Goal: Task Accomplishment & Management: Manage account settings

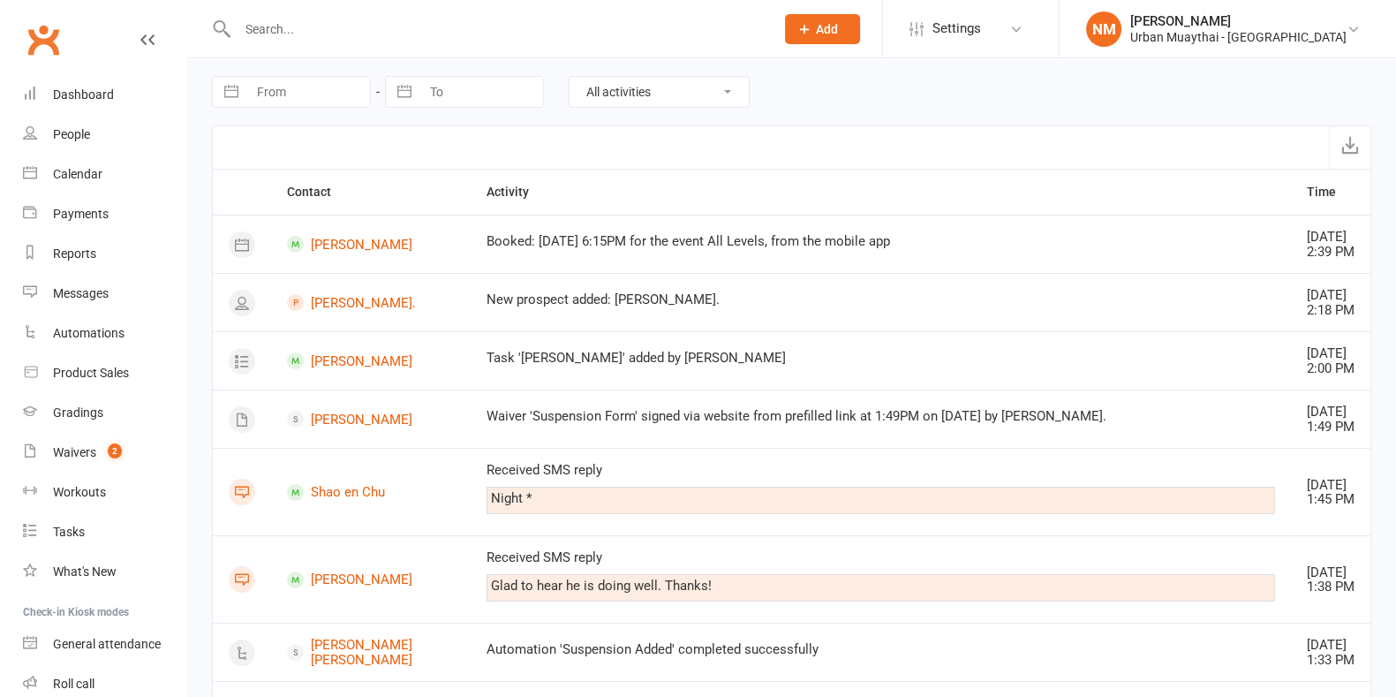
scroll to position [2040, 0]
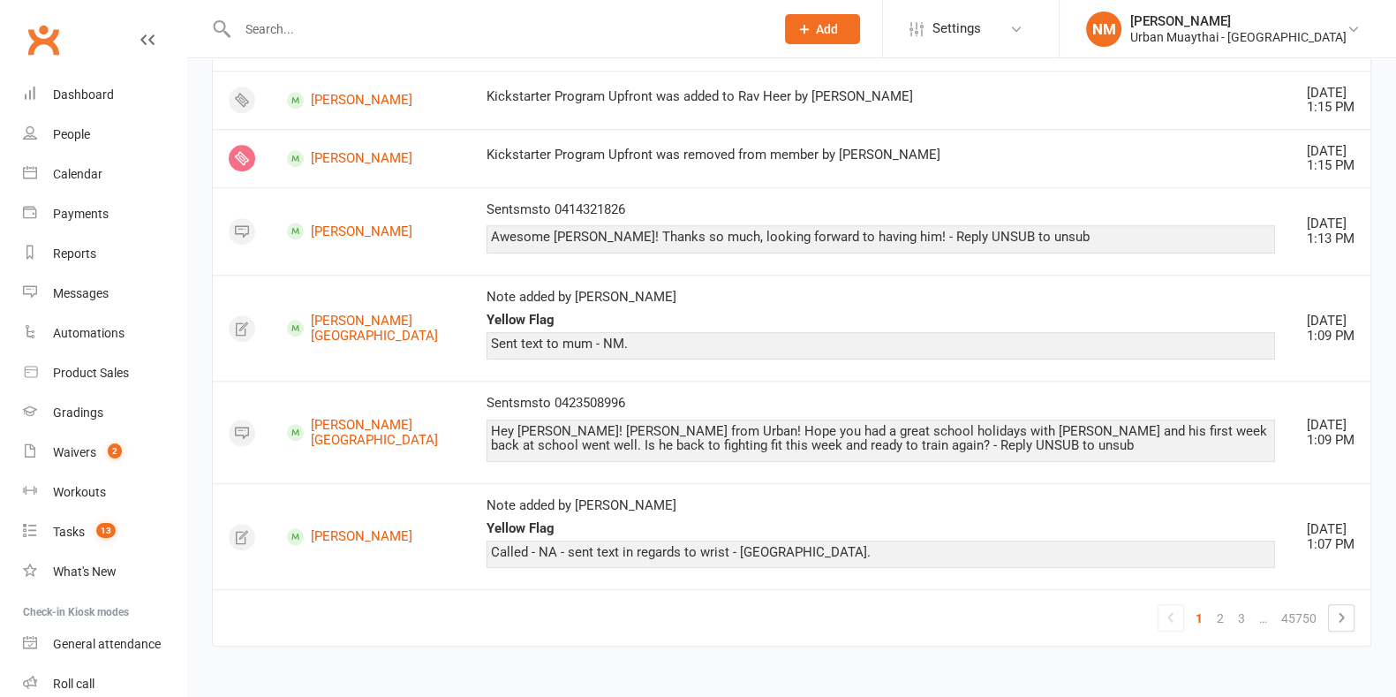
click at [306, 45] on div at bounding box center [487, 28] width 550 height 57
click at [303, 22] on input "text" at bounding box center [497, 29] width 530 height 25
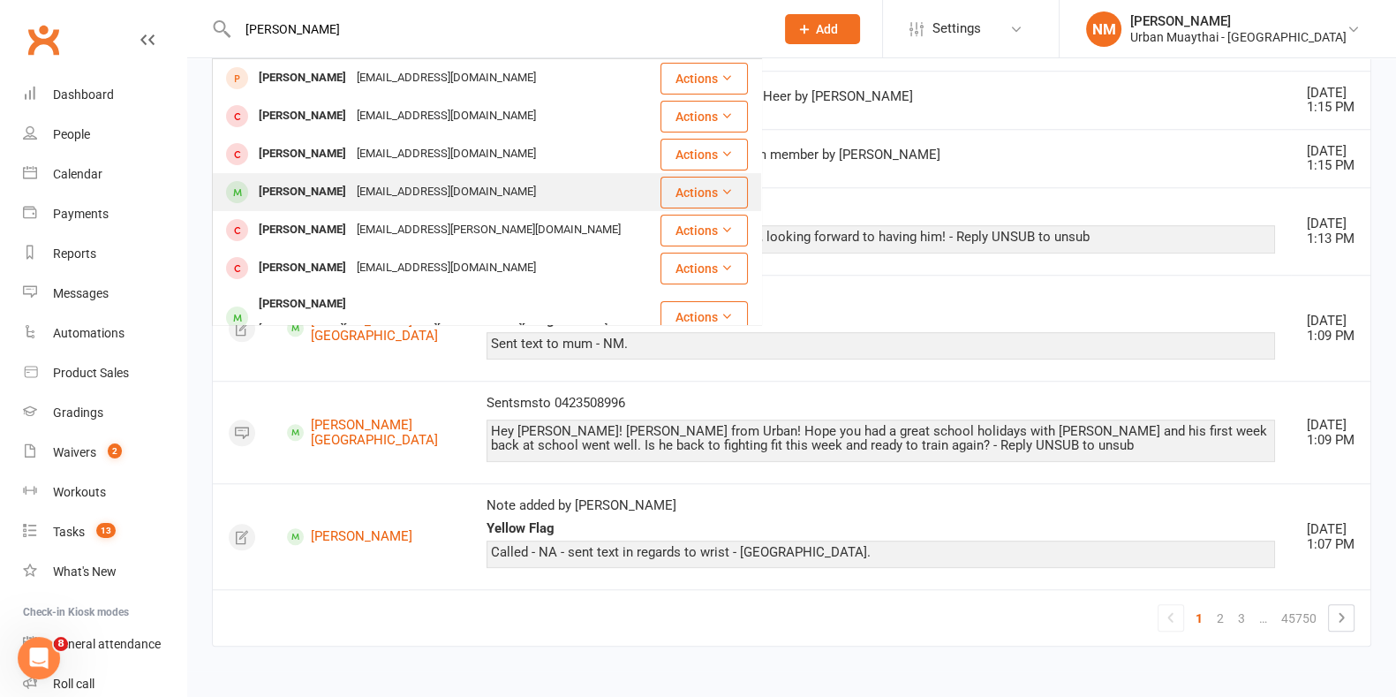
type input "[PERSON_NAME]"
click at [352, 200] on div "[EMAIL_ADDRESS][DOMAIN_NAME]" at bounding box center [447, 192] width 190 height 26
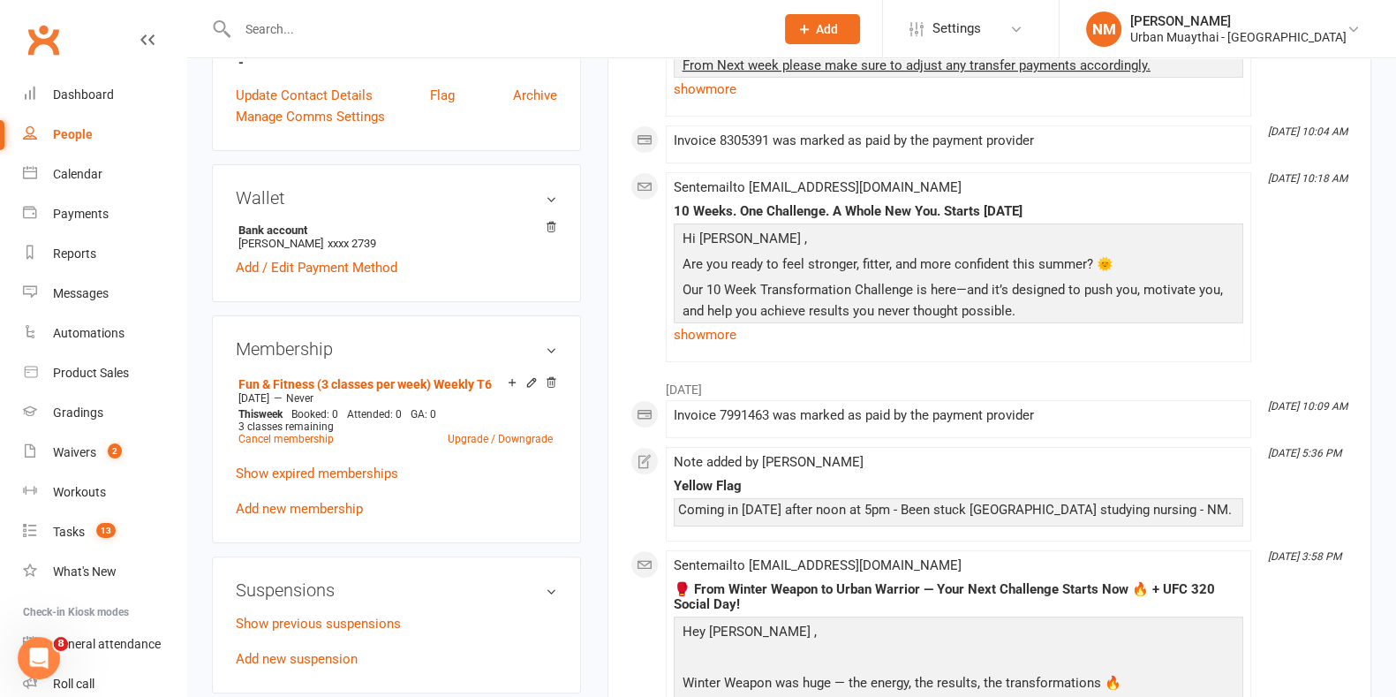
scroll to position [552, 0]
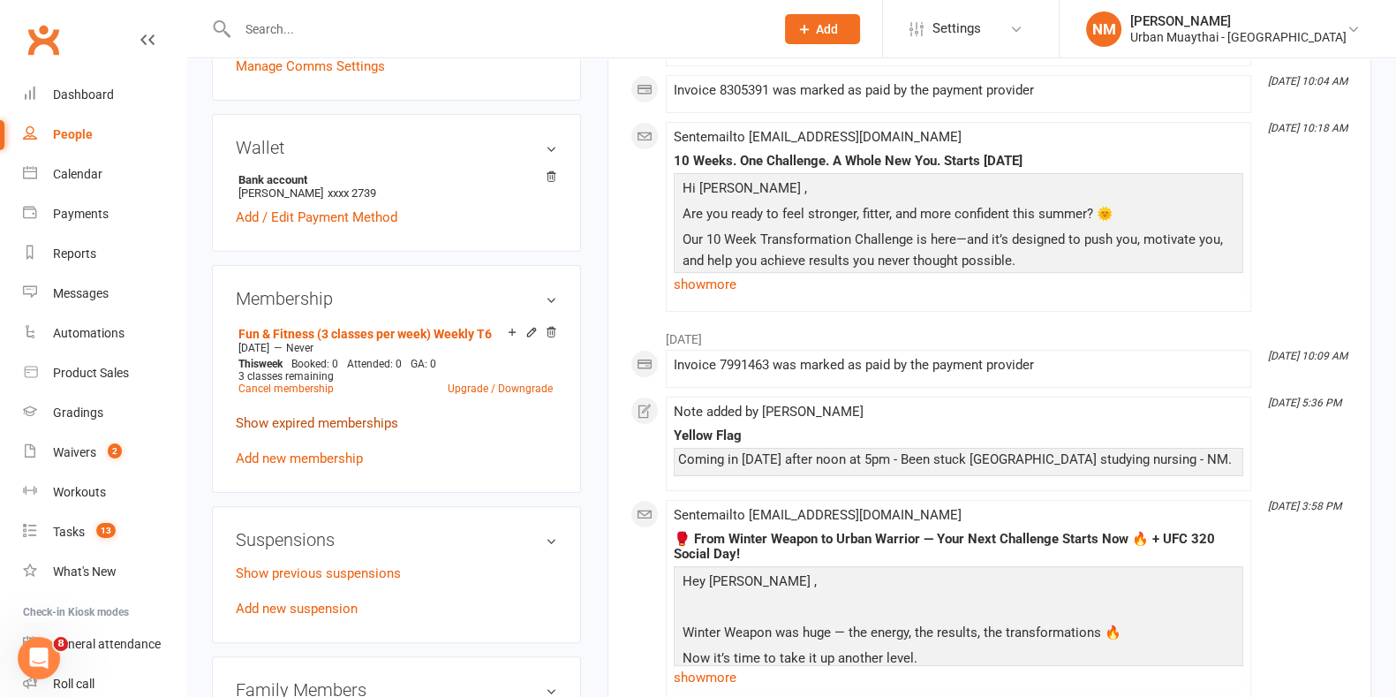
click at [340, 418] on link "Show expired memberships" at bounding box center [317, 423] width 163 height 16
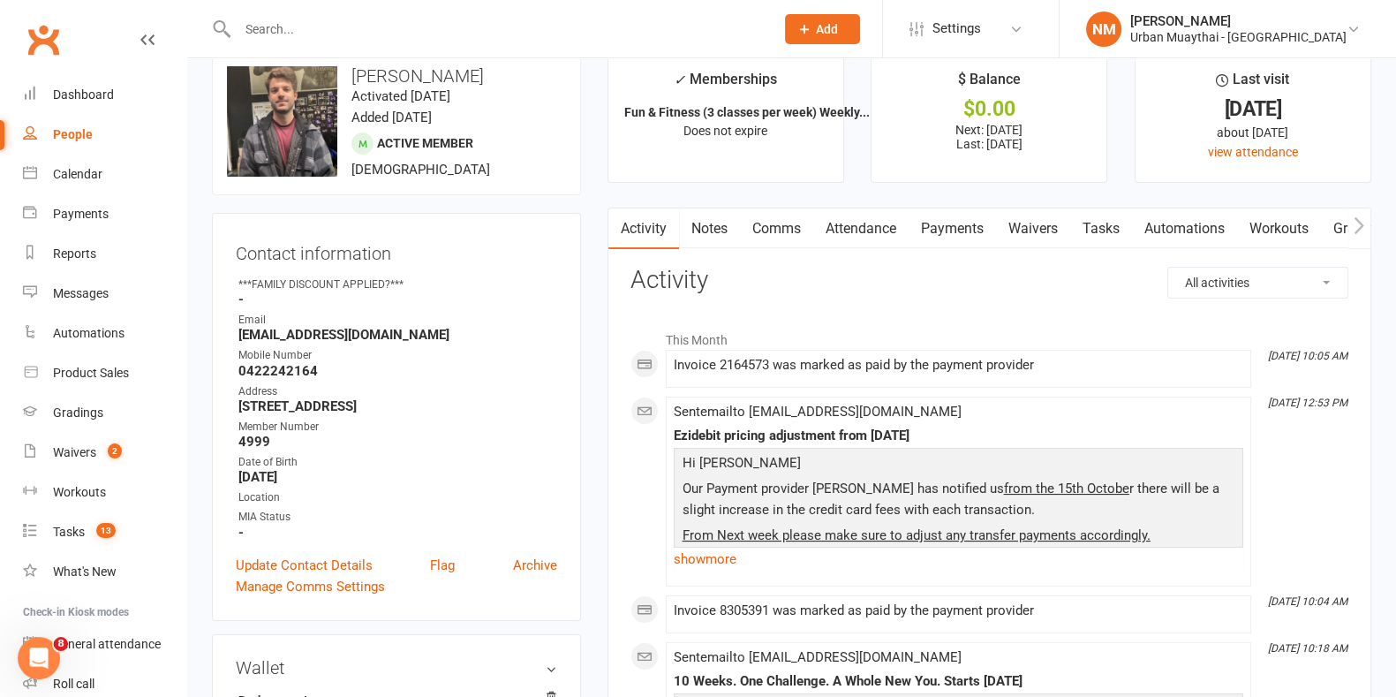
scroll to position [0, 0]
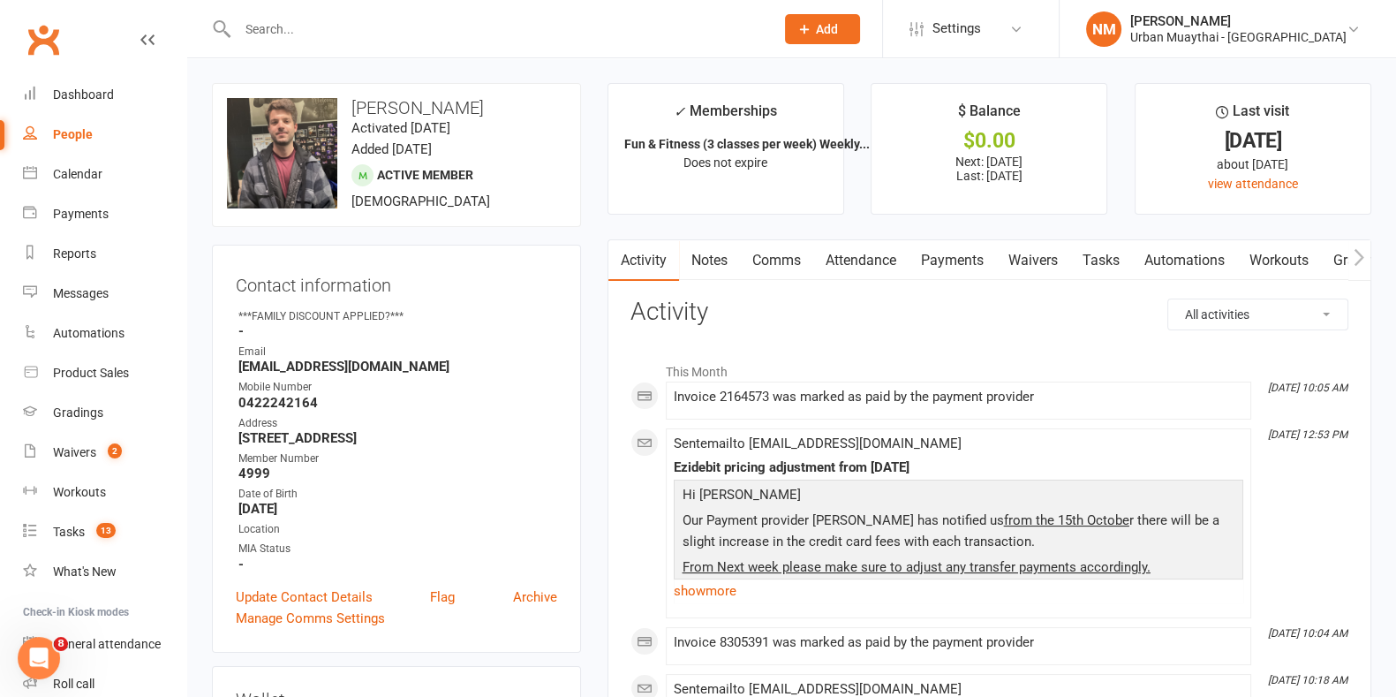
click at [972, 258] on link "Payments" at bounding box center [952, 260] width 87 height 41
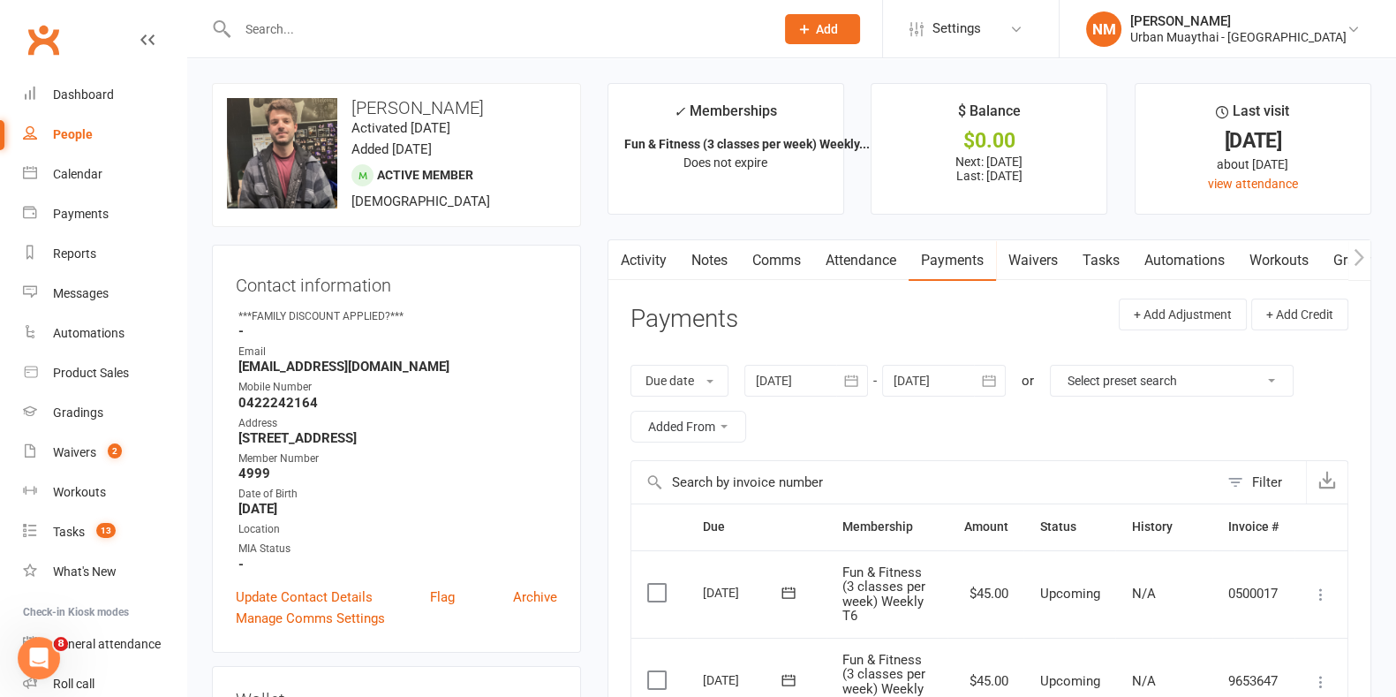
click at [858, 269] on link "Attendance" at bounding box center [860, 260] width 95 height 41
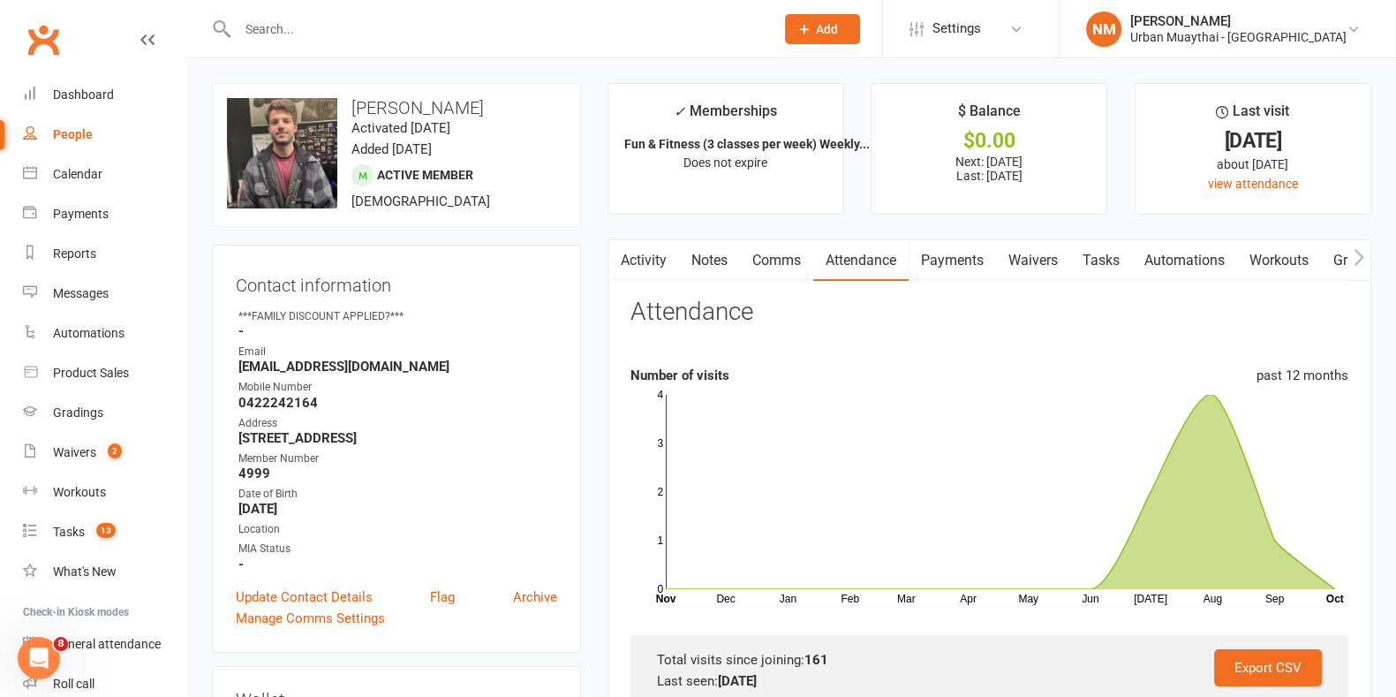
drag, startPoint x: 1126, startPoint y: 276, endPoint x: 1058, endPoint y: 282, distance: 68.2
click at [1117, 279] on link "Tasks" at bounding box center [1101, 260] width 62 height 41
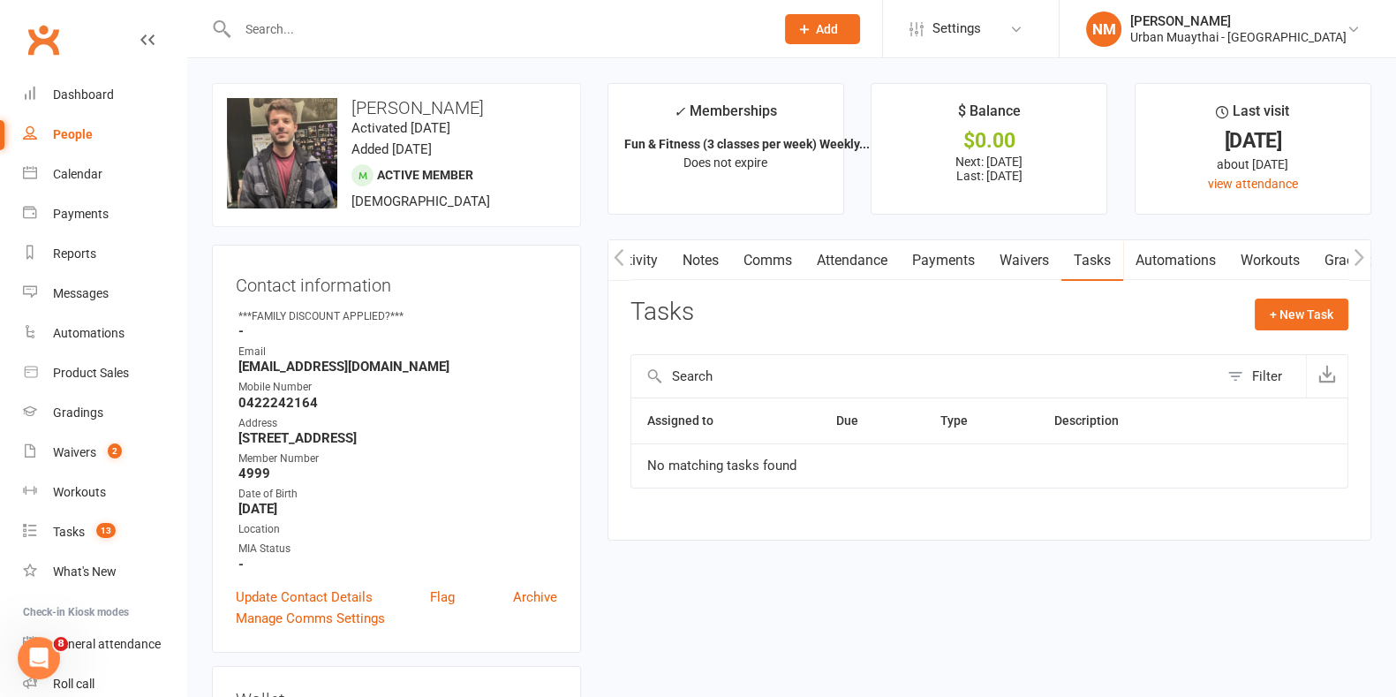
click at [1046, 282] on div "Activity Notes Comms Attendance Payments Waivers Tasks Automations Workouts Gra…" at bounding box center [990, 389] width 764 height 300
click at [1031, 268] on link "Waivers" at bounding box center [1024, 260] width 74 height 41
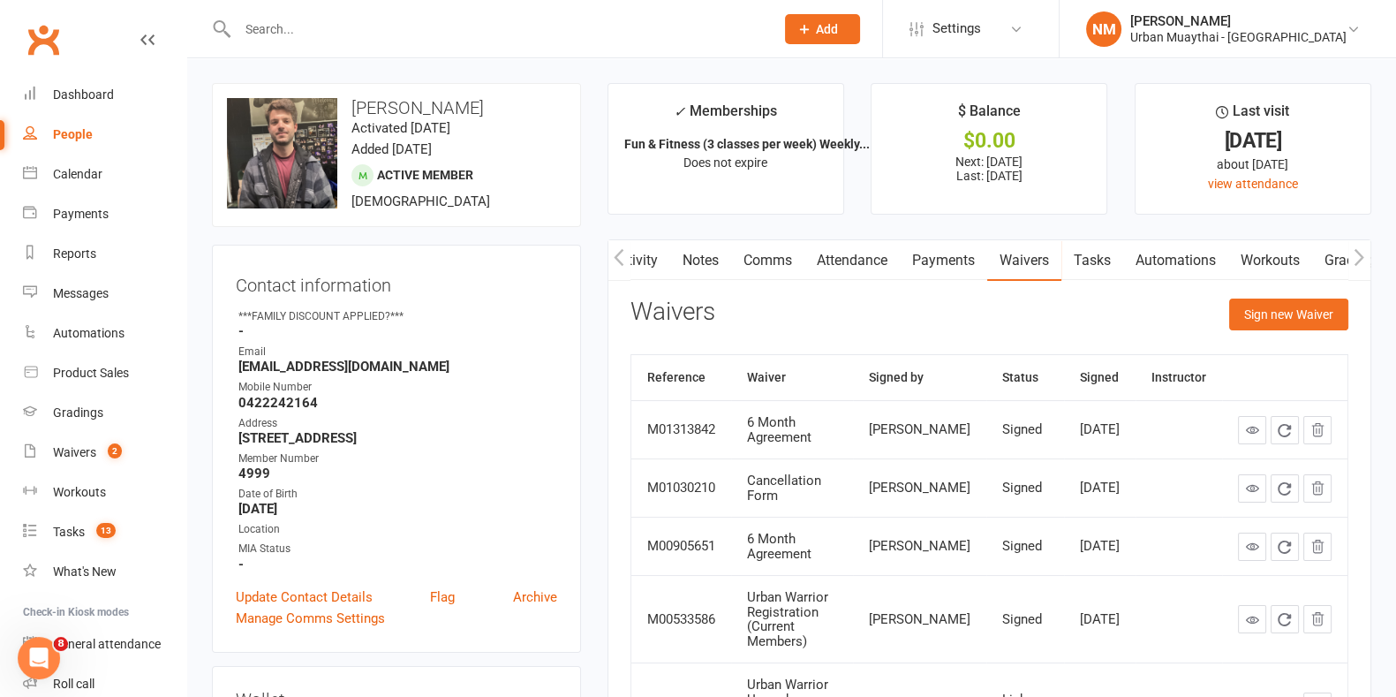
drag, startPoint x: 1104, startPoint y: 443, endPoint x: 1076, endPoint y: 406, distance: 46.6
click at [1080, 422] on div "[DATE]" at bounding box center [1100, 429] width 40 height 15
click at [1064, 423] on td "[DATE]" at bounding box center [1100, 429] width 72 height 58
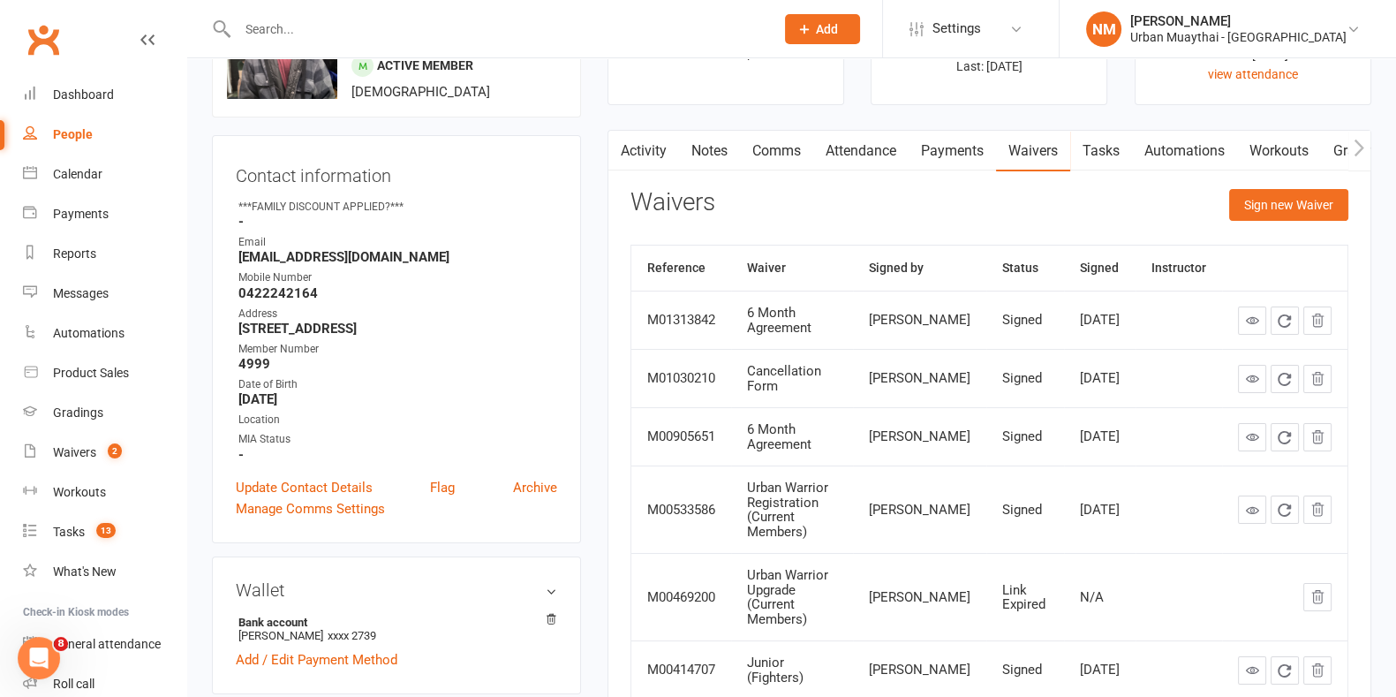
drag, startPoint x: 653, startPoint y: 159, endPoint x: 760, endPoint y: 143, distance: 108.0
click at [760, 143] on div "Activity Notes Comms Attendance Payments Waivers Tasks Automations Workouts Gra…" at bounding box center [1207, 151] width 1197 height 41
drag, startPoint x: 648, startPoint y: 154, endPoint x: 636, endPoint y: 150, distance: 12.9
click at [636, 150] on link "Activity" at bounding box center [632, 151] width 71 height 41
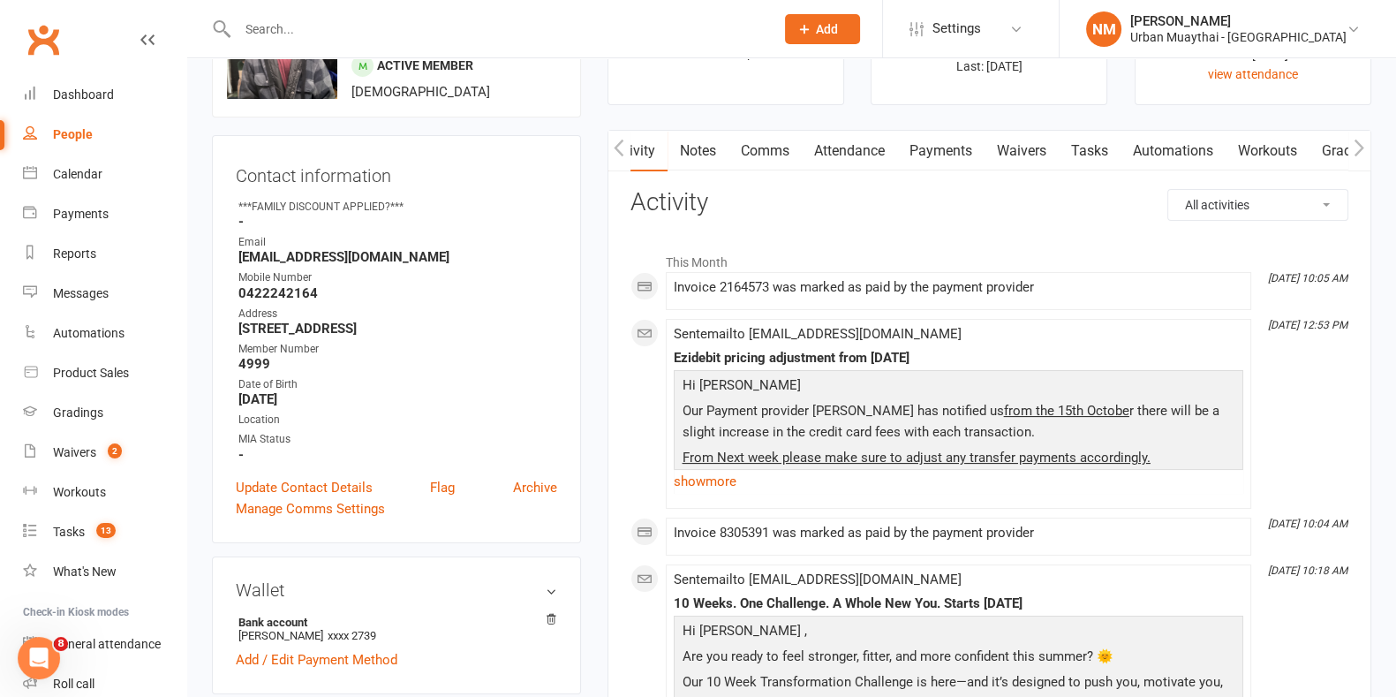
click at [707, 135] on link "Notes" at bounding box center [698, 151] width 61 height 41
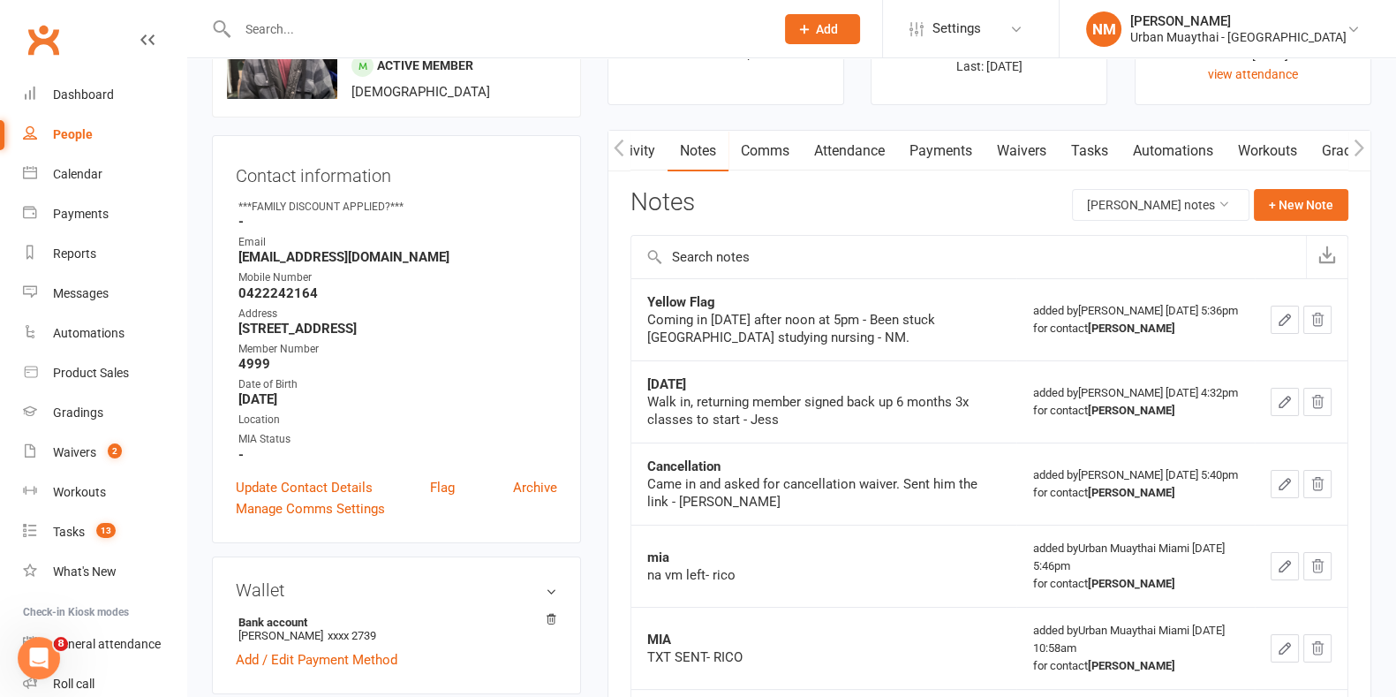
click at [756, 146] on link "Comms" at bounding box center [765, 151] width 73 height 41
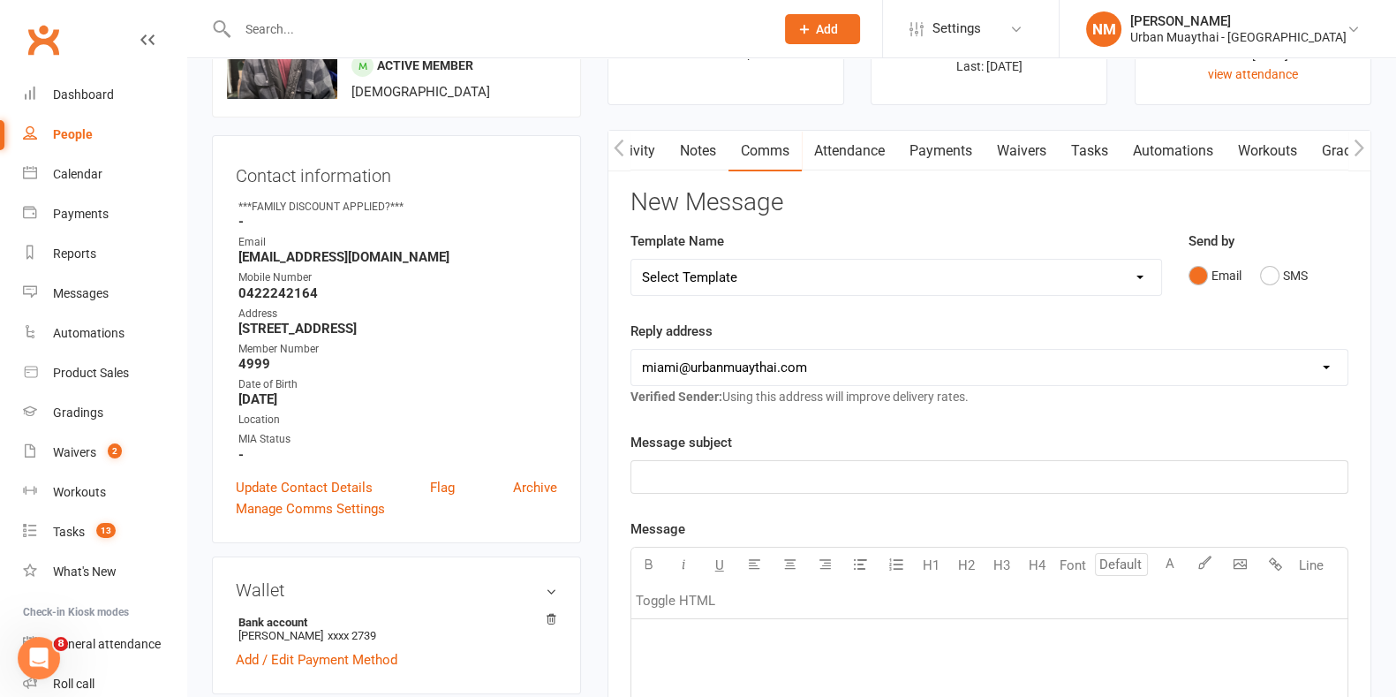
click at [833, 147] on link "Attendance" at bounding box center [849, 151] width 95 height 41
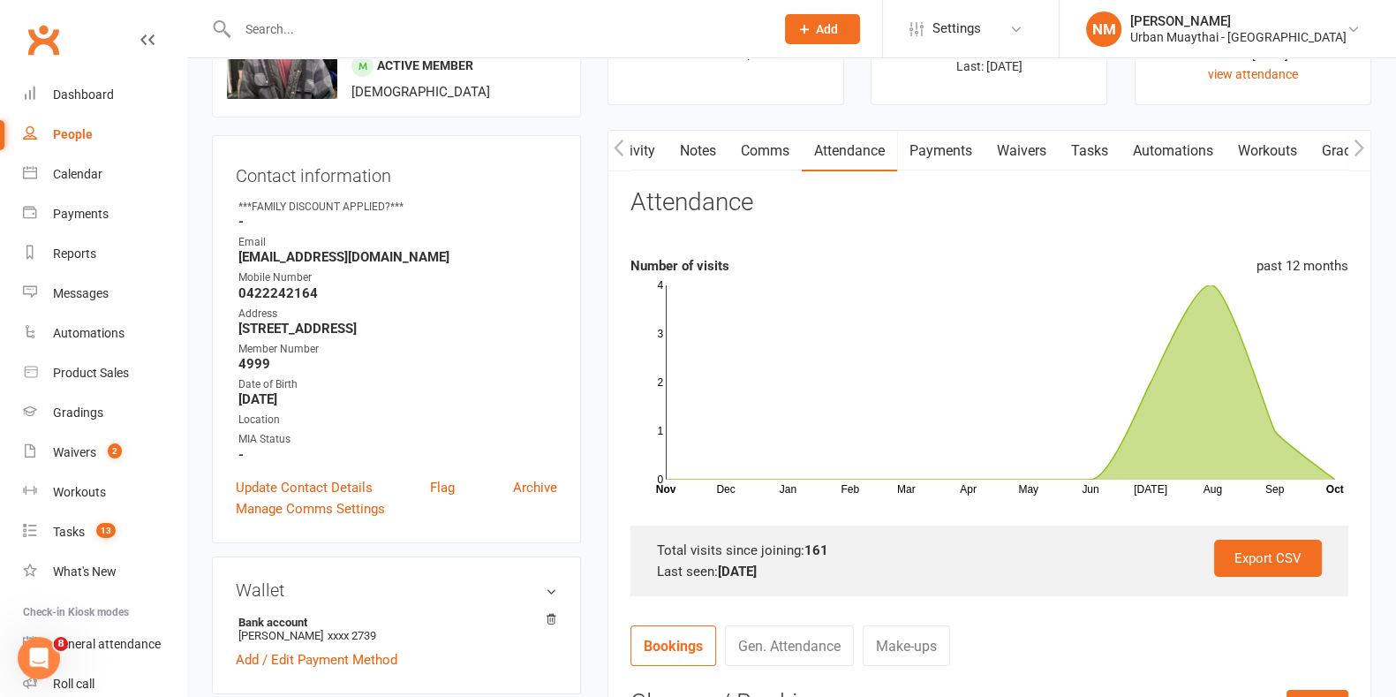
click at [905, 140] on link "Payments" at bounding box center [940, 151] width 87 height 41
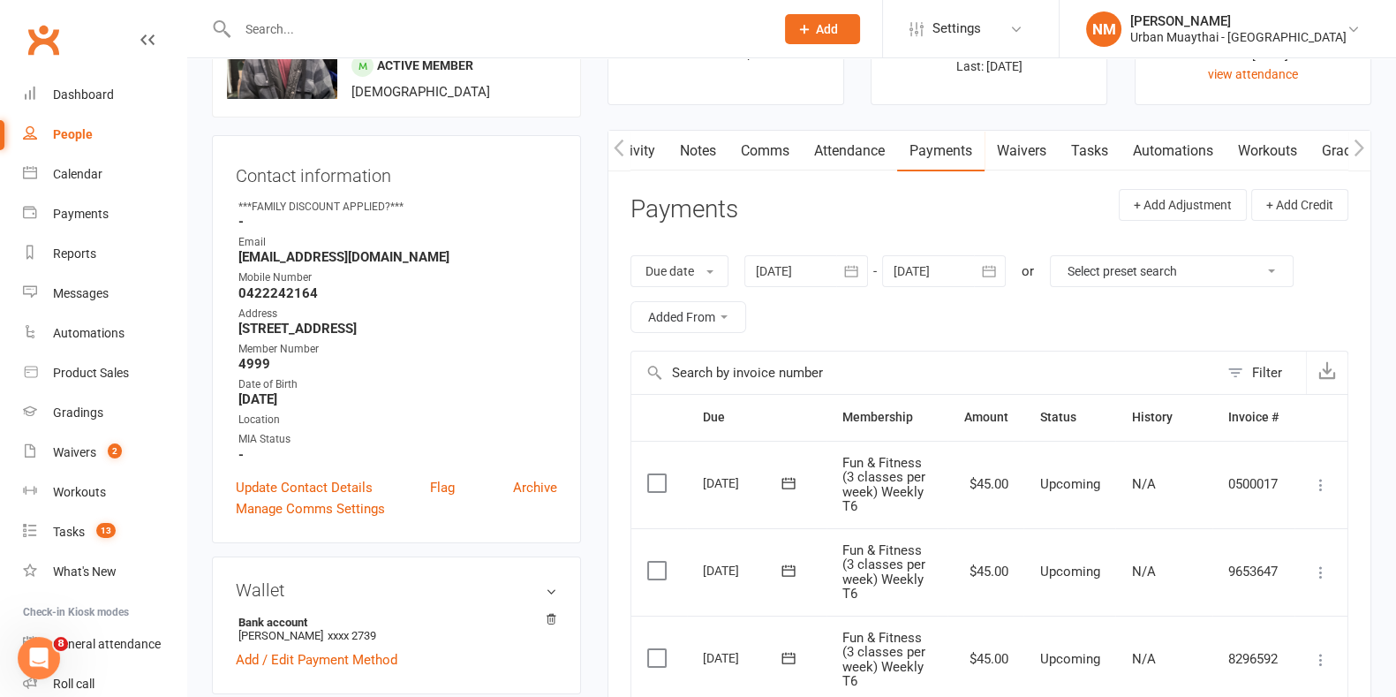
click at [1020, 157] on link "Waivers" at bounding box center [1022, 151] width 74 height 41
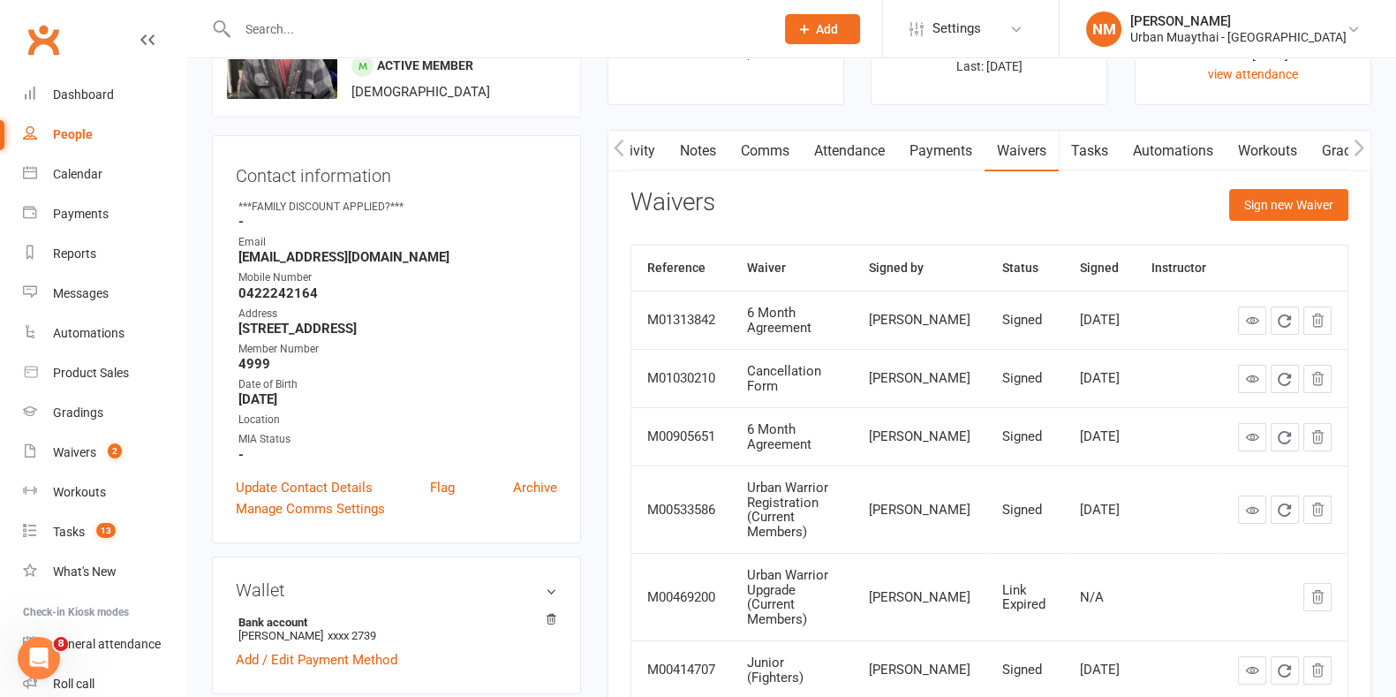
click at [902, 170] on link "Payments" at bounding box center [940, 151] width 87 height 41
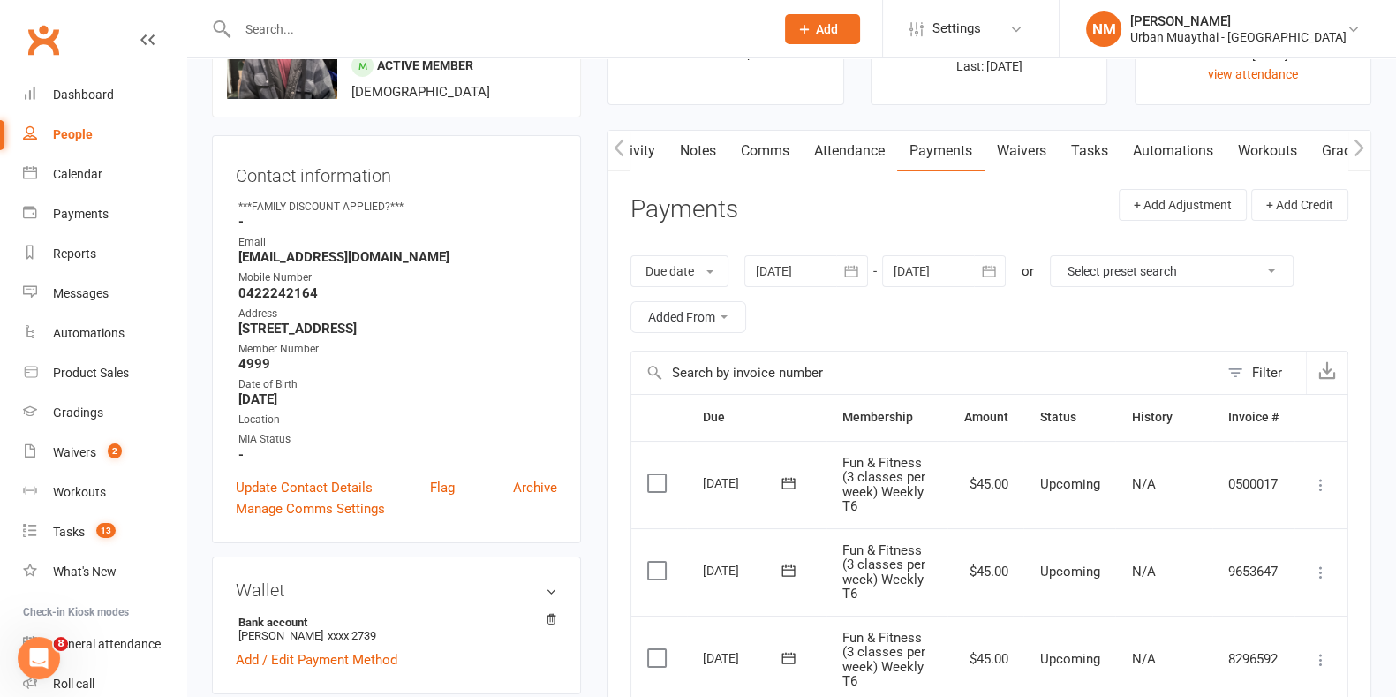
click at [847, 150] on link "Attendance" at bounding box center [849, 151] width 95 height 41
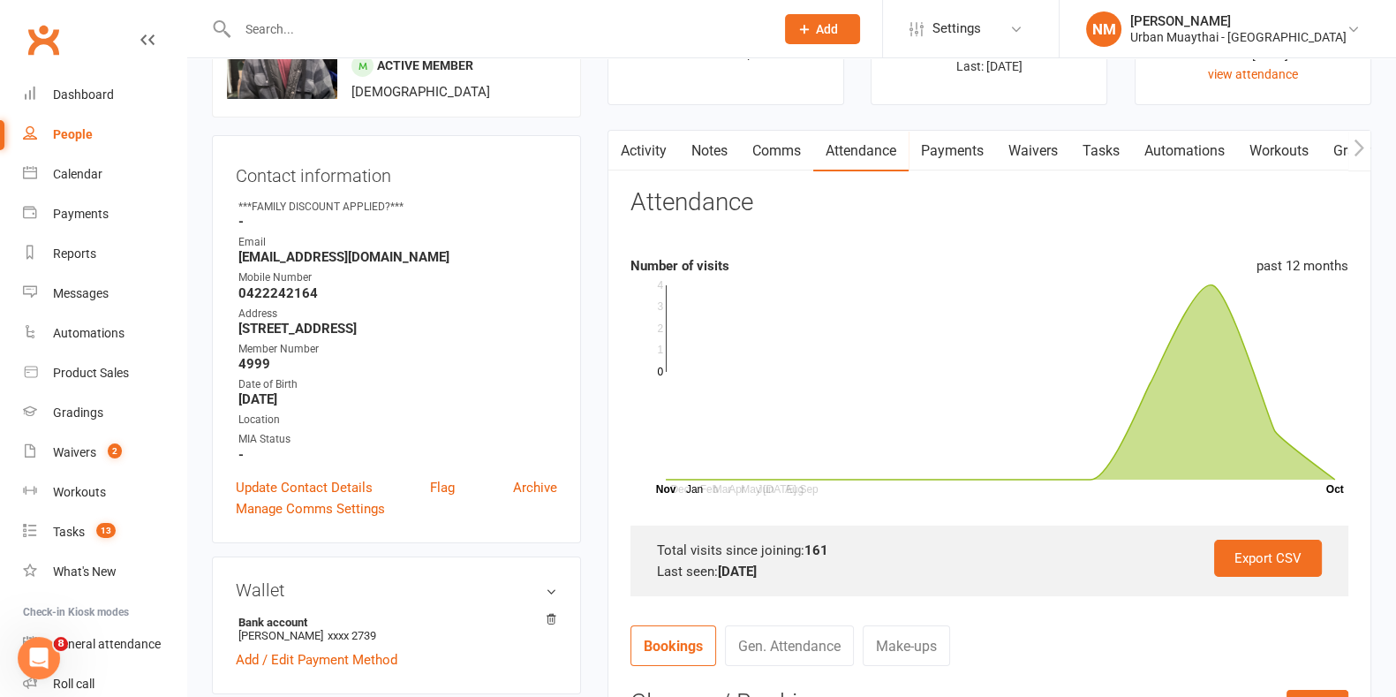
drag, startPoint x: 777, startPoint y: 144, endPoint x: 812, endPoint y: 147, distance: 34.6
click at [812, 147] on link "Comms" at bounding box center [776, 151] width 73 height 41
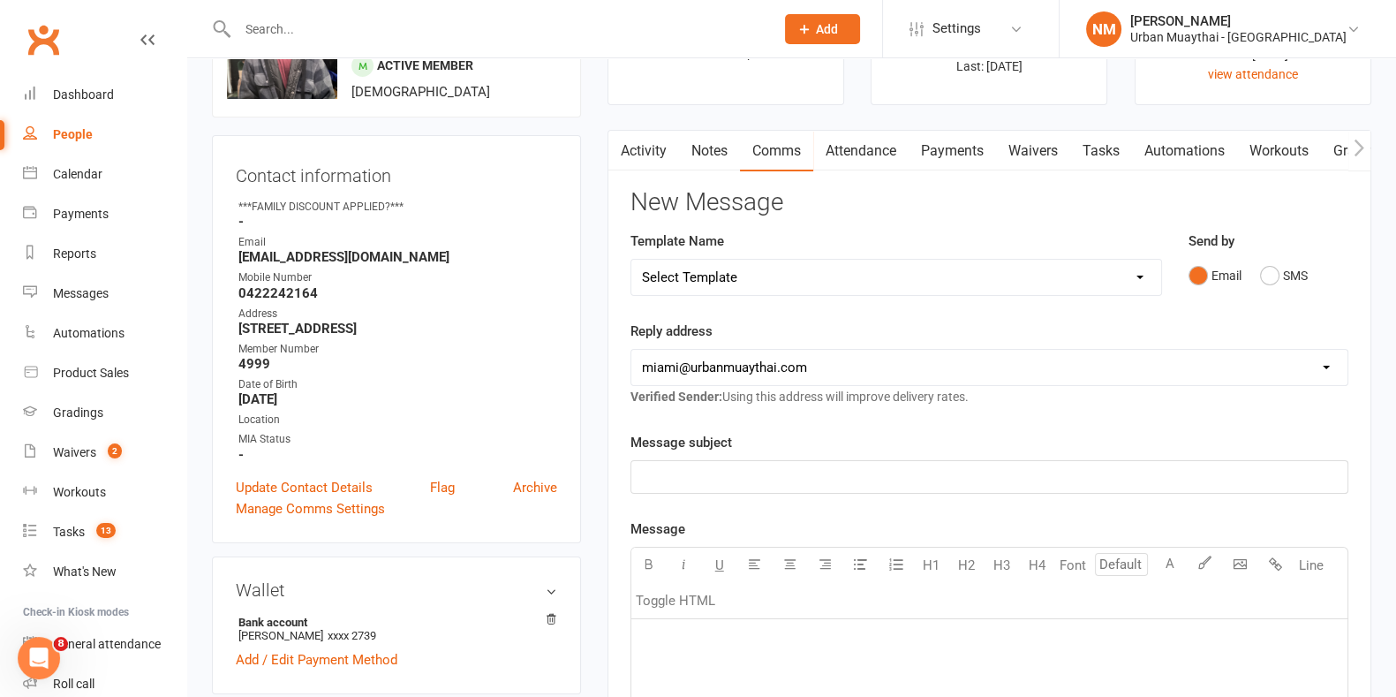
click at [843, 150] on link "Attendance" at bounding box center [860, 151] width 95 height 41
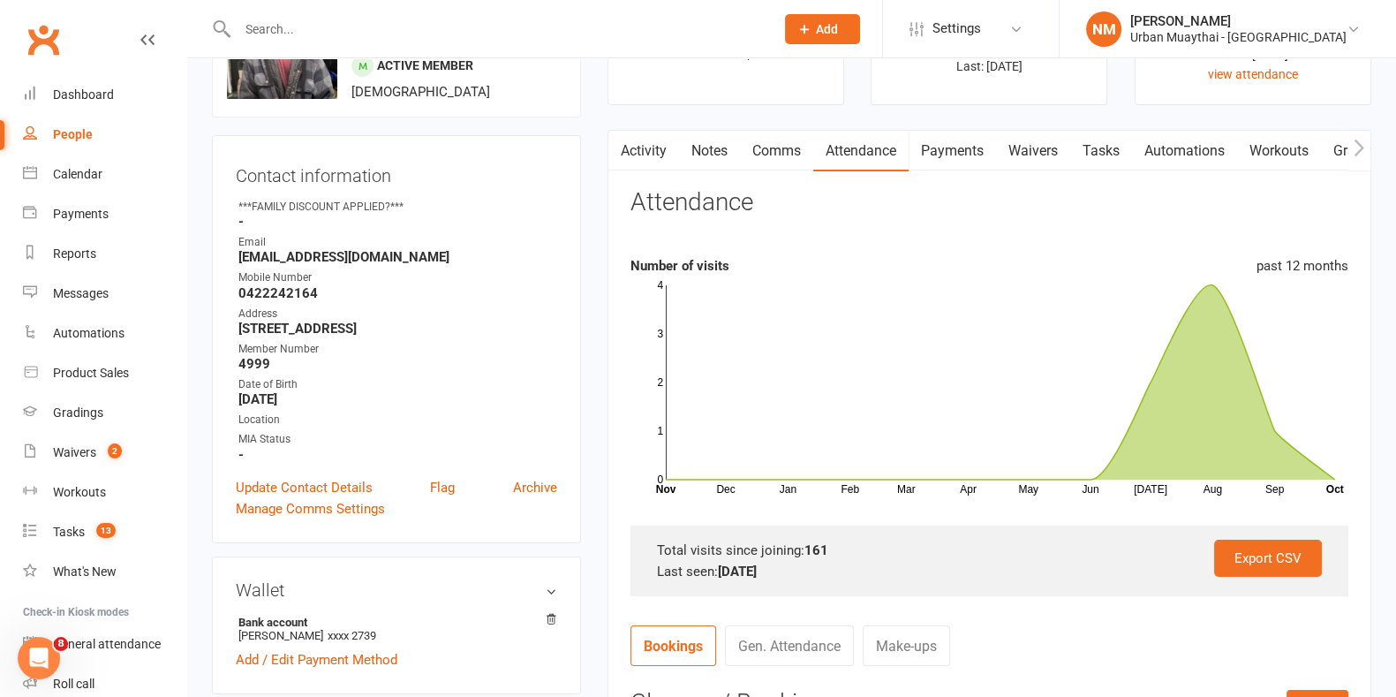
click at [947, 147] on link "Payments" at bounding box center [952, 151] width 87 height 41
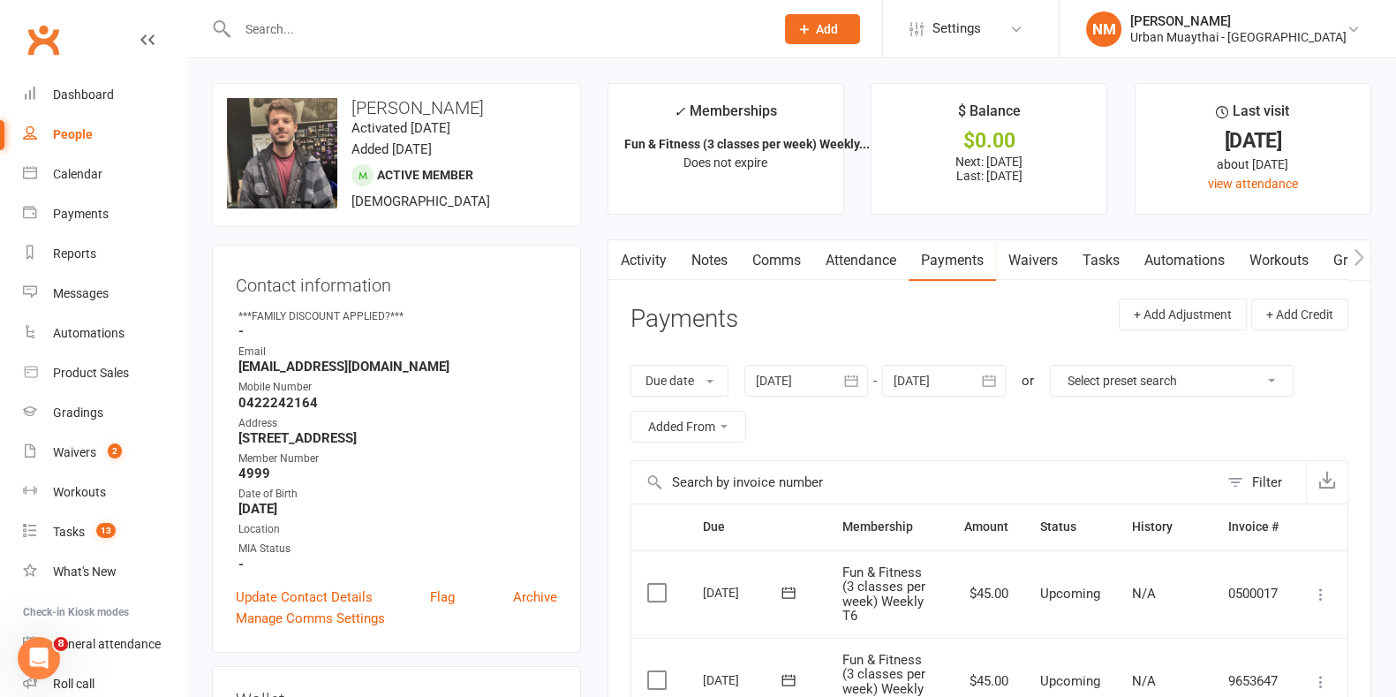
click at [709, 260] on link "Notes" at bounding box center [709, 260] width 61 height 41
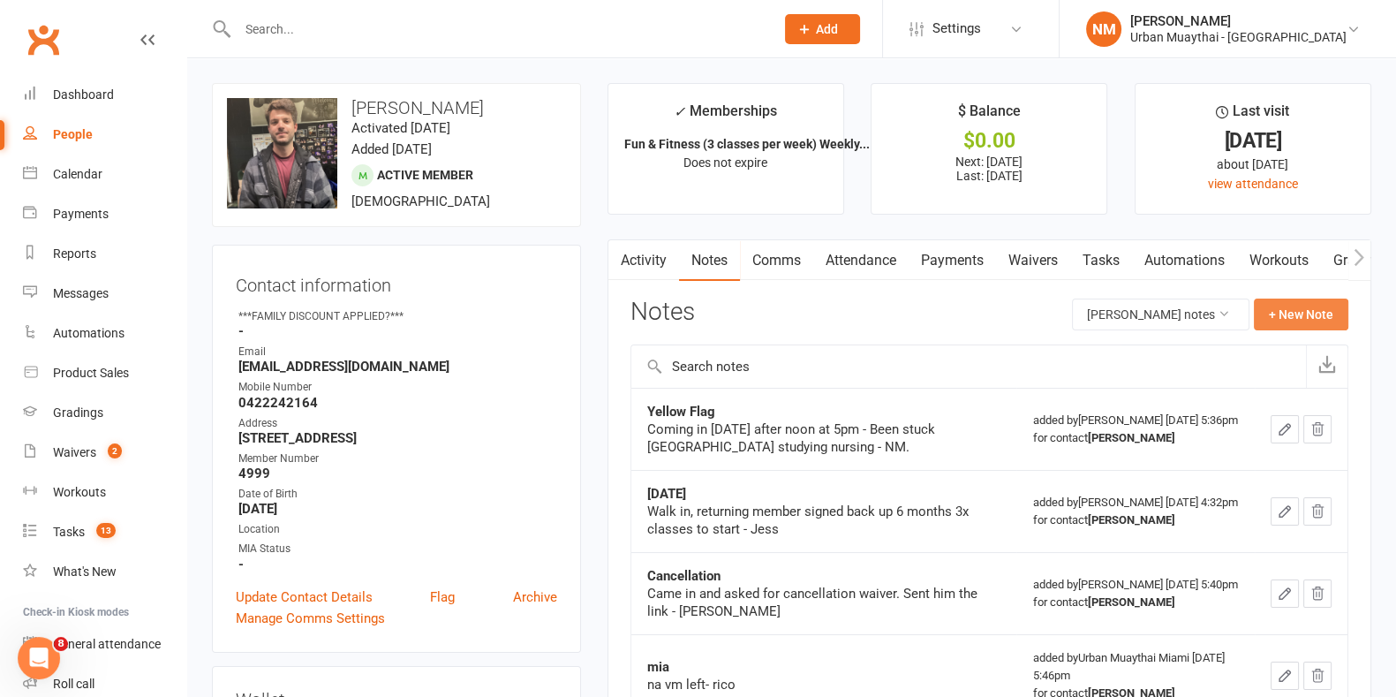
click at [1317, 306] on button "+ New Note" at bounding box center [1301, 315] width 94 height 32
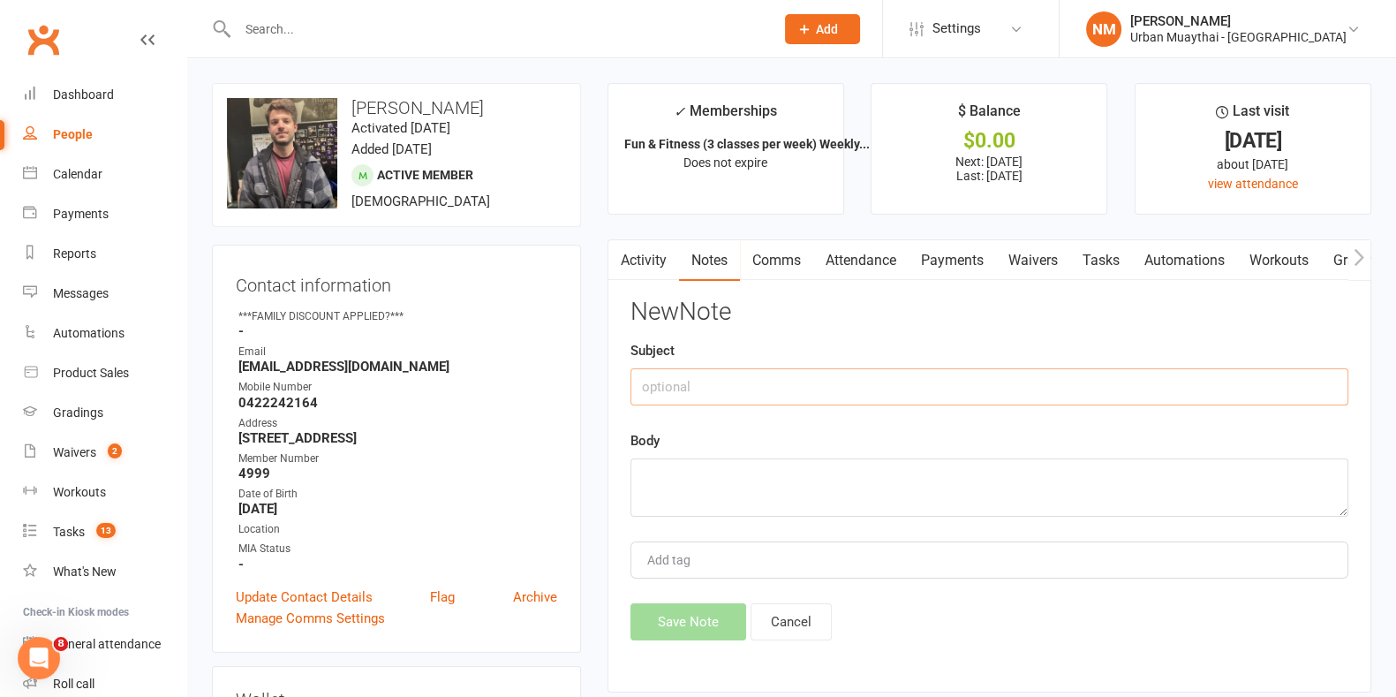
click at [854, 390] on input "text" at bounding box center [990, 386] width 718 height 37
type input "C"
type input "Cancellation"
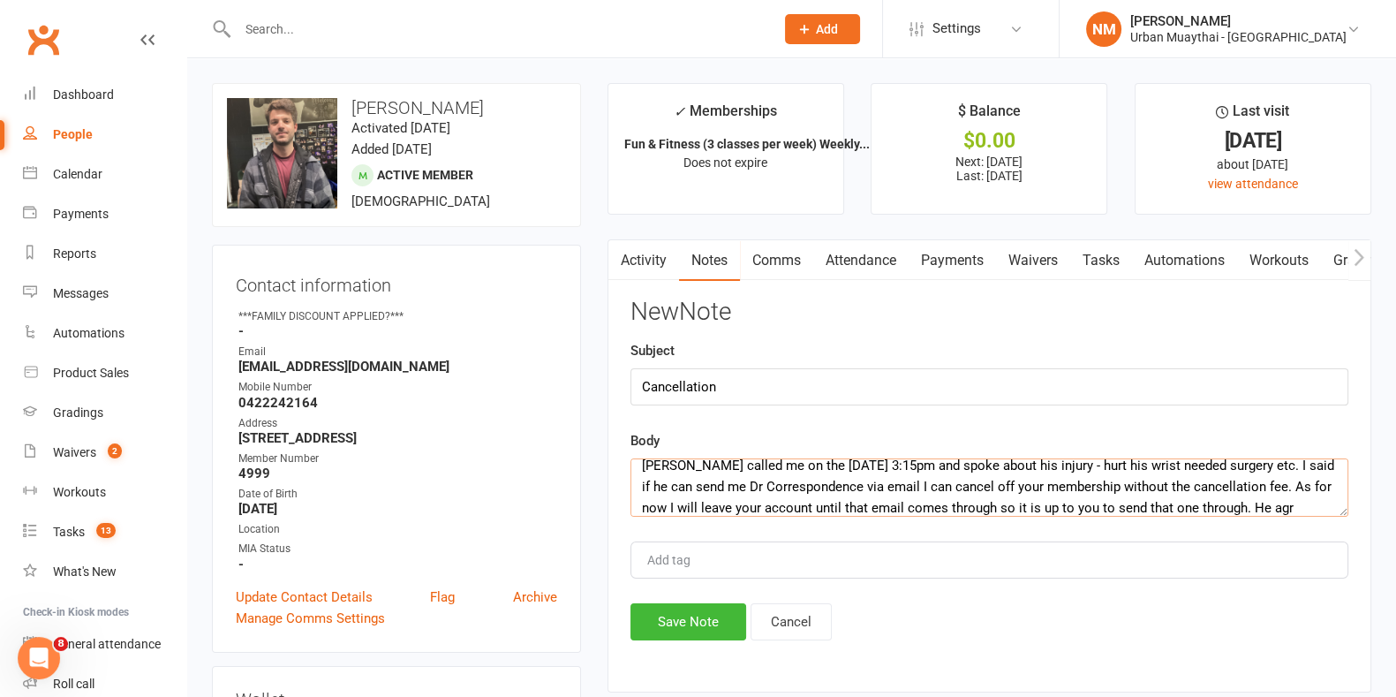
scroll to position [33, 0]
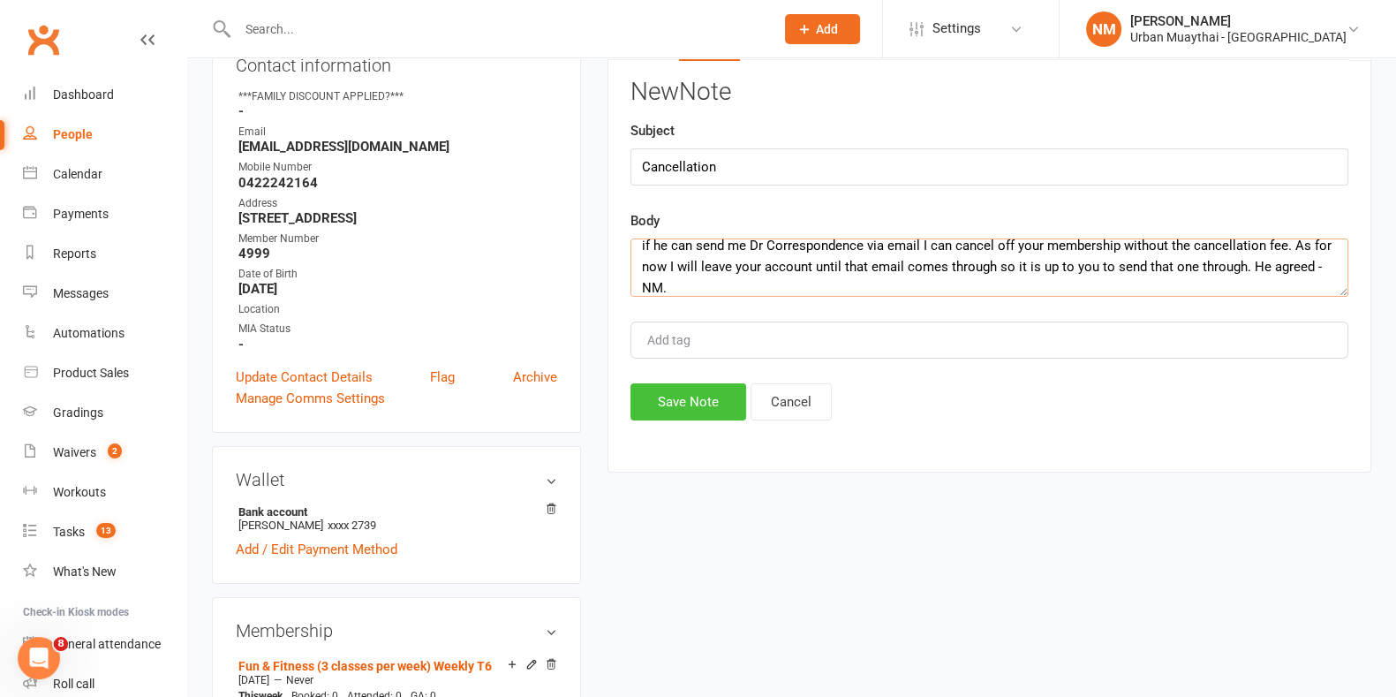
type textarea "[PERSON_NAME] called me on the [DATE] 3:15pm and spoke about his injury - hurt …"
click at [663, 395] on button "Save Note" at bounding box center [689, 401] width 116 height 37
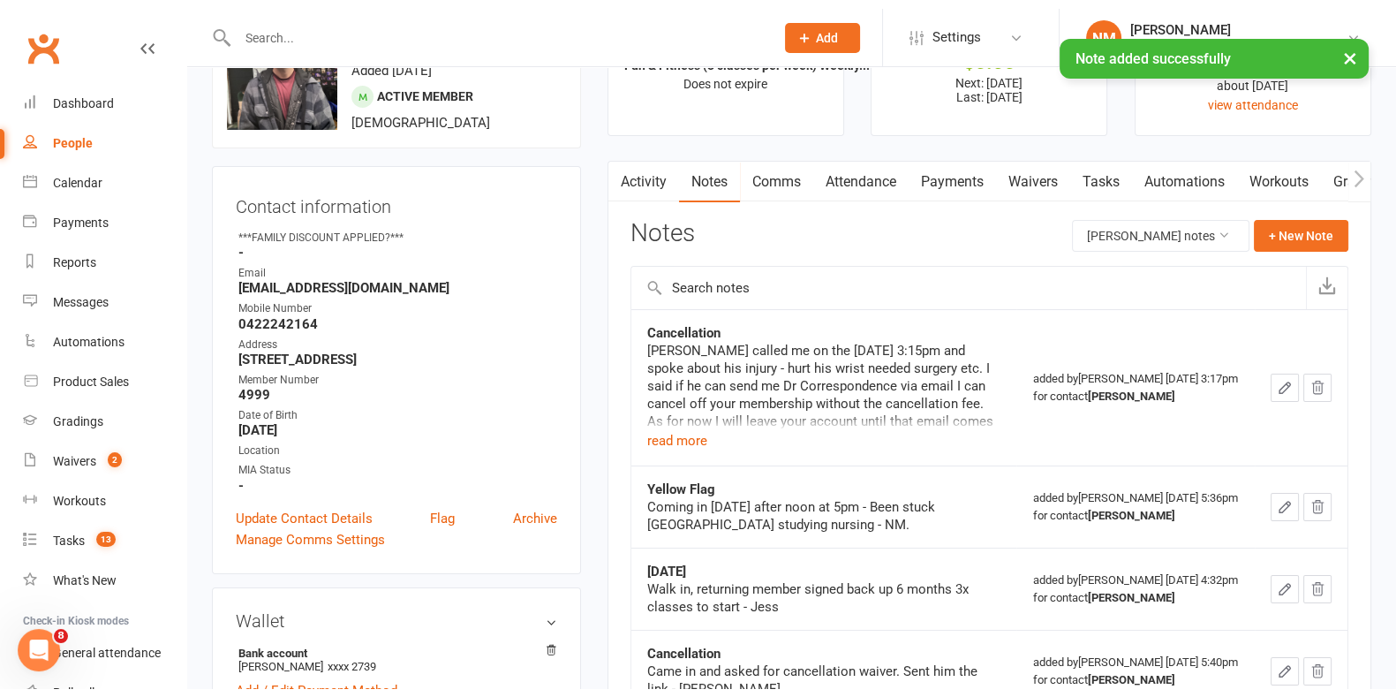
scroll to position [0, 0]
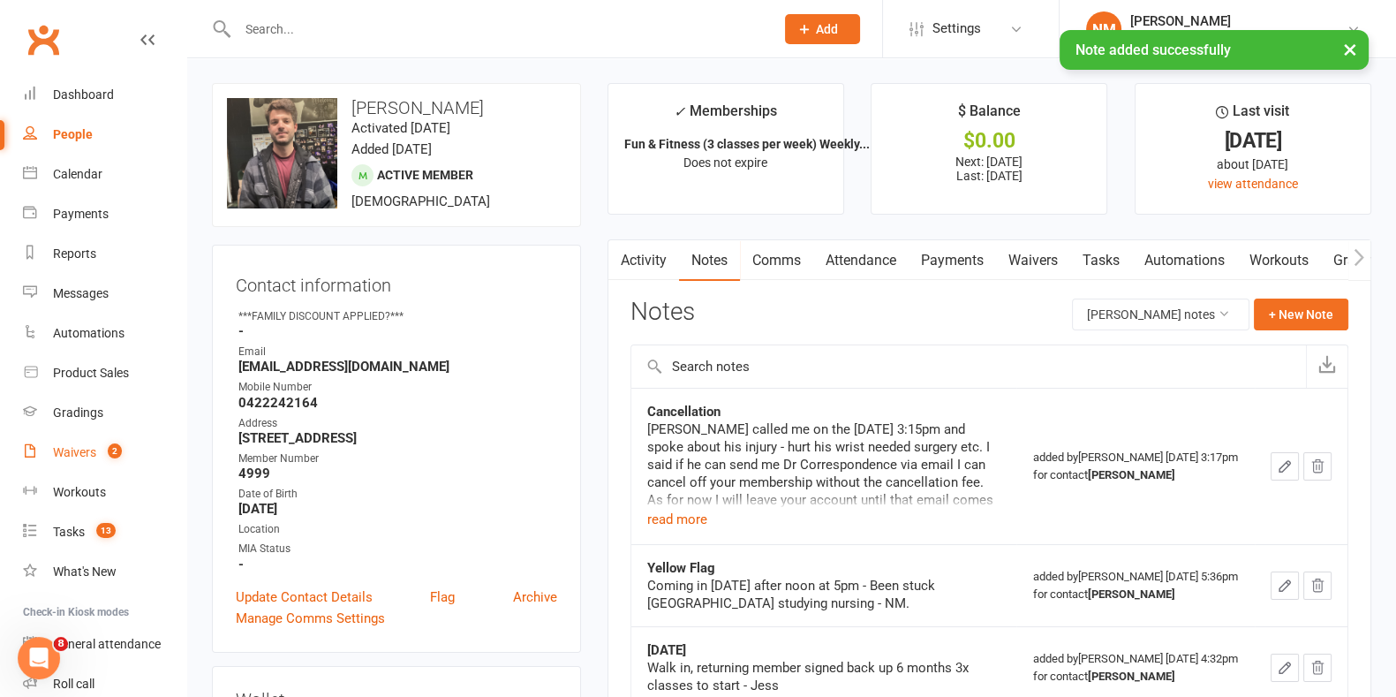
click at [72, 454] on div "Waivers" at bounding box center [74, 452] width 43 height 14
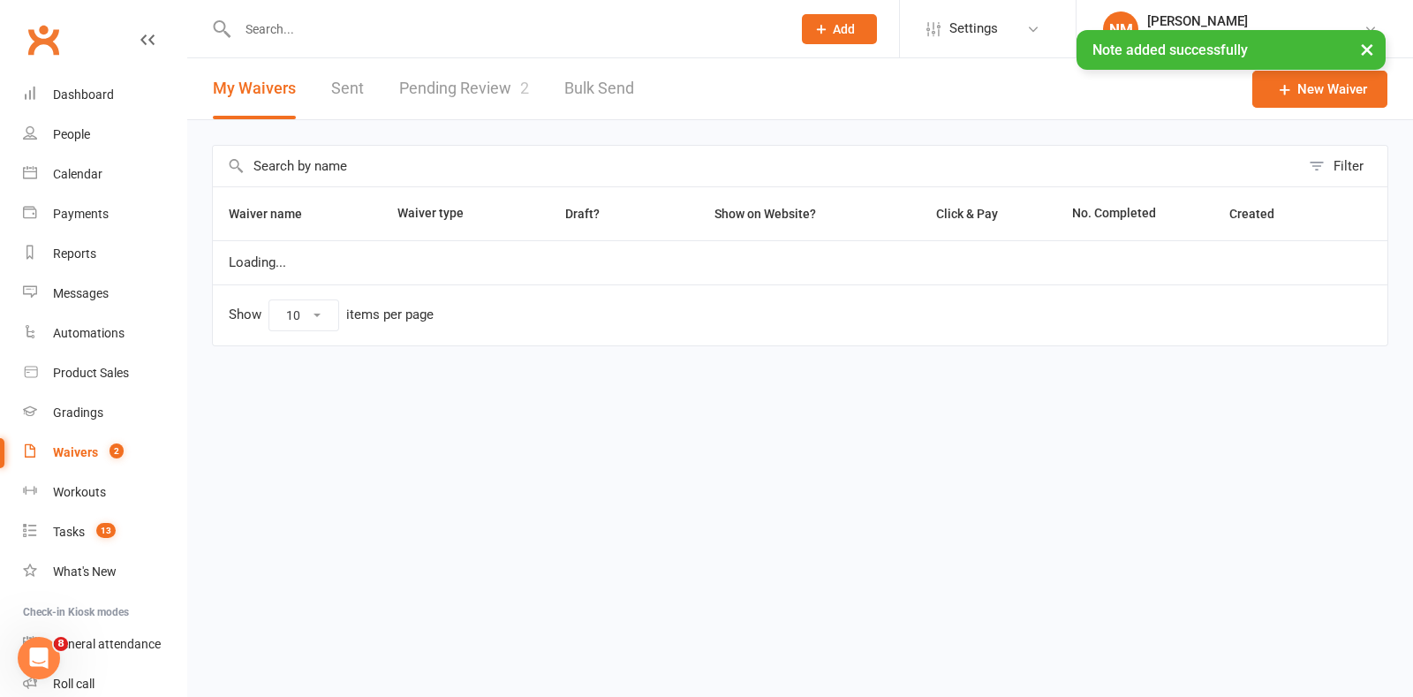
select select "50"
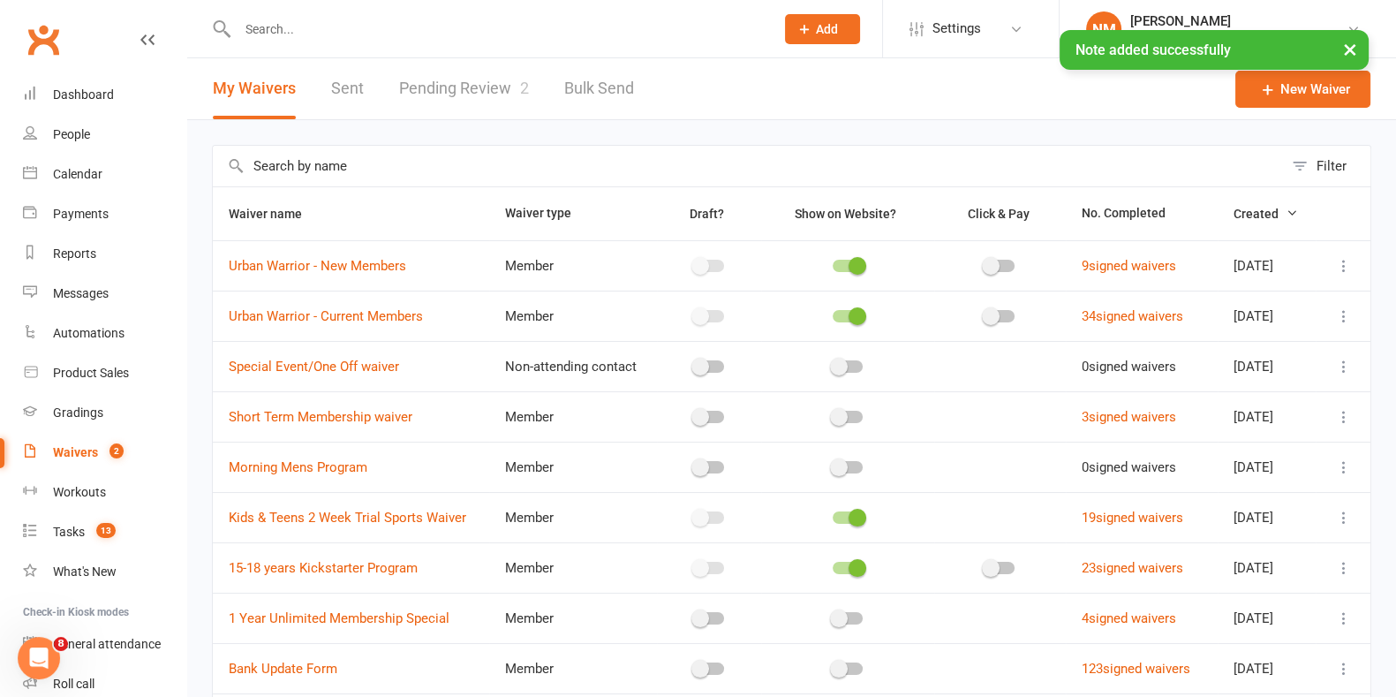
click at [457, 90] on link "Pending Review 2" at bounding box center [464, 88] width 130 height 61
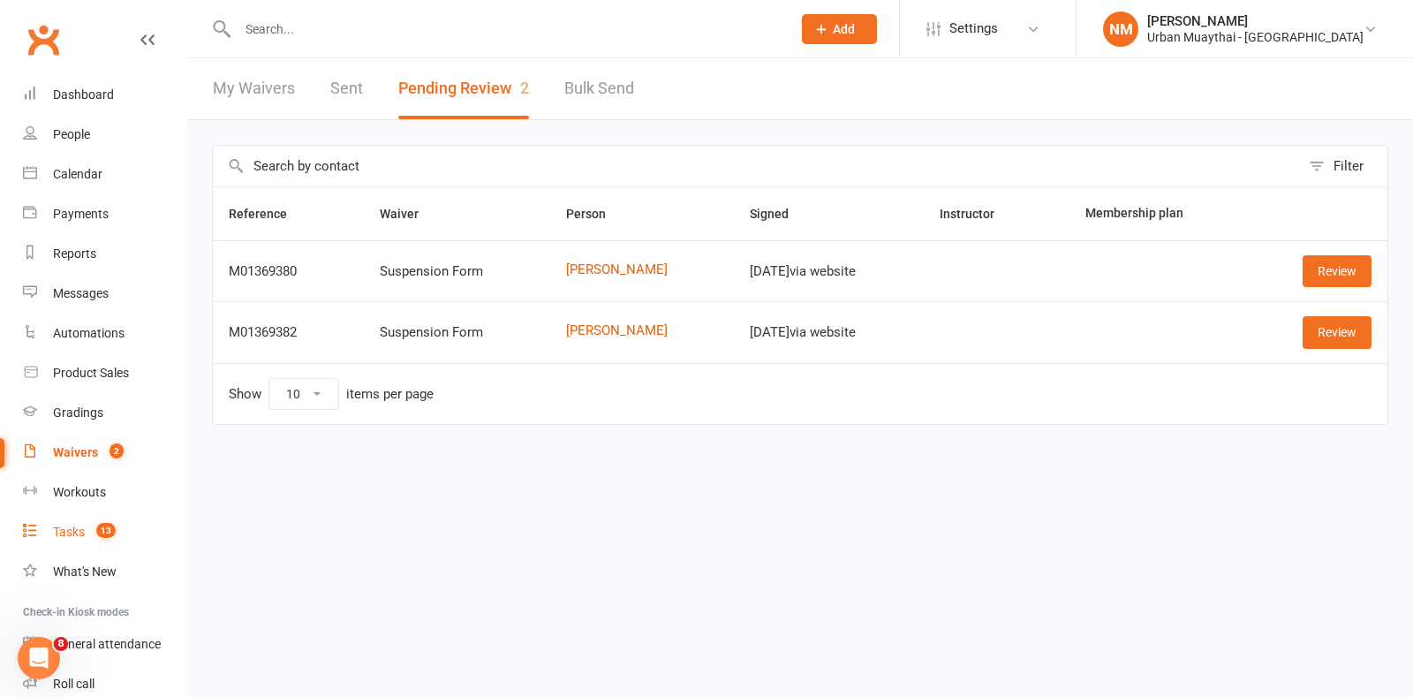
click at [64, 521] on link "Tasks 13" at bounding box center [104, 532] width 163 height 40
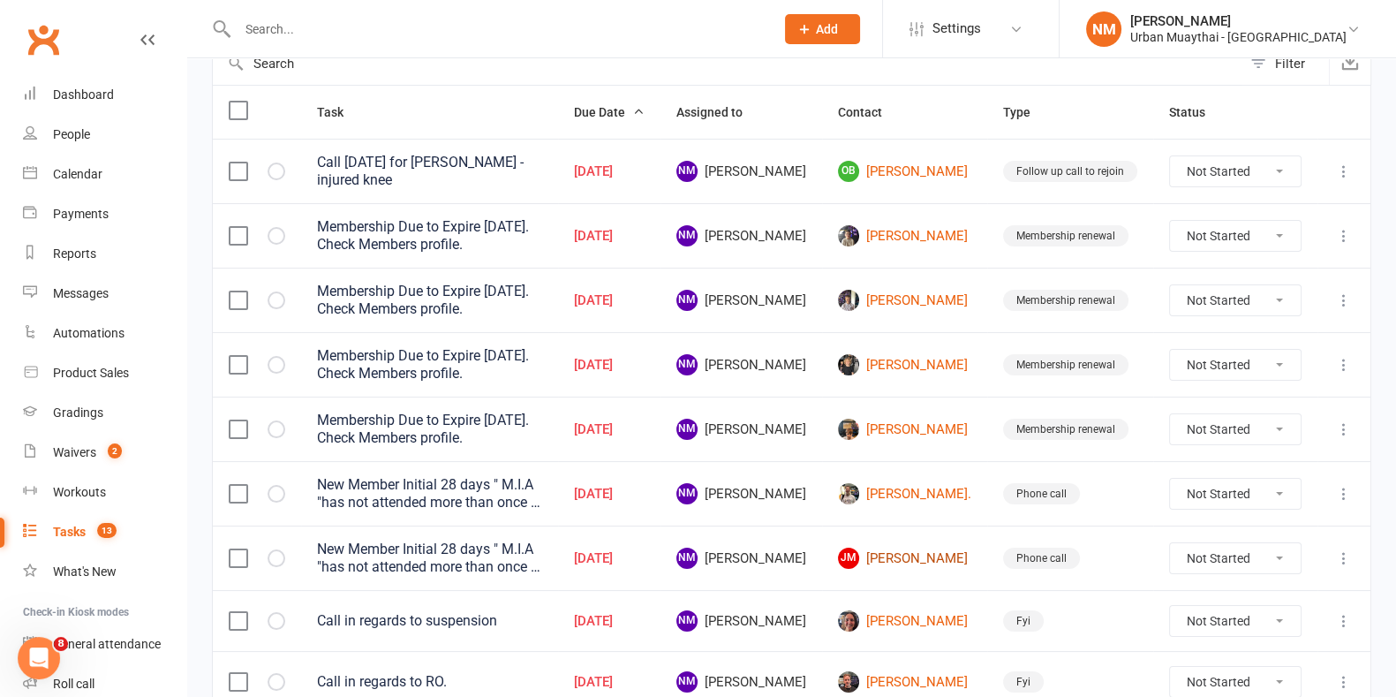
scroll to position [331, 0]
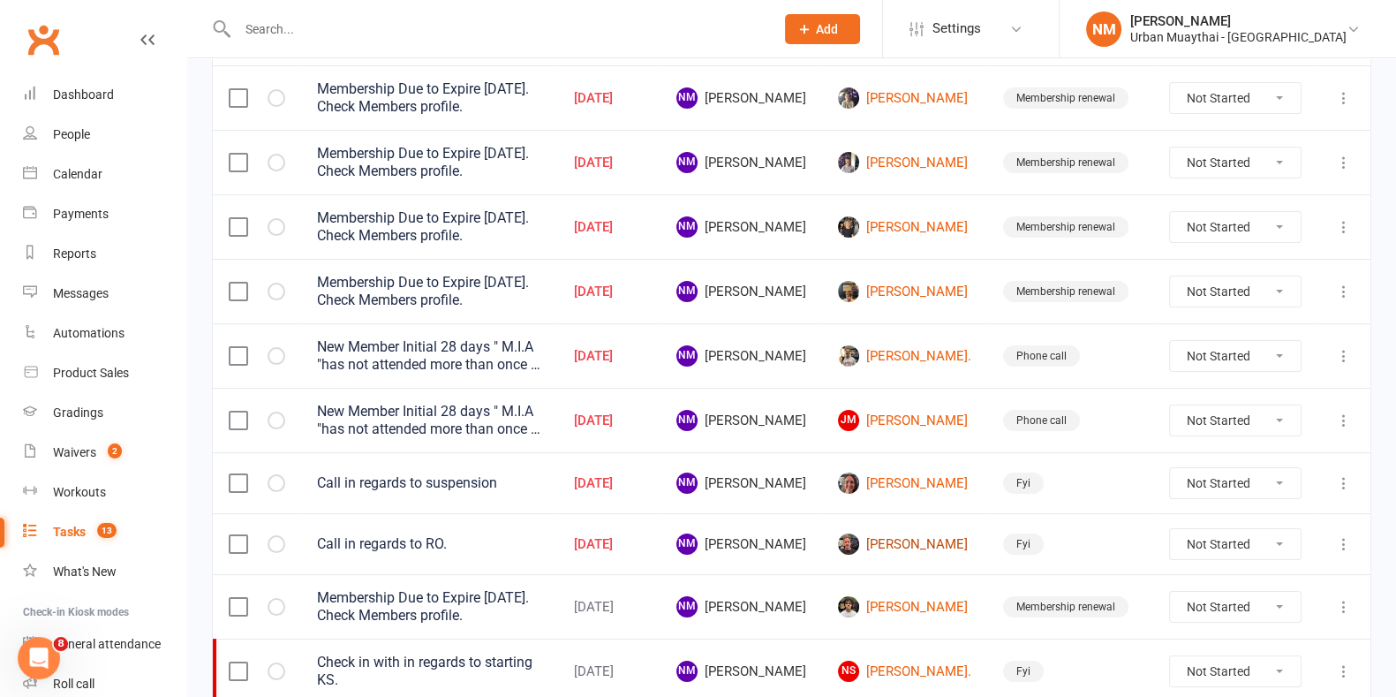
click at [915, 538] on link "[PERSON_NAME]" at bounding box center [904, 543] width 133 height 21
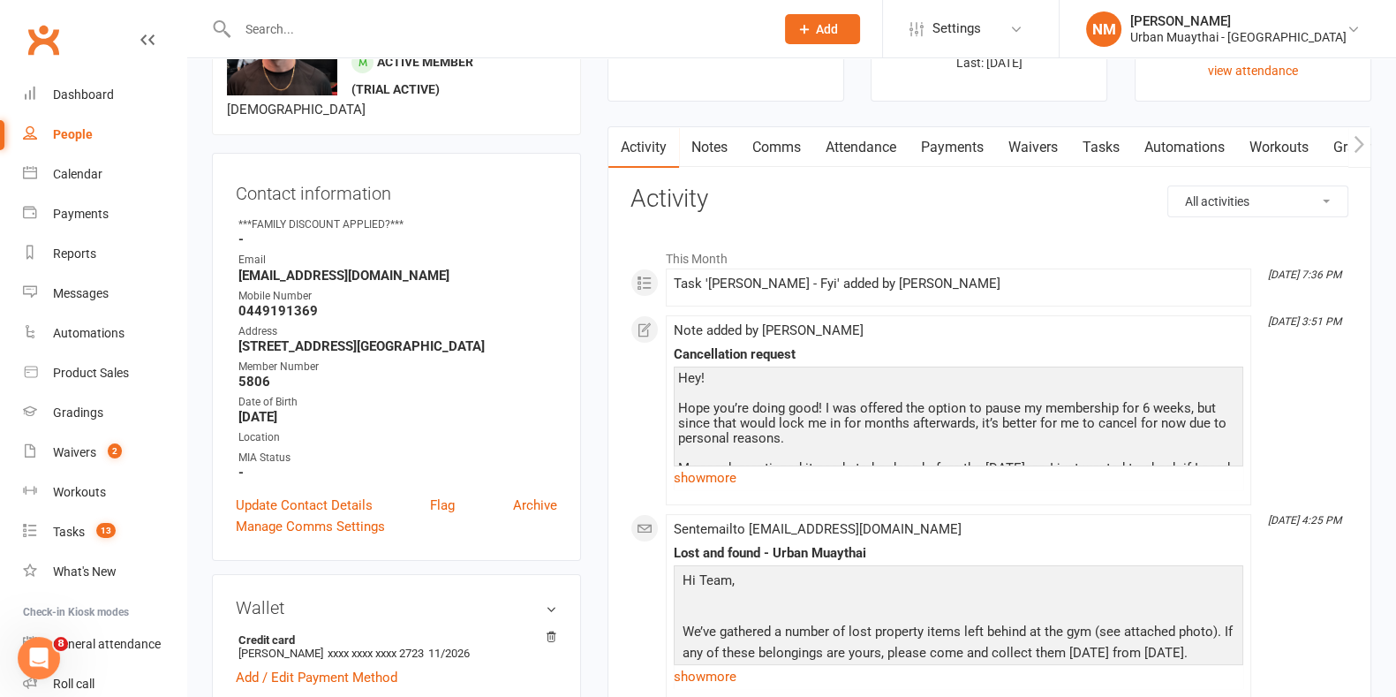
scroll to position [220, 0]
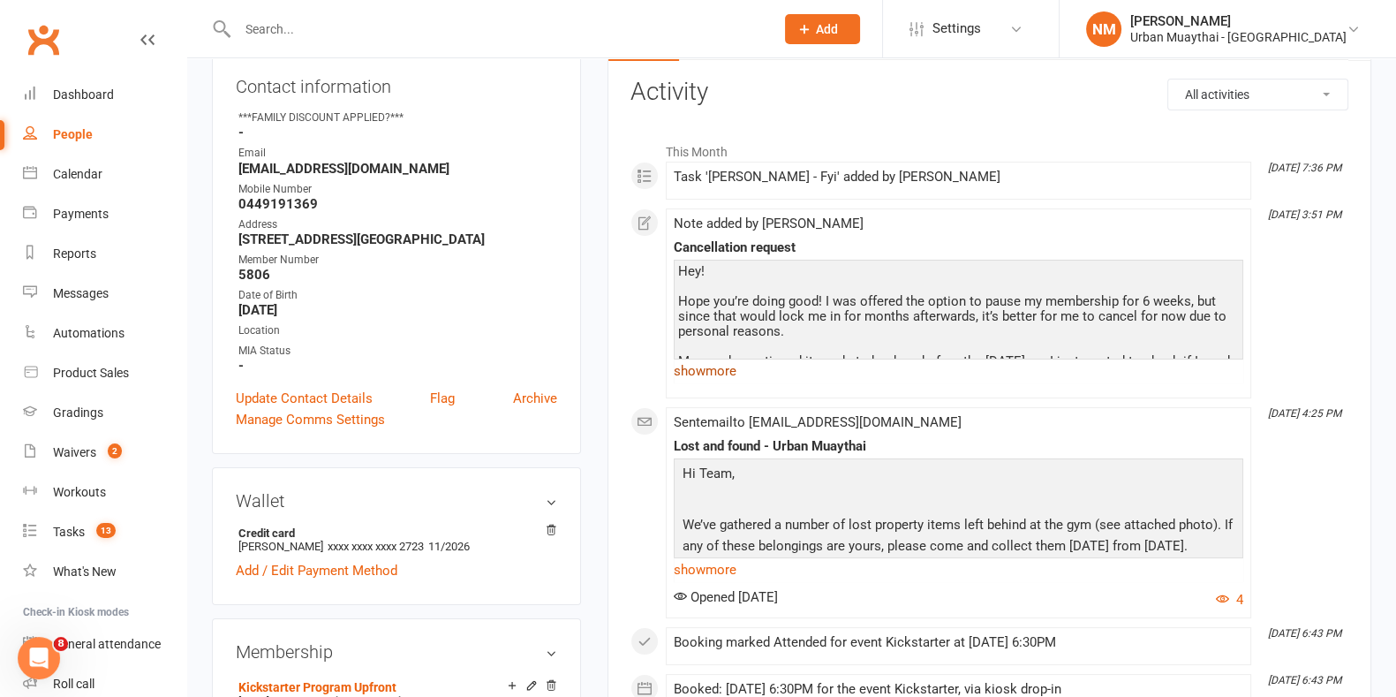
click at [704, 369] on link "show more" at bounding box center [959, 371] width 570 height 25
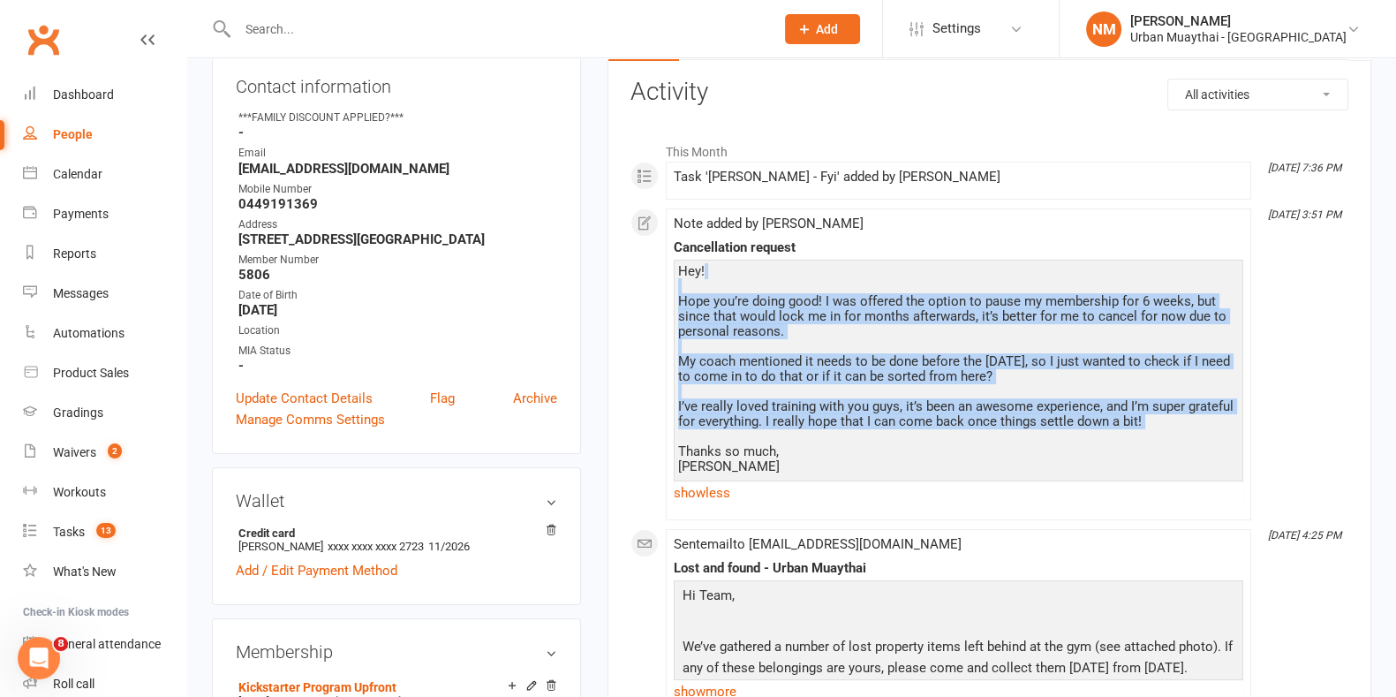
drag, startPoint x: 848, startPoint y: 434, endPoint x: 755, endPoint y: 277, distance: 181.8
click at [755, 277] on div "Hey! Hope you’re doing good! I was offered the option to pause my membership fo…" at bounding box center [958, 369] width 561 height 210
click at [724, 278] on div "Hey! Hope you’re doing good! I was offered the option to pause my membership fo…" at bounding box center [958, 369] width 561 height 210
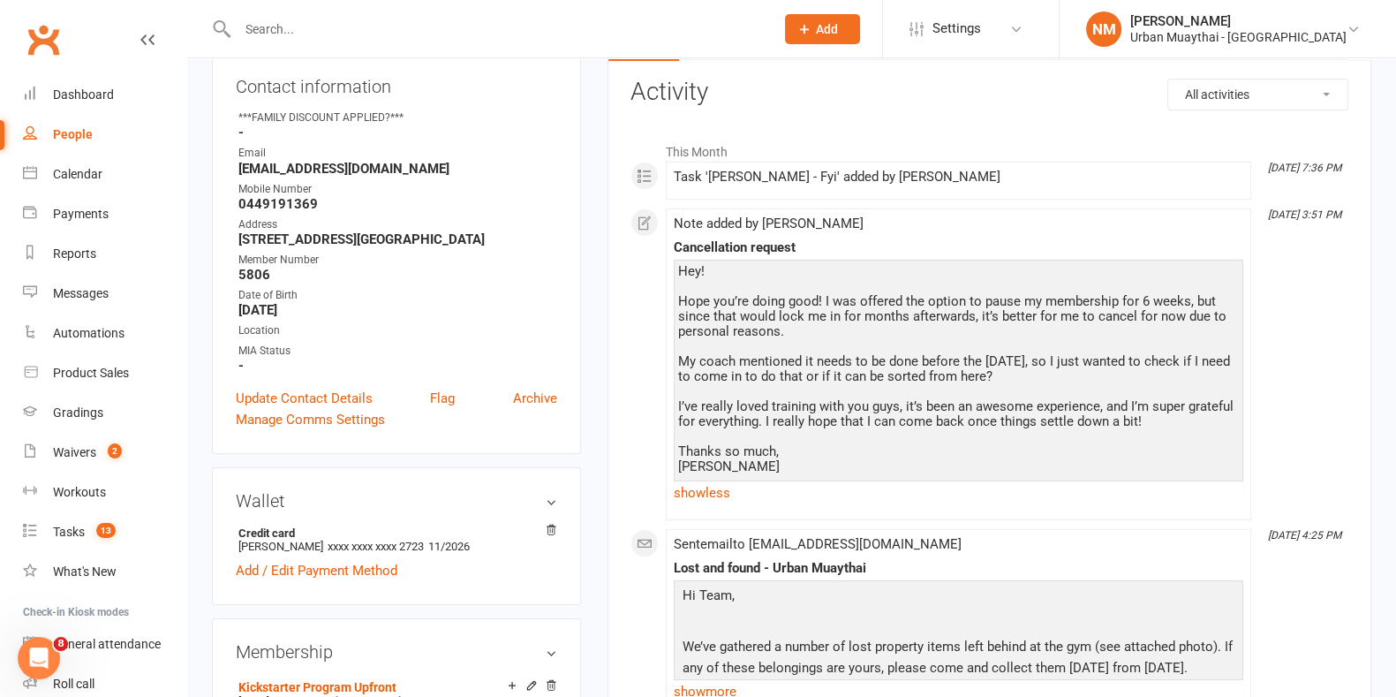
drag, startPoint x: 680, startPoint y: 268, endPoint x: 863, endPoint y: 466, distance: 269.4
click at [864, 465] on div "Hey! Hope you’re doing good! I was offered the option to pause my membership fo…" at bounding box center [958, 369] width 561 height 210
click at [845, 466] on div "Hey! Hope you’re doing good! I was offered the option to pause my membership fo…" at bounding box center [958, 369] width 561 height 210
drag, startPoint x: 814, startPoint y: 466, endPoint x: 681, endPoint y: 264, distance: 242.3
click at [681, 264] on div "Hey! Hope you’re doing good! I was offered the option to pause my membership fo…" at bounding box center [958, 369] width 561 height 210
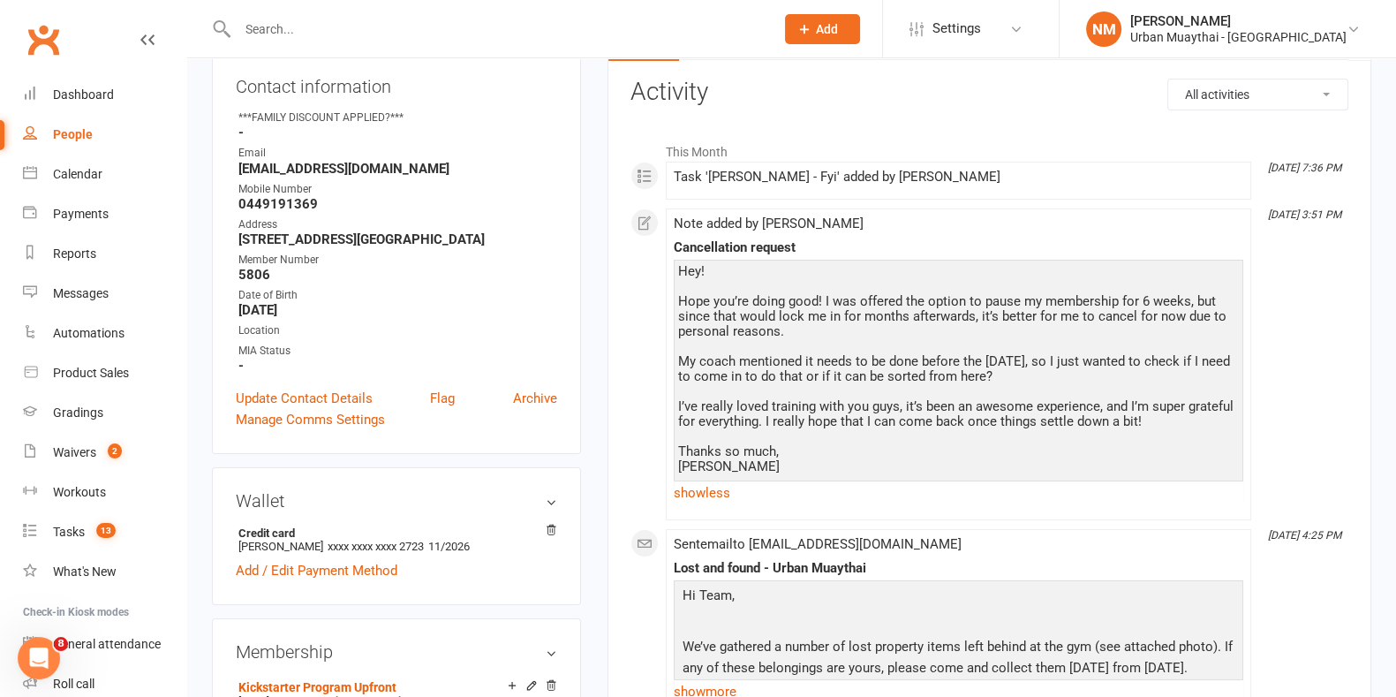
click at [681, 264] on div "Hey! Hope you’re doing good! I was offered the option to pause my membership fo…" at bounding box center [958, 369] width 561 height 210
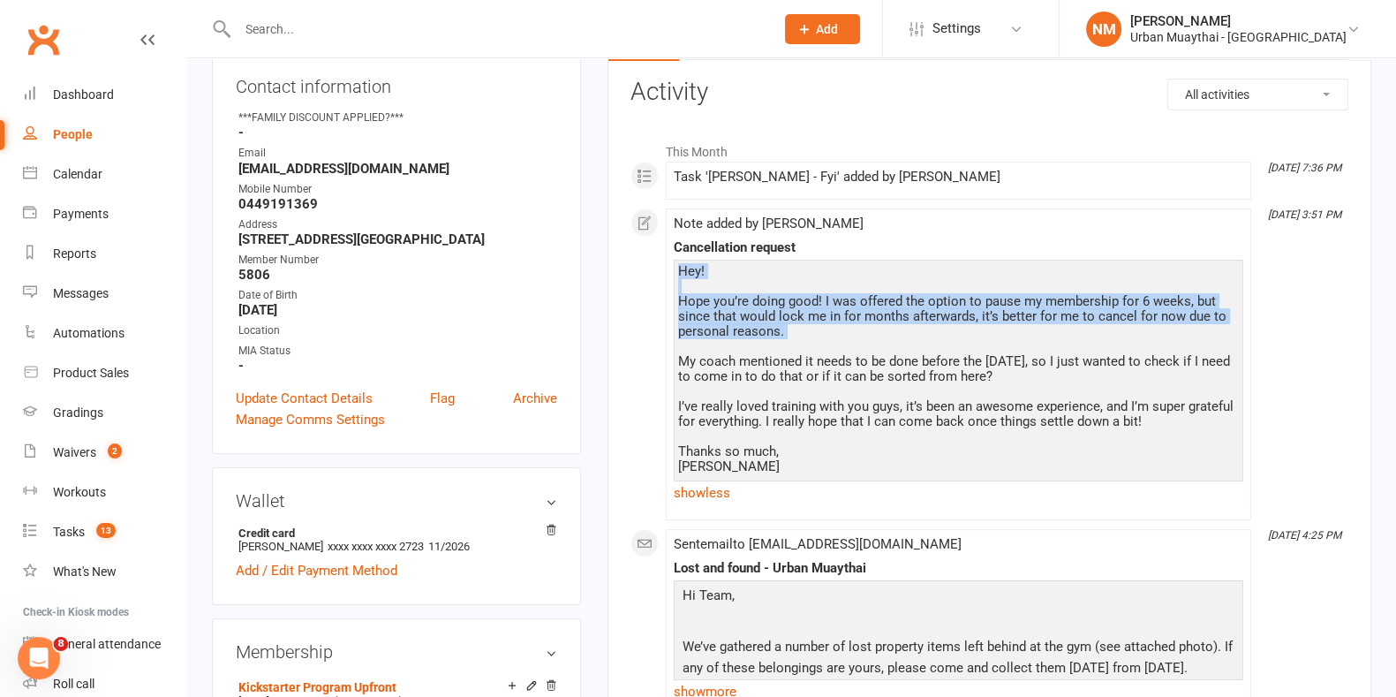
drag, startPoint x: 679, startPoint y: 275, endPoint x: 818, endPoint y: 338, distance: 152.5
click at [819, 338] on div "Hey! Hope you’re doing good! I was offered the option to pause my membership fo…" at bounding box center [958, 369] width 561 height 210
click at [818, 338] on div "Hey! Hope you’re doing good! I was offered the option to pause my membership fo…" at bounding box center [958, 369] width 561 height 210
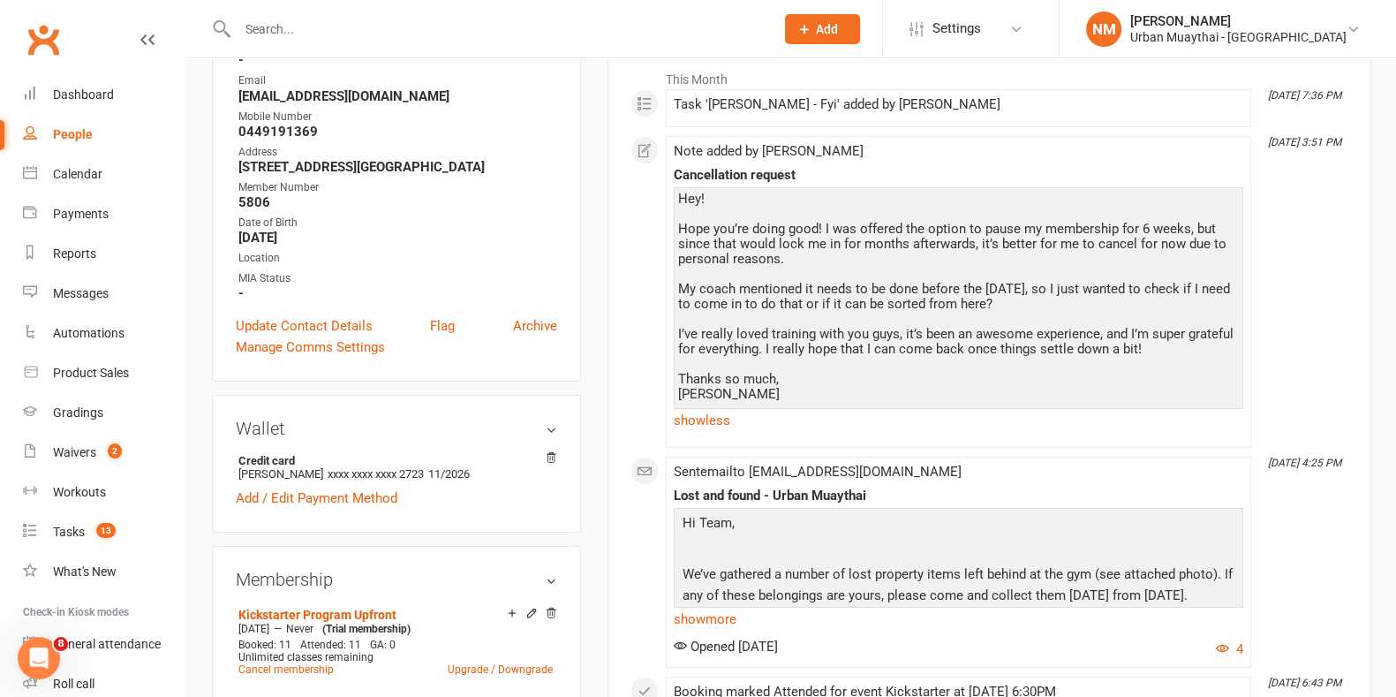
scroll to position [0, 0]
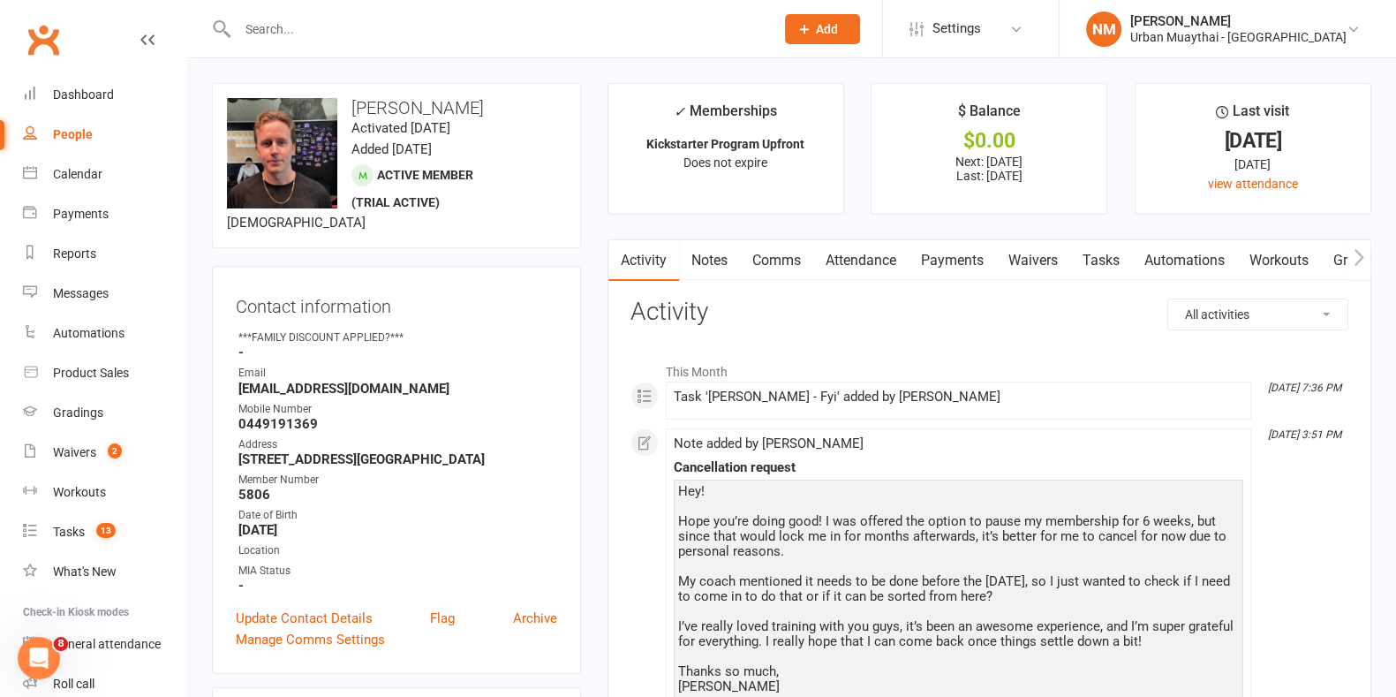
click at [937, 250] on link "Payments" at bounding box center [952, 260] width 87 height 41
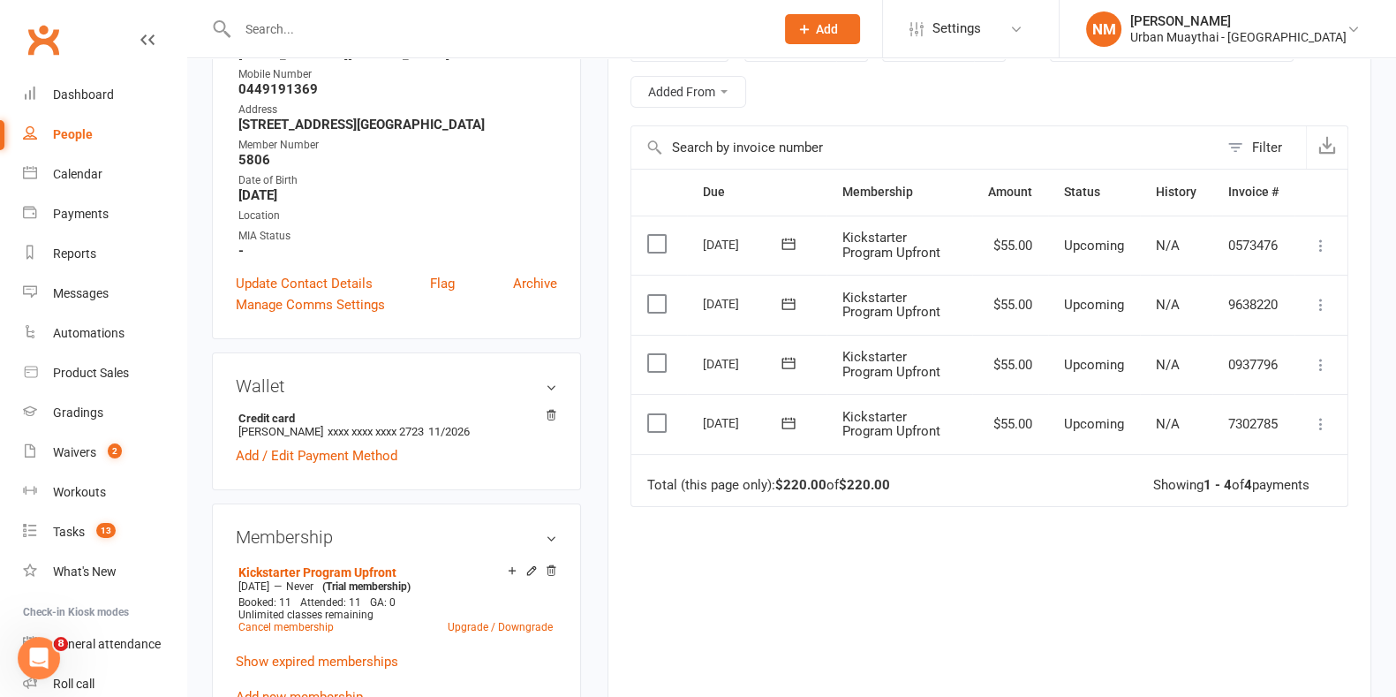
scroll to position [331, 0]
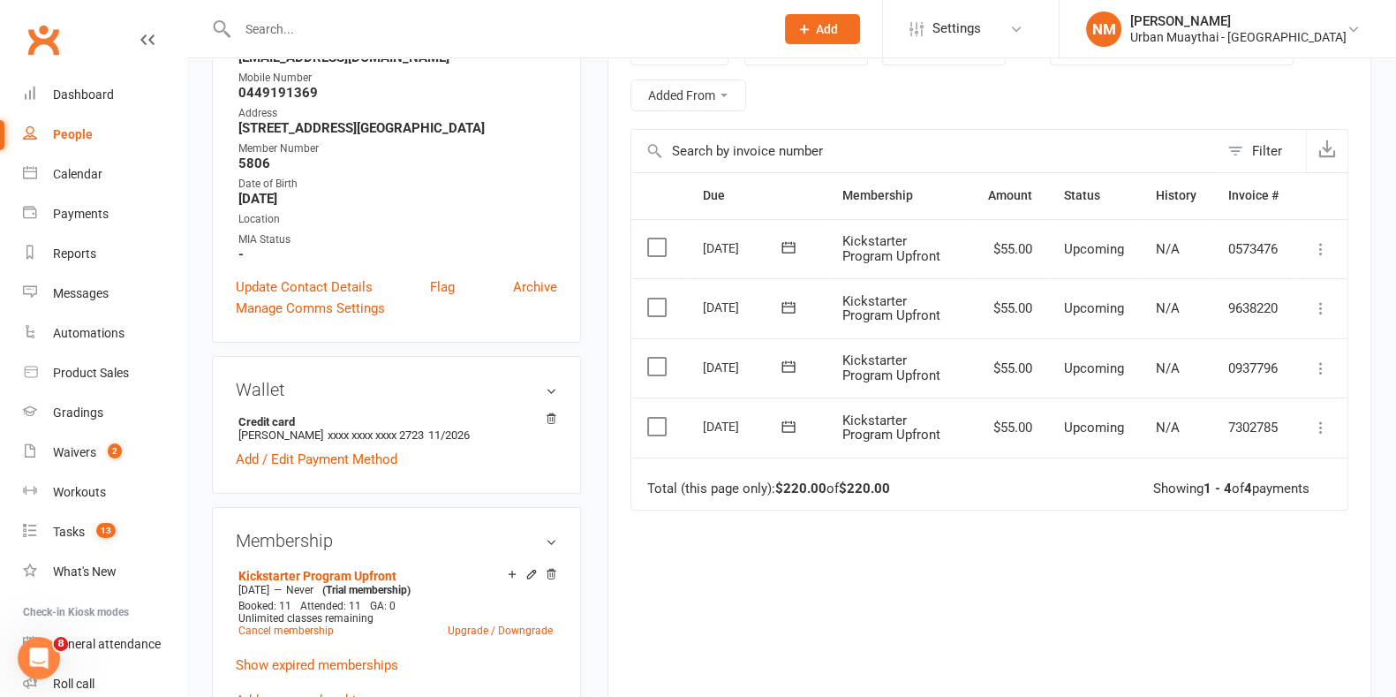
click at [742, 554] on div "Due Contact Membership Amount Status History Invoice # Select this [DATE] [PERS…" at bounding box center [990, 455] width 718 height 566
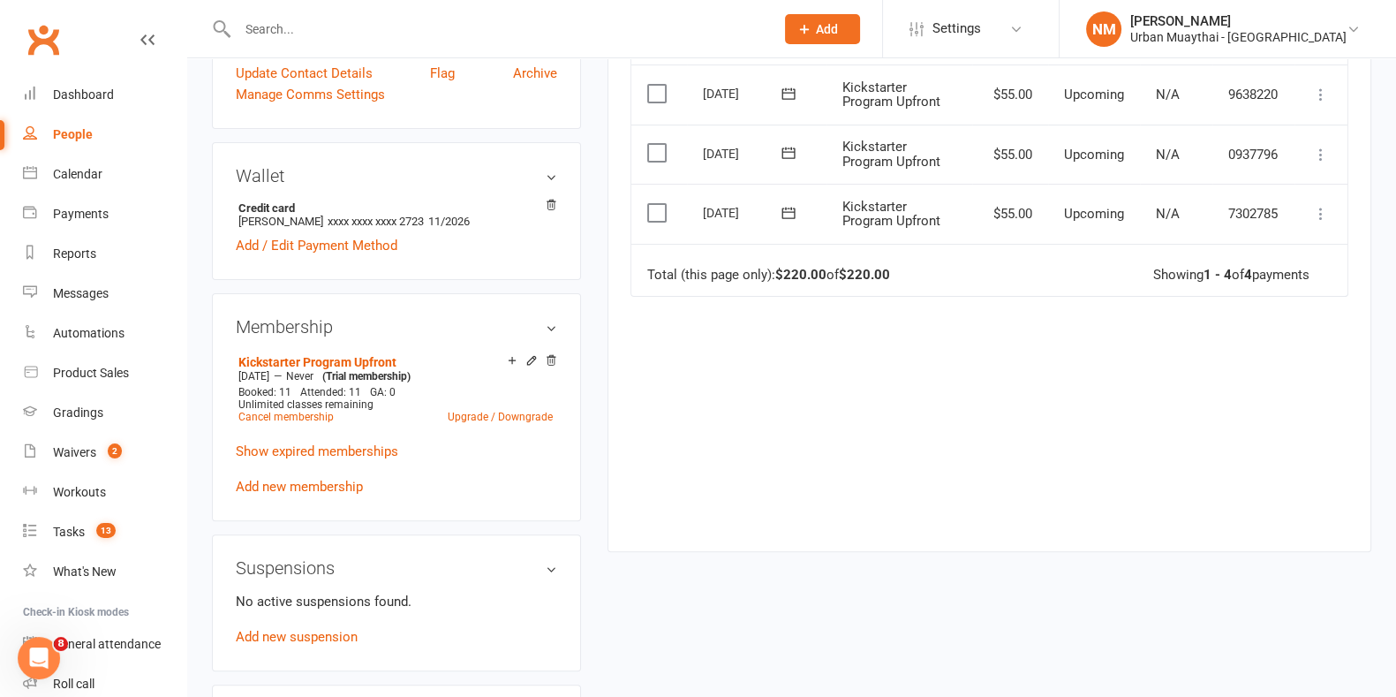
scroll to position [662, 0]
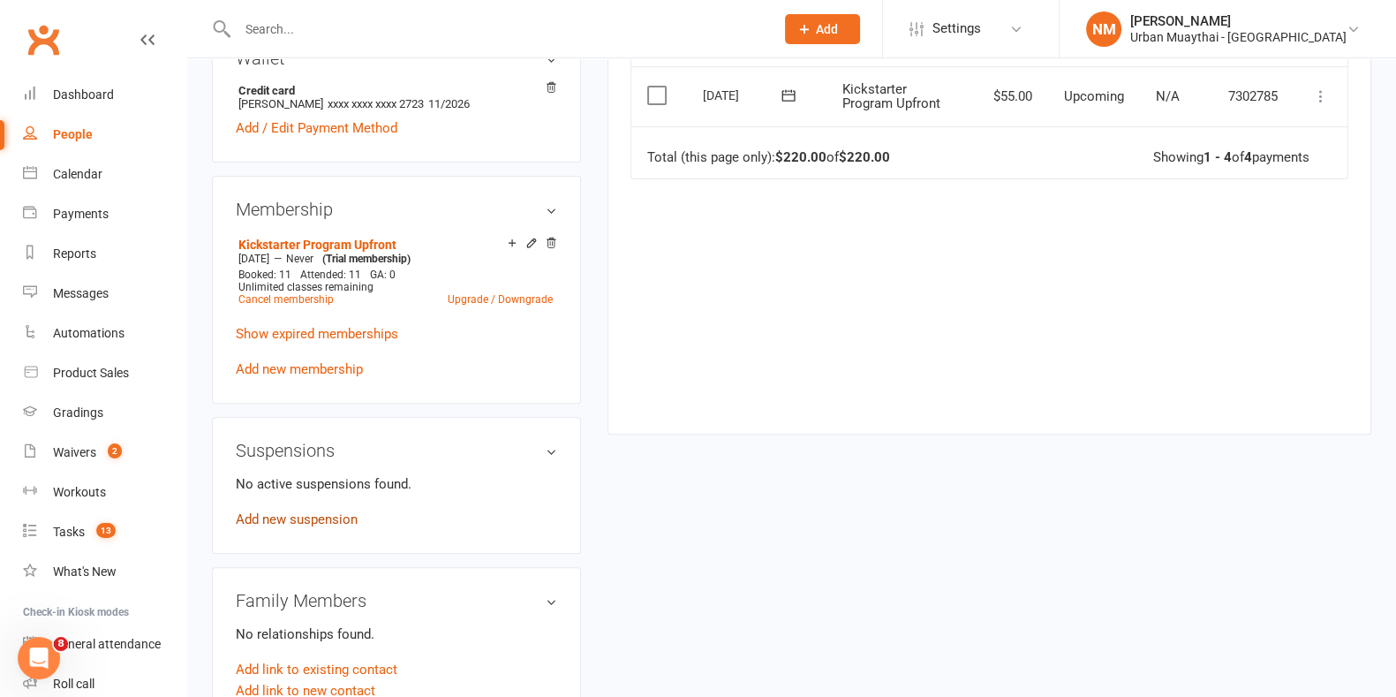
click at [268, 520] on link "Add new suspension" at bounding box center [297, 519] width 122 height 16
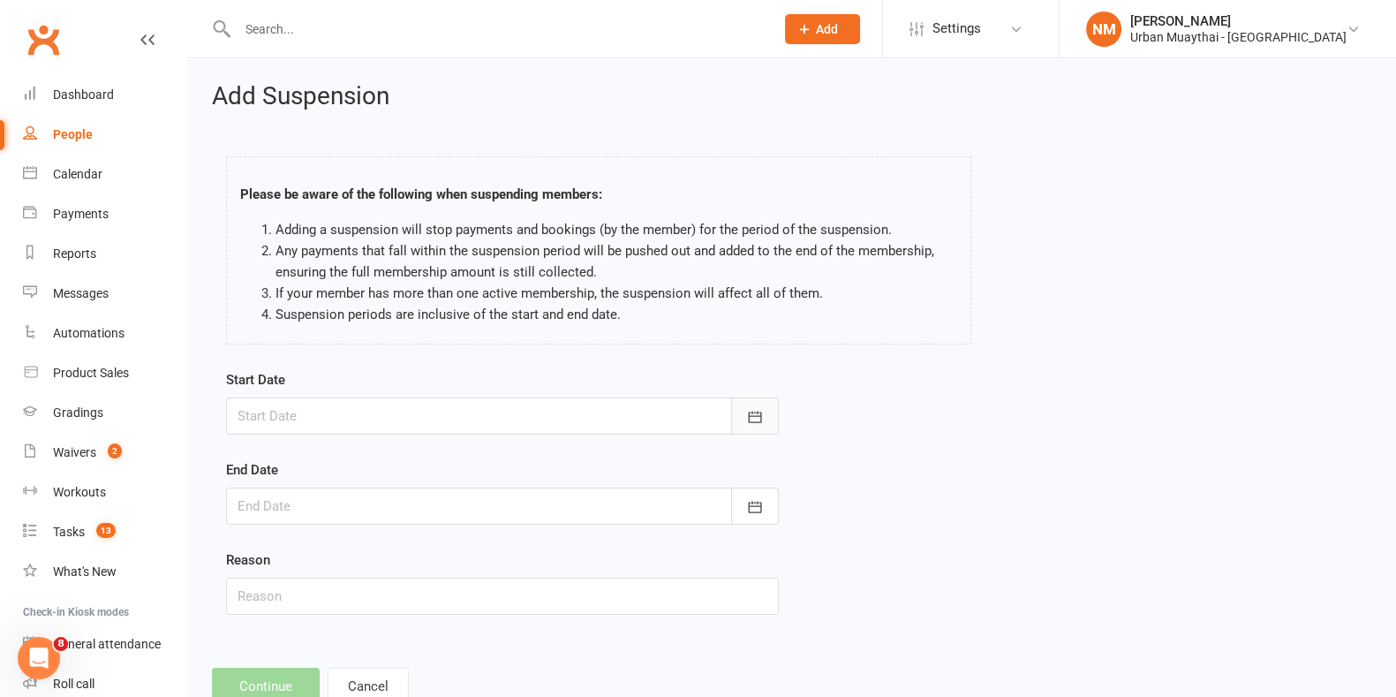
click at [750, 412] on icon "button" at bounding box center [754, 416] width 13 height 11
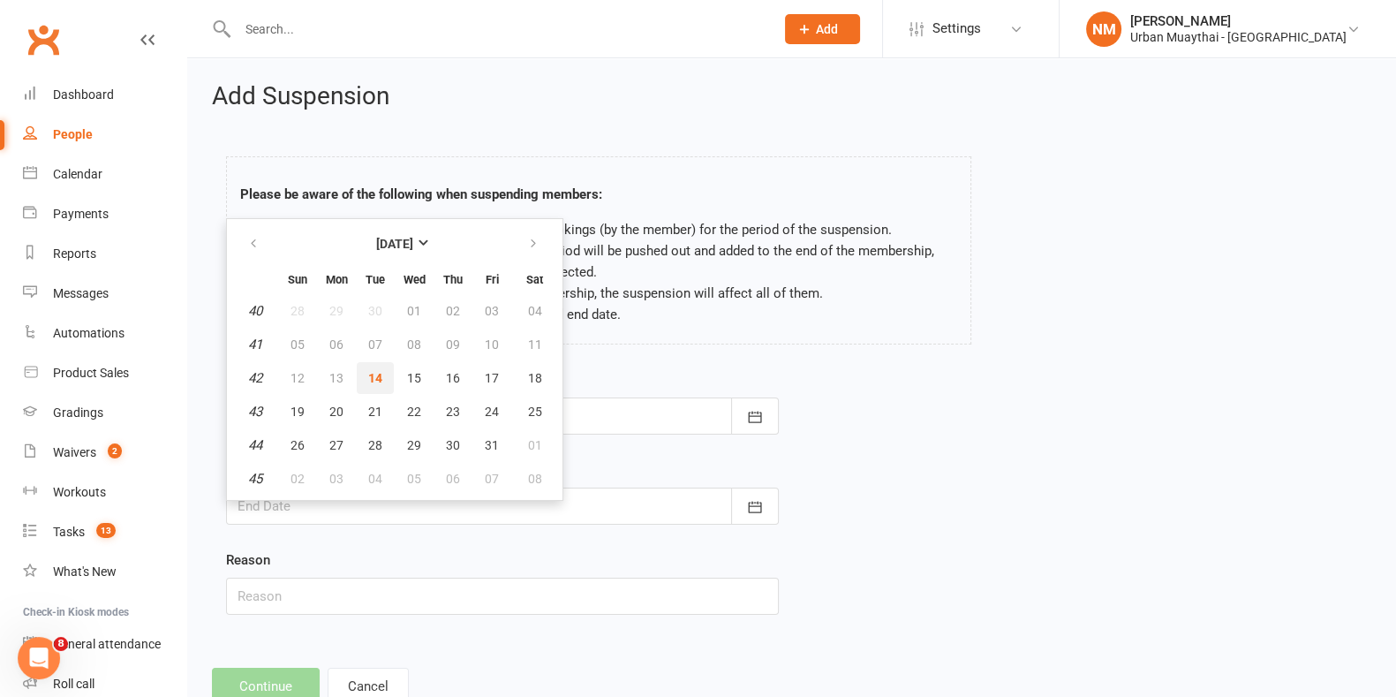
click at [382, 376] on button "14" at bounding box center [375, 378] width 37 height 32
type input "[DATE]"
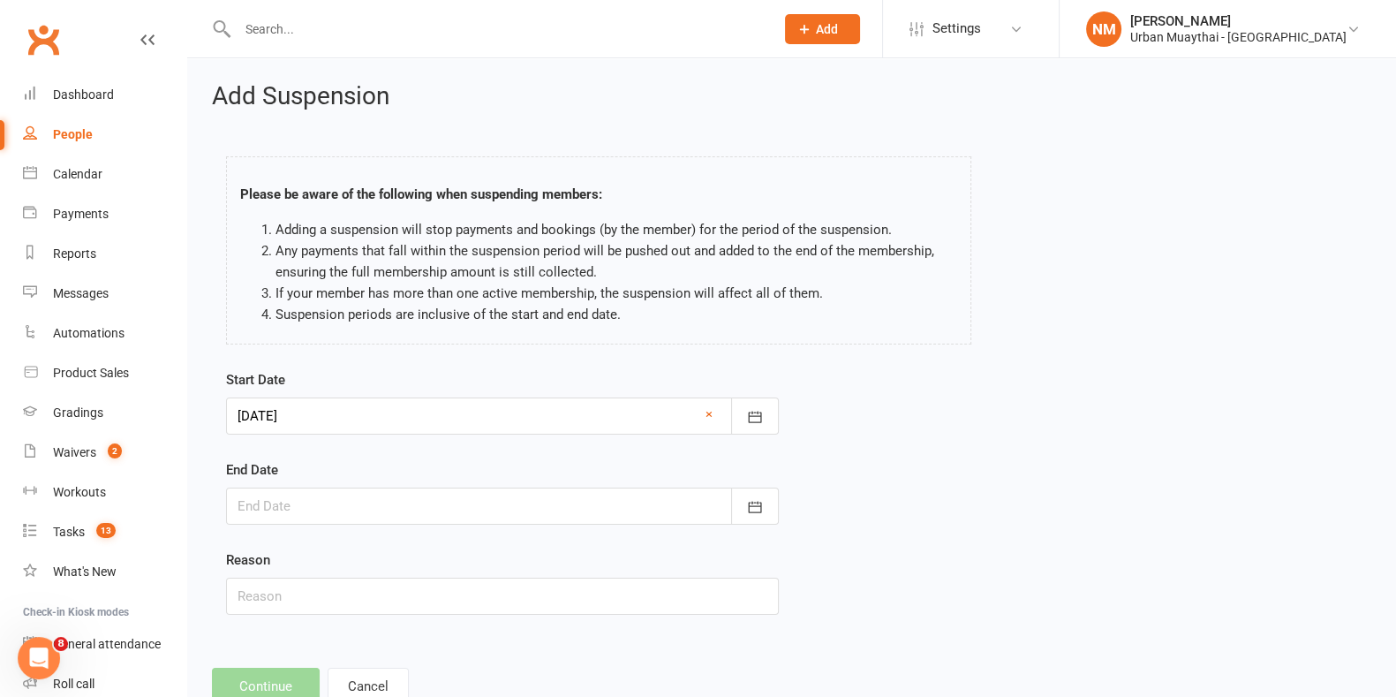
click at [374, 513] on div at bounding box center [502, 506] width 553 height 37
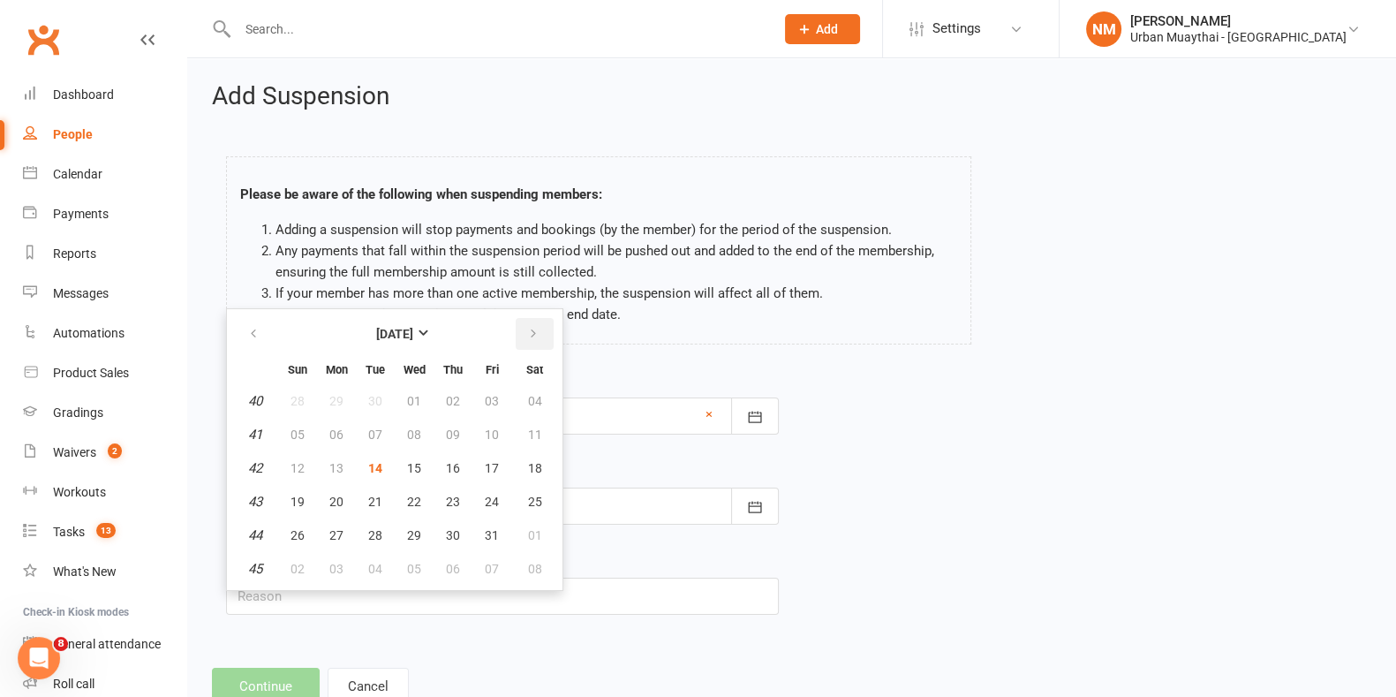
click at [539, 329] on button "button" at bounding box center [535, 334] width 38 height 32
click at [528, 465] on span "15" at bounding box center [535, 468] width 14 height 14
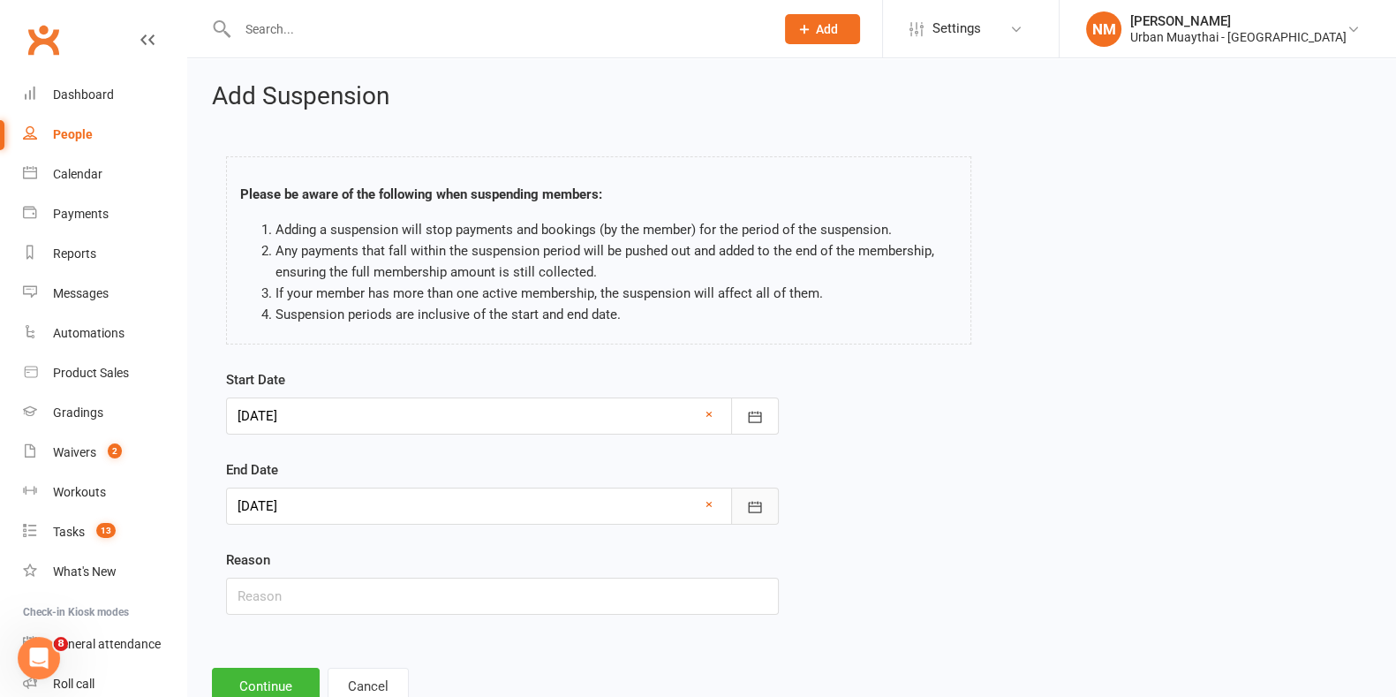
click at [760, 500] on icon "button" at bounding box center [755, 507] width 18 height 18
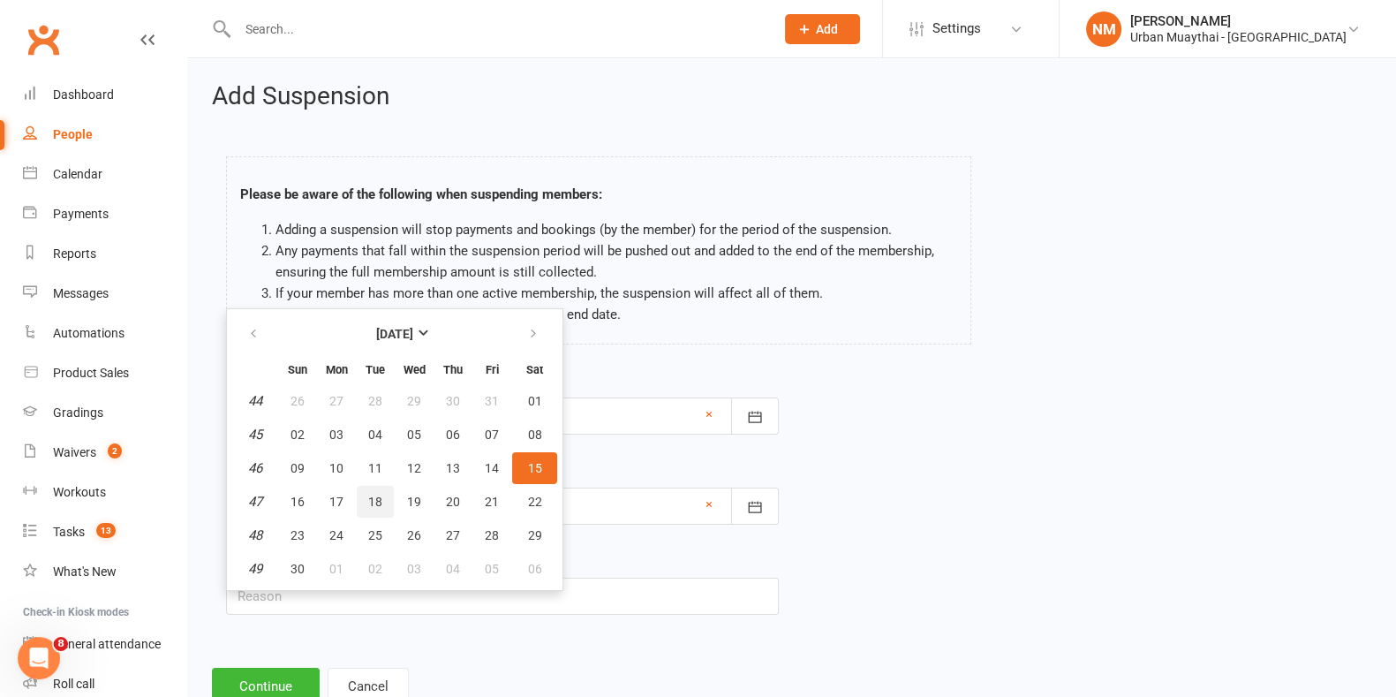
click at [368, 503] on span "18" at bounding box center [375, 502] width 14 height 14
type input "[DATE]"
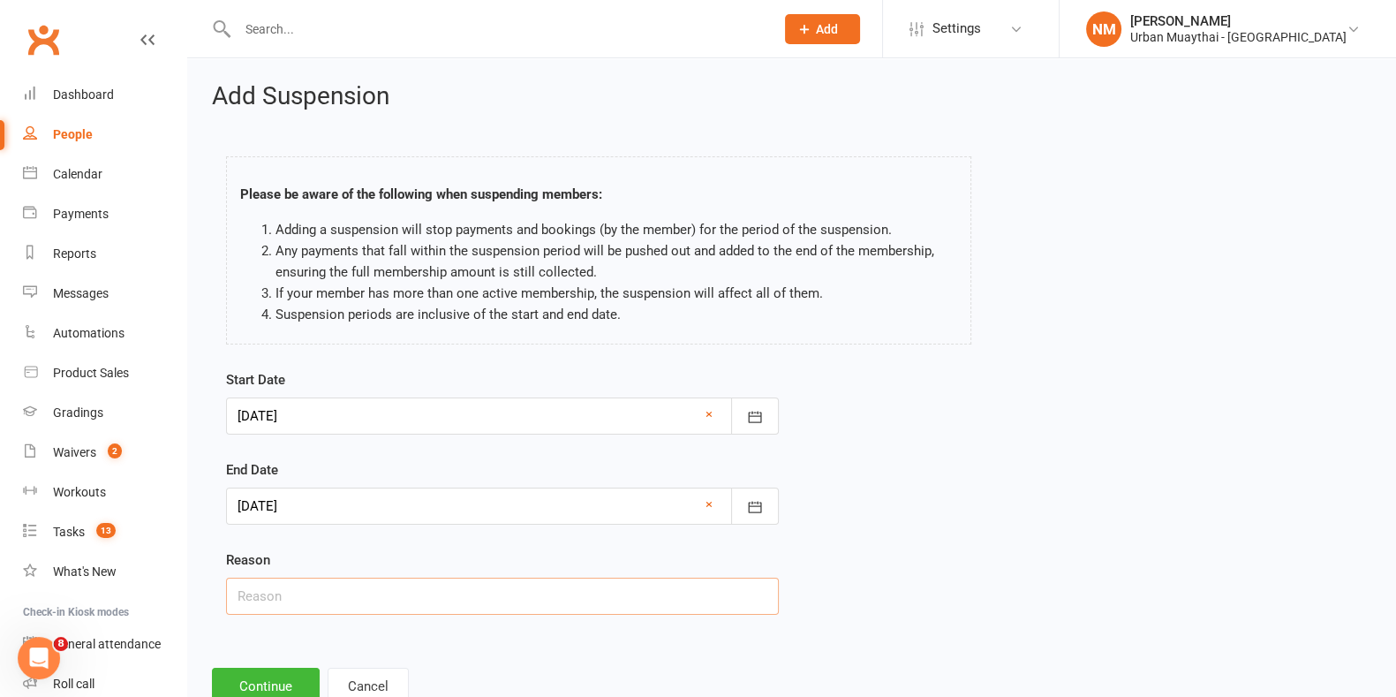
drag, startPoint x: 354, startPoint y: 586, endPoint x: 364, endPoint y: 589, distance: 10.3
click at [354, 586] on input "text" at bounding box center [502, 596] width 553 height 37
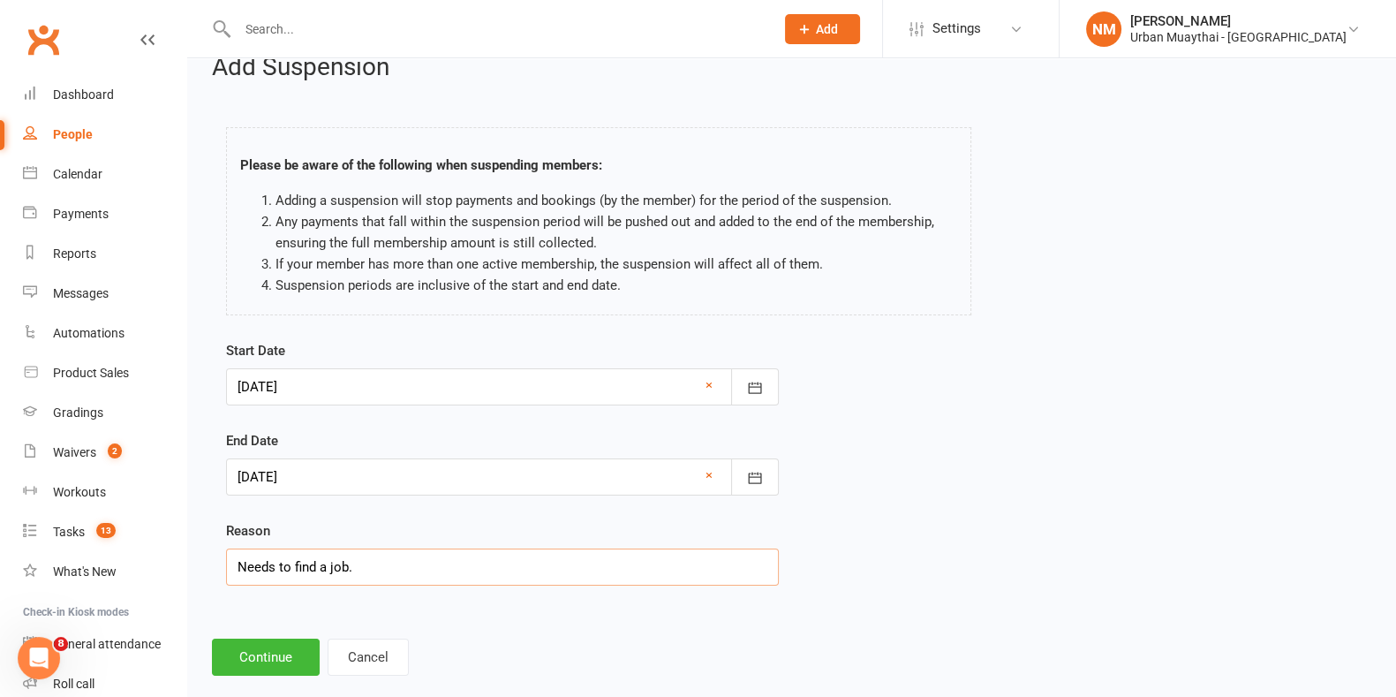
scroll to position [57, 0]
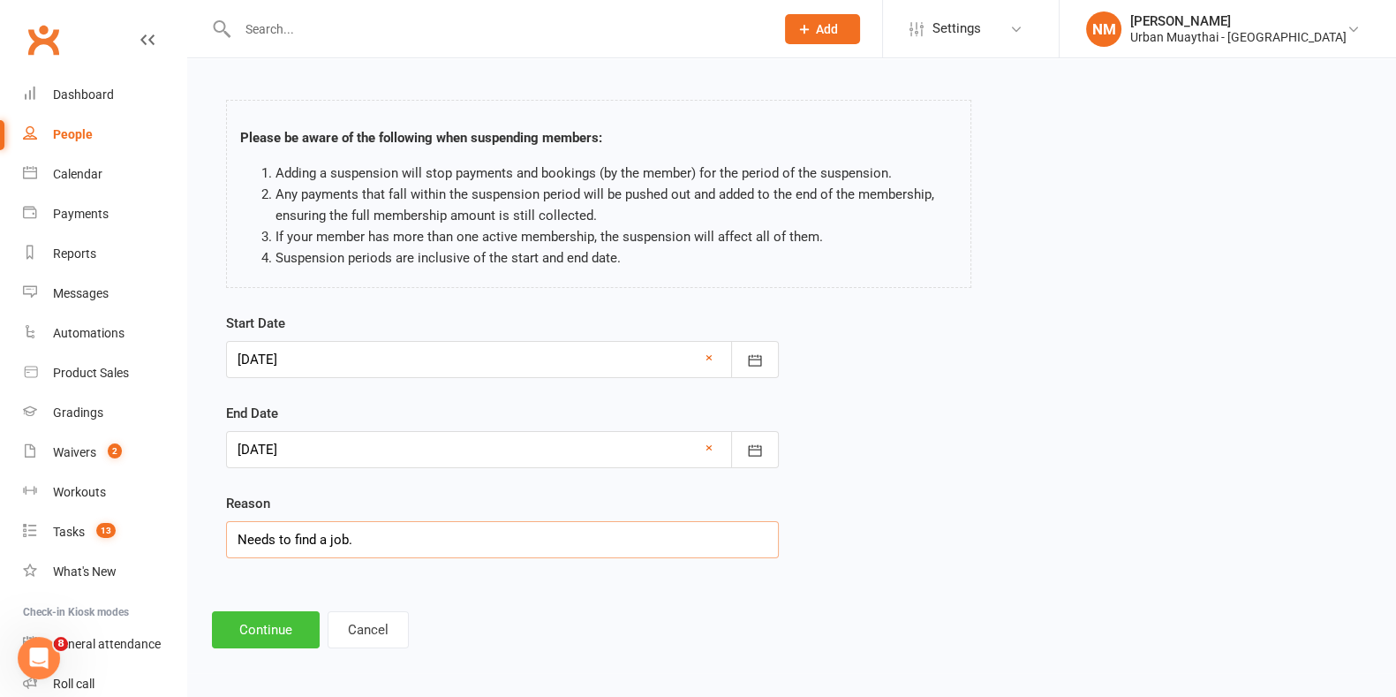
type input "Needs to find a job."
click at [260, 620] on button "Continue" at bounding box center [266, 629] width 108 height 37
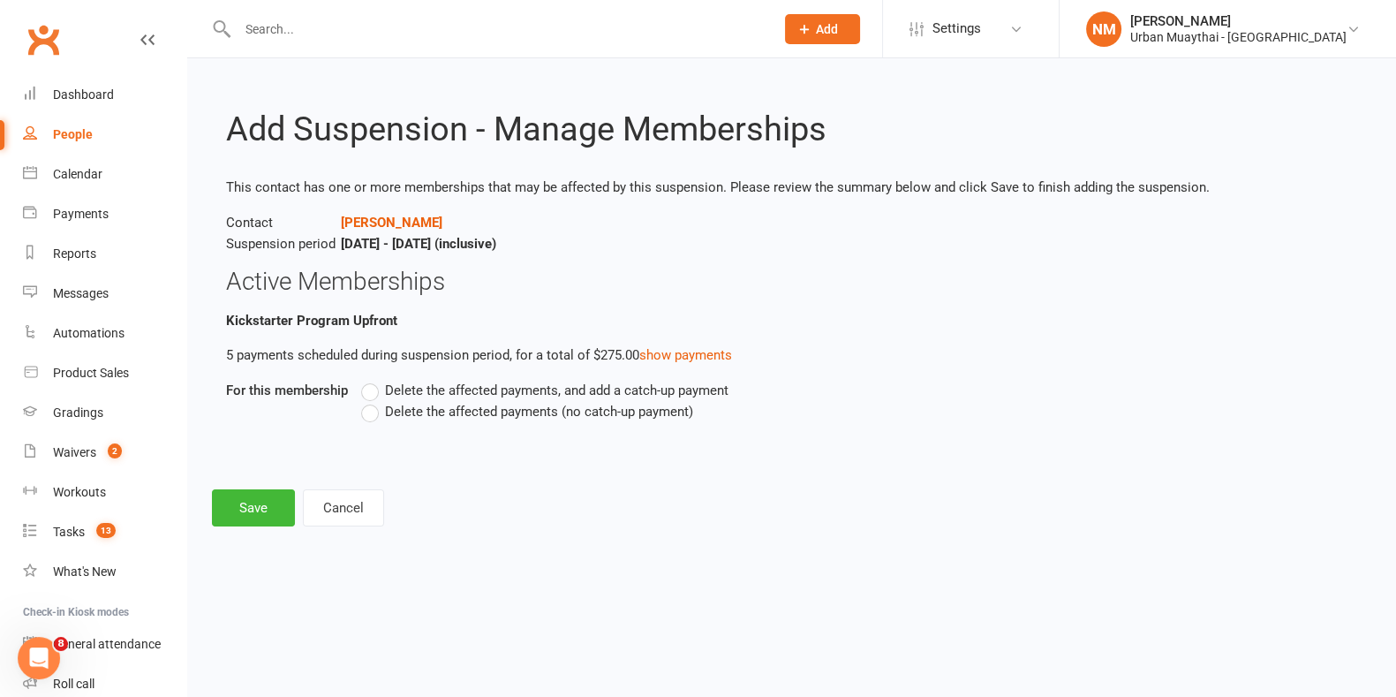
scroll to position [0, 0]
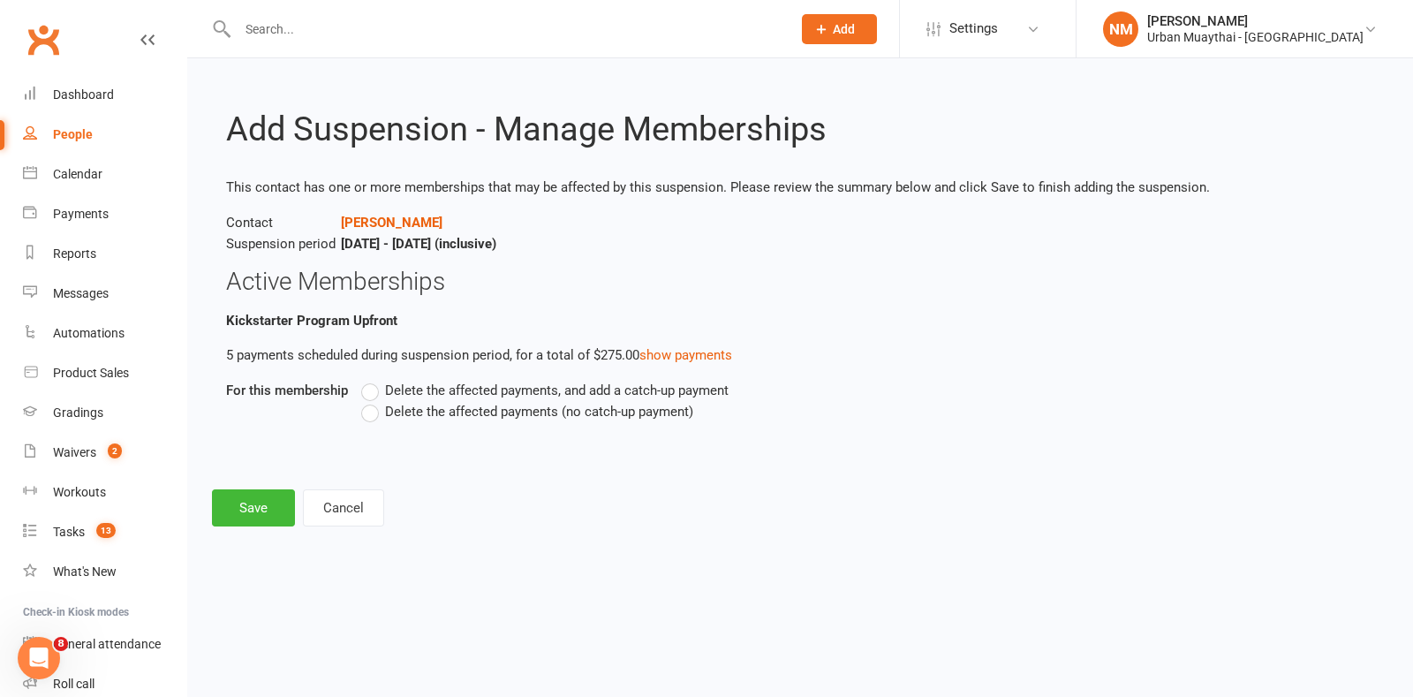
drag, startPoint x: 465, startPoint y: 412, endPoint x: 419, endPoint y: 451, distance: 60.2
click at [465, 412] on span "Delete the affected payments (no catch-up payment)" at bounding box center [539, 410] width 308 height 19
click at [373, 401] on input "Delete the affected payments (no catch-up payment)" at bounding box center [366, 401] width 11 height 0
click at [261, 510] on button "Save" at bounding box center [253, 507] width 83 height 37
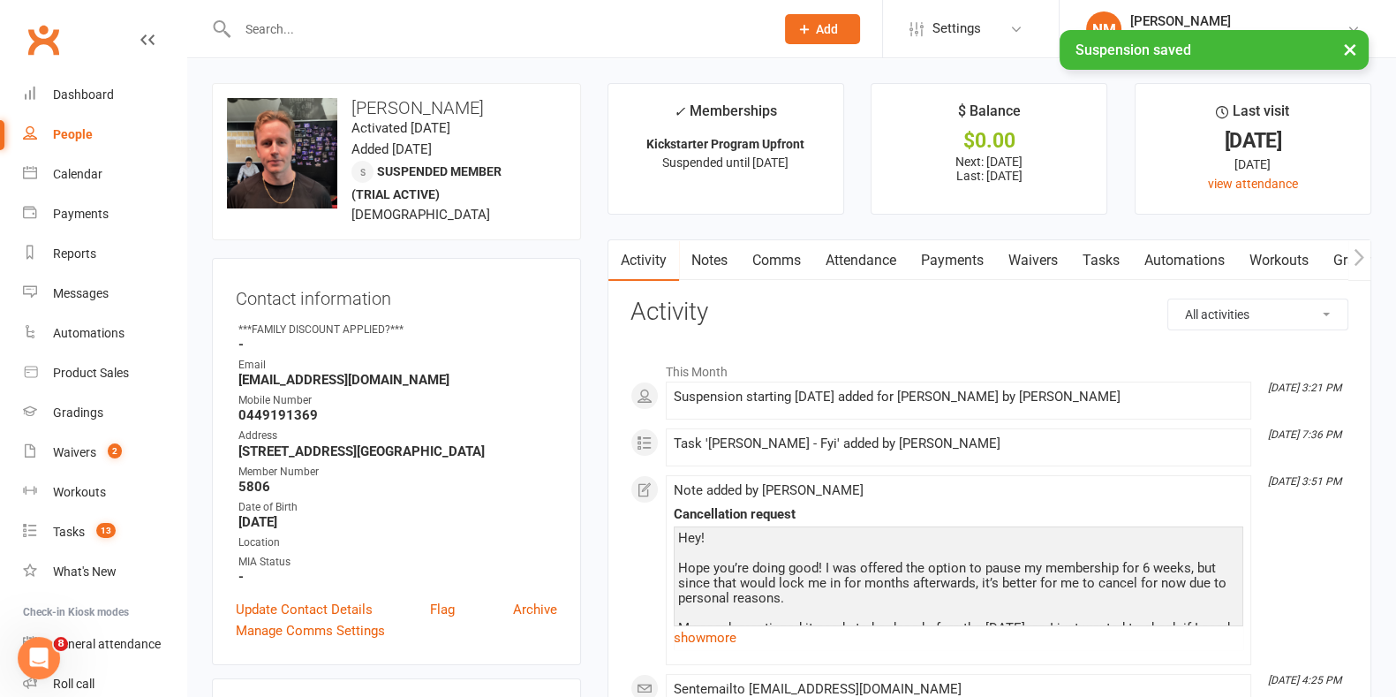
click at [719, 258] on link "Notes" at bounding box center [709, 260] width 61 height 41
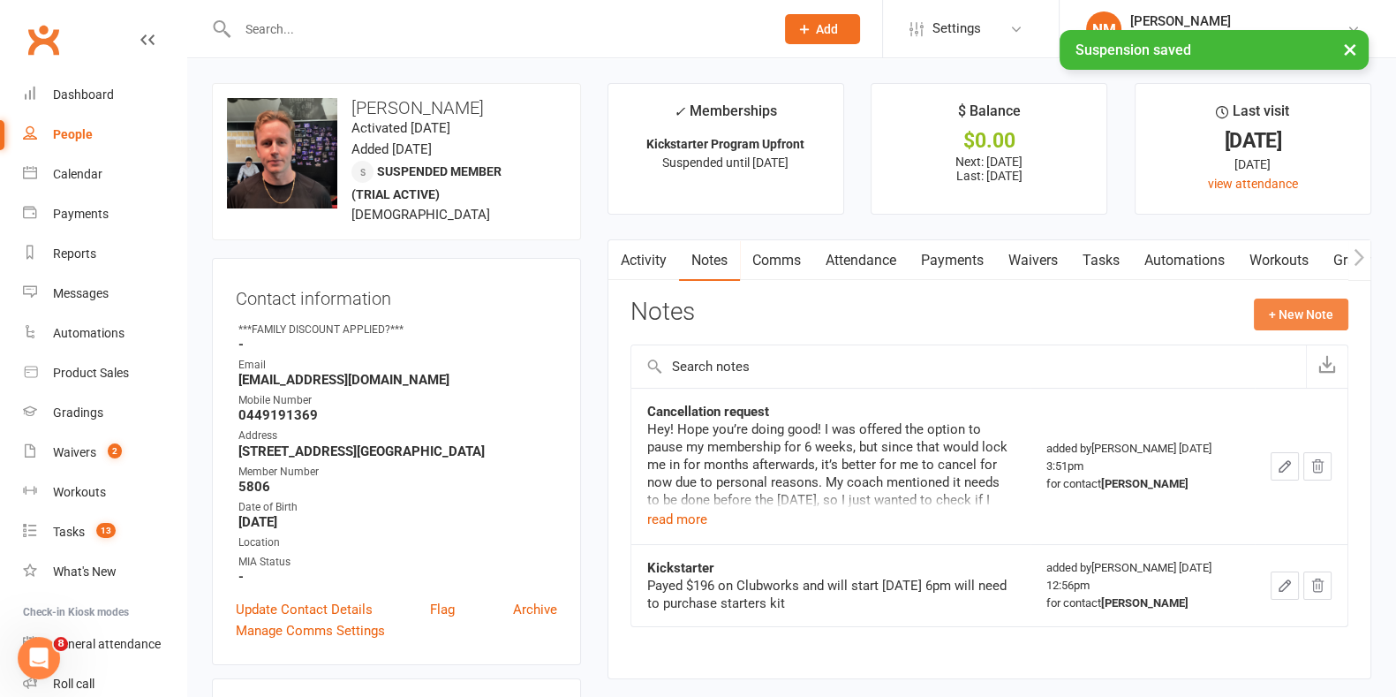
click at [1305, 329] on button "+ New Note" at bounding box center [1301, 315] width 94 height 32
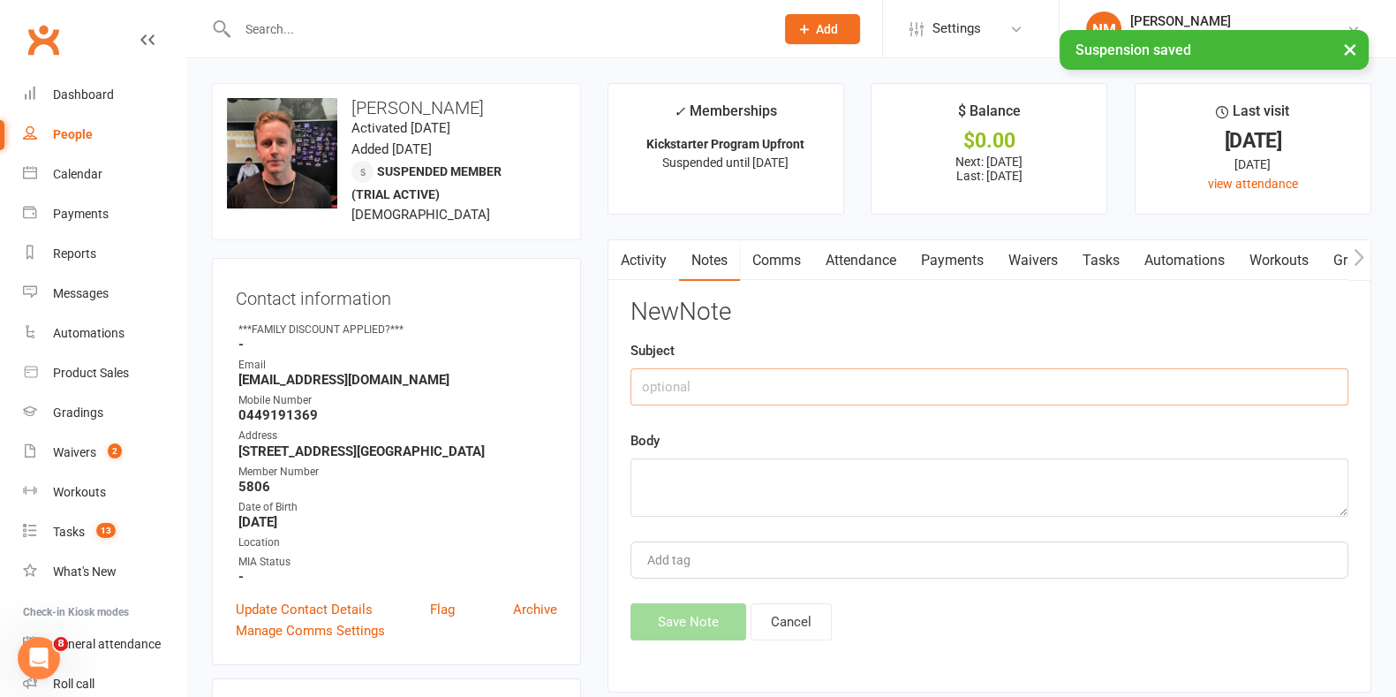
click at [777, 390] on input "text" at bounding box center [990, 386] width 718 height 37
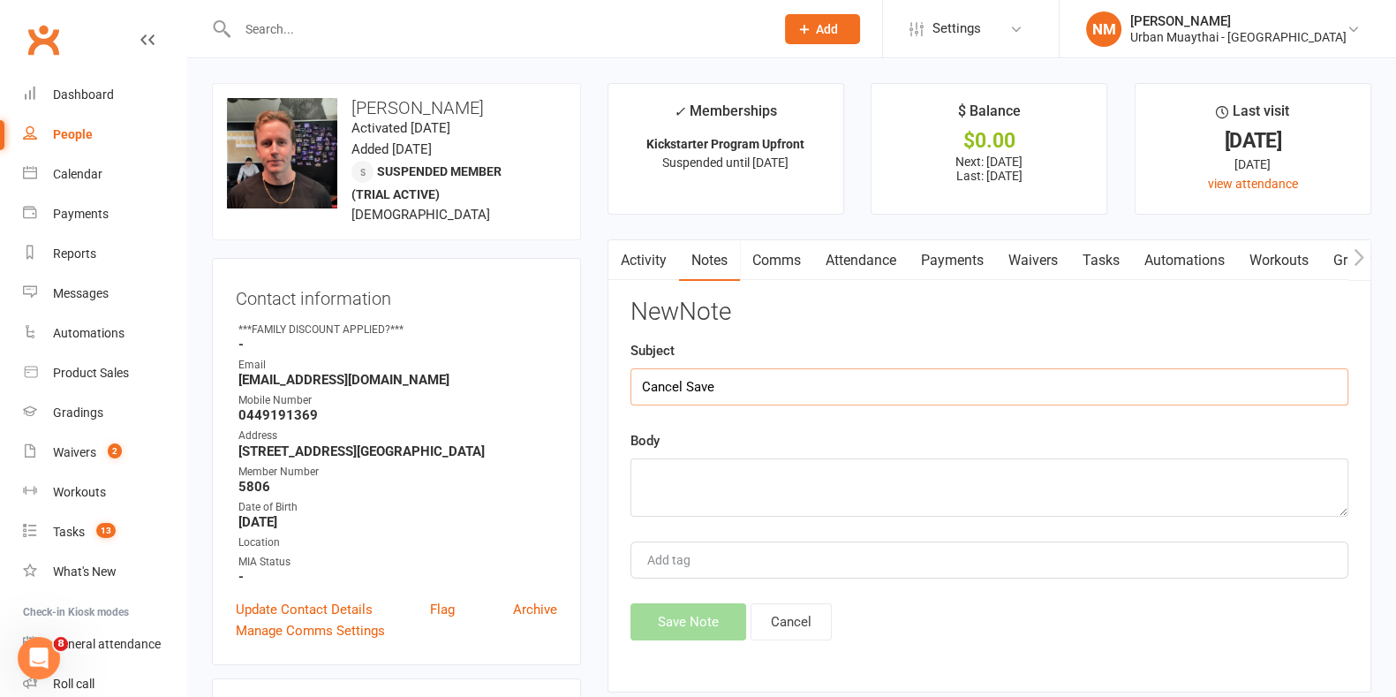
type input "Cancel Save"
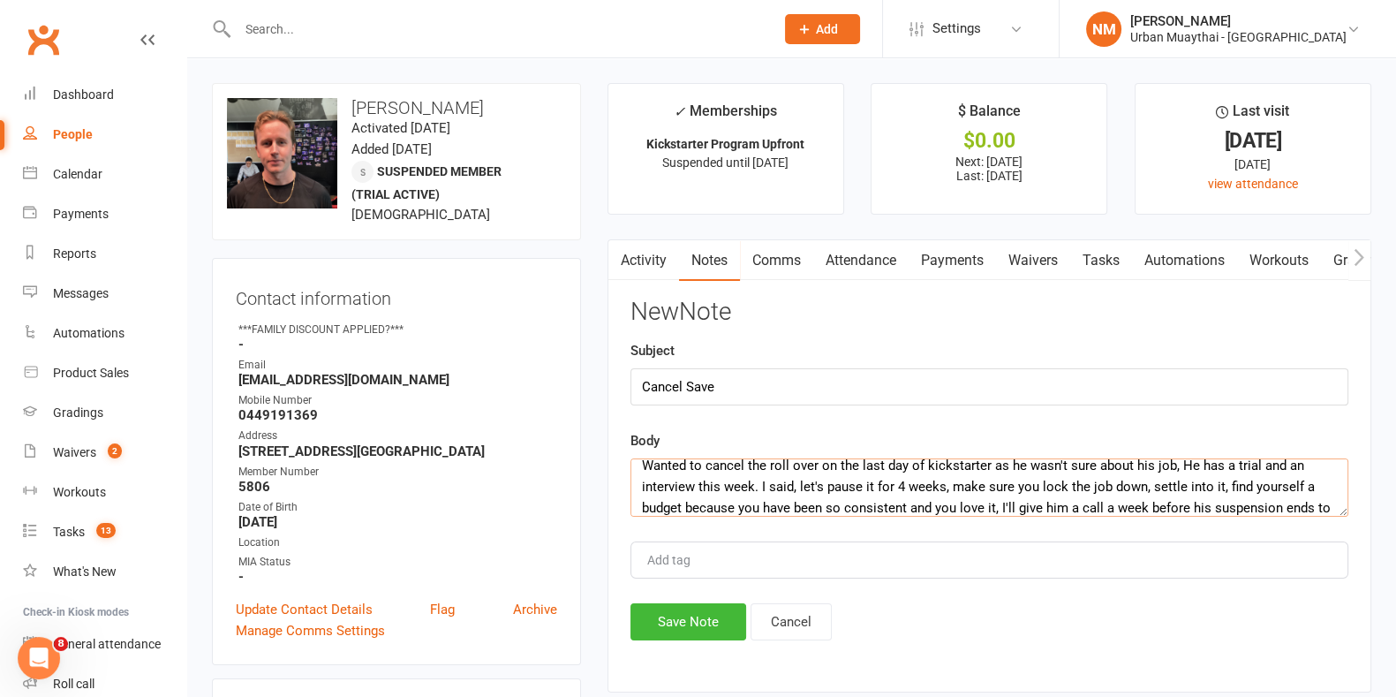
scroll to position [33, 0]
type textarea "Wanted to cancel the roll over on the last day of kickstarter as he wasn't sure…"
click at [680, 638] on button "Save Note" at bounding box center [689, 621] width 116 height 37
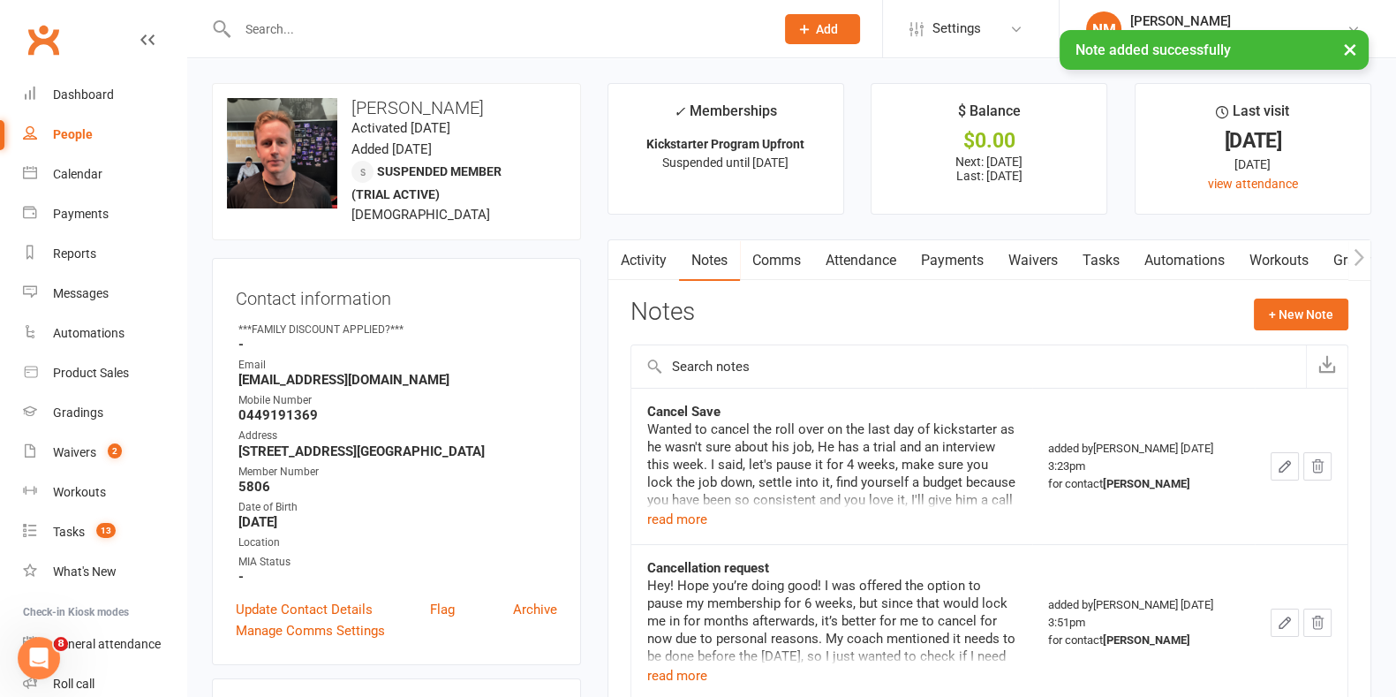
click at [995, 246] on link "Payments" at bounding box center [952, 260] width 87 height 41
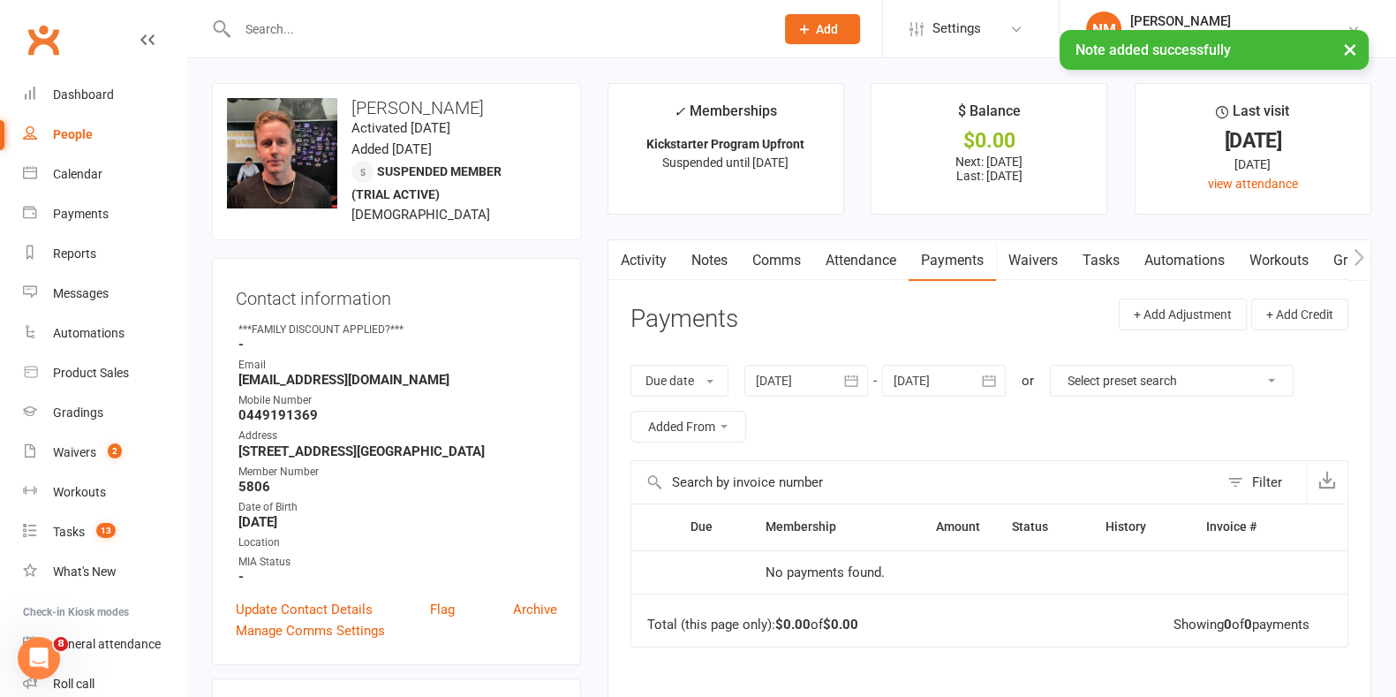
click at [1103, 264] on link "Tasks" at bounding box center [1101, 260] width 62 height 41
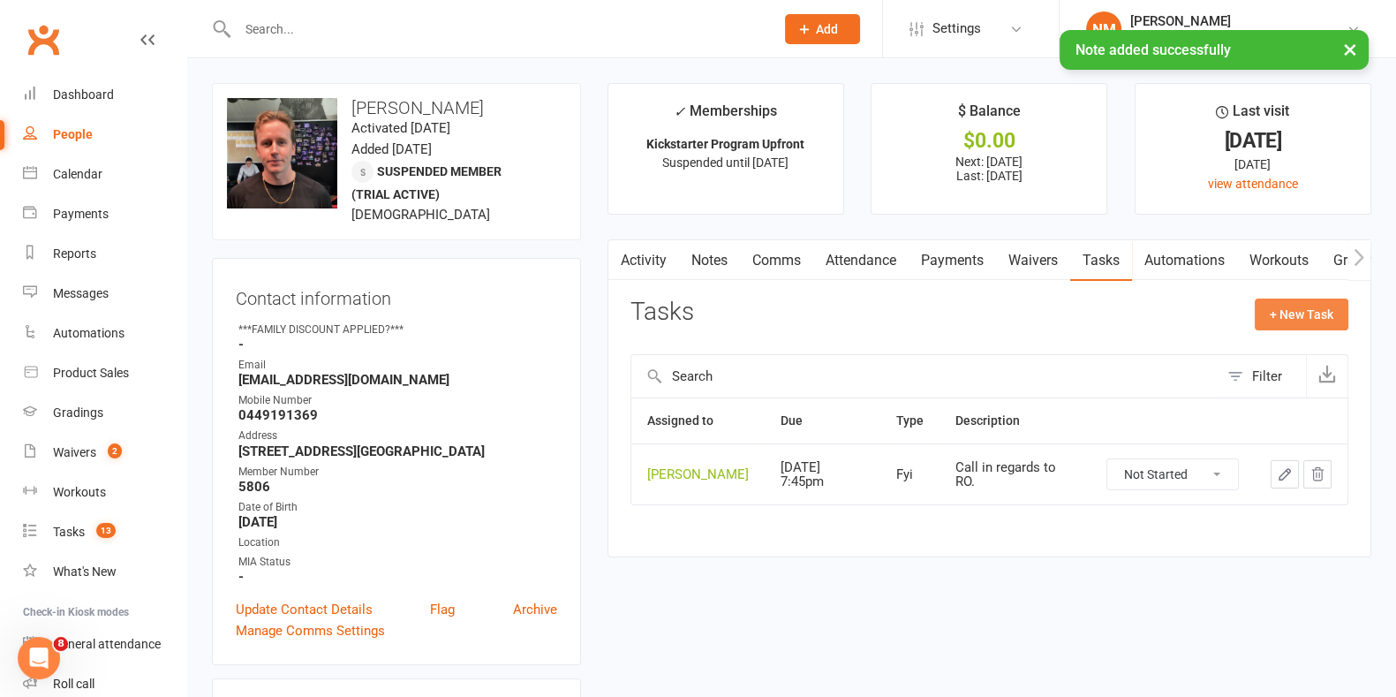
click at [1273, 313] on button "+ New Task" at bounding box center [1302, 315] width 94 height 32
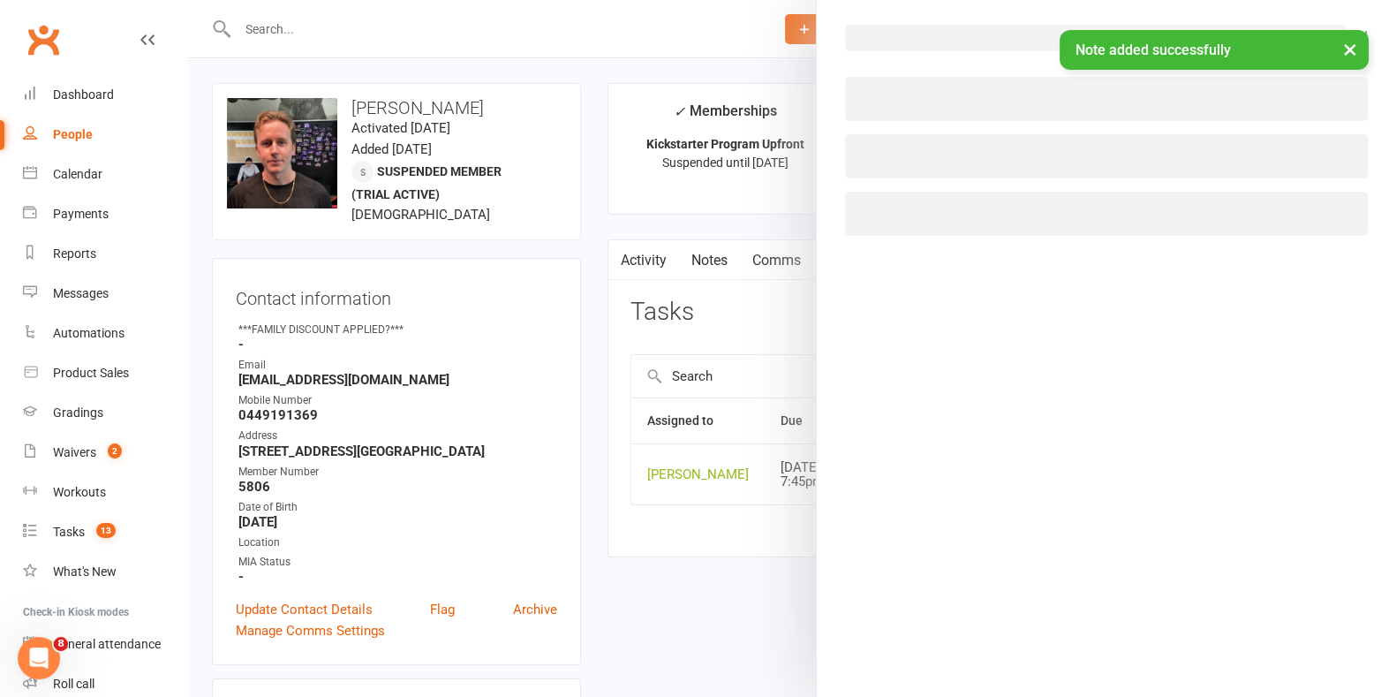
select select "53603"
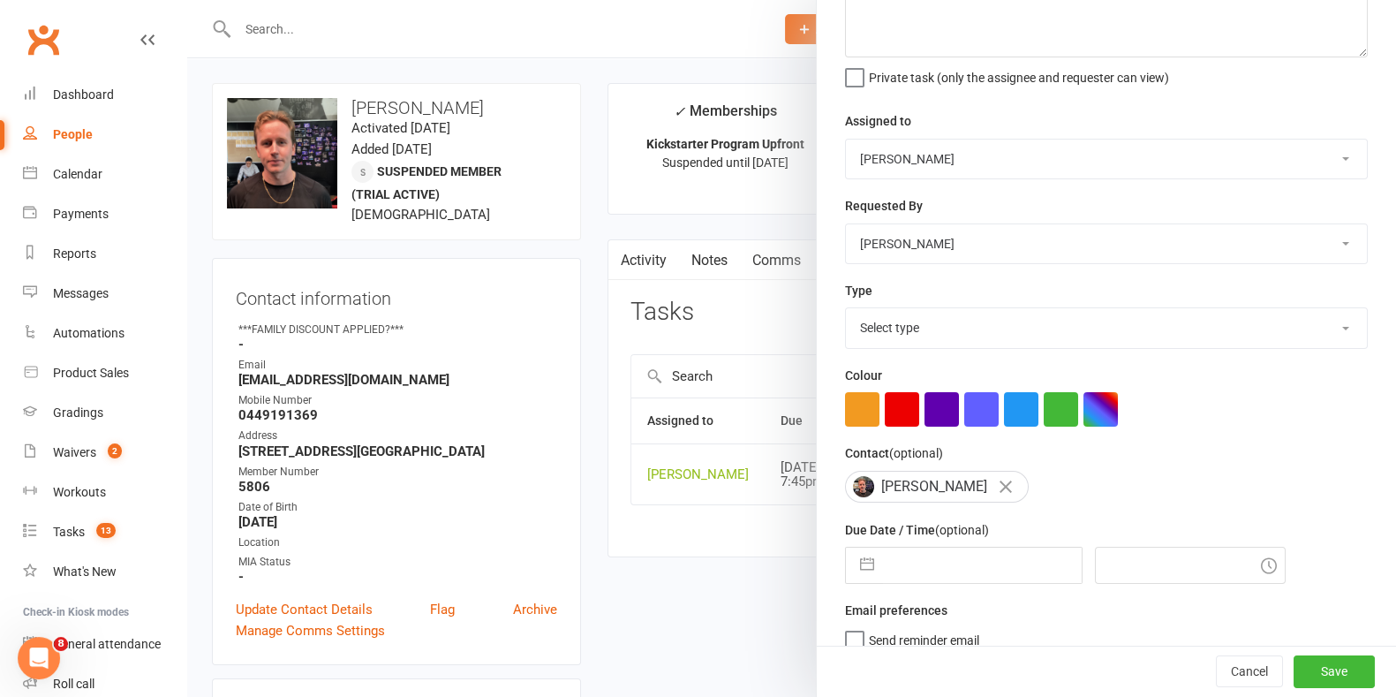
scroll to position [140, 0]
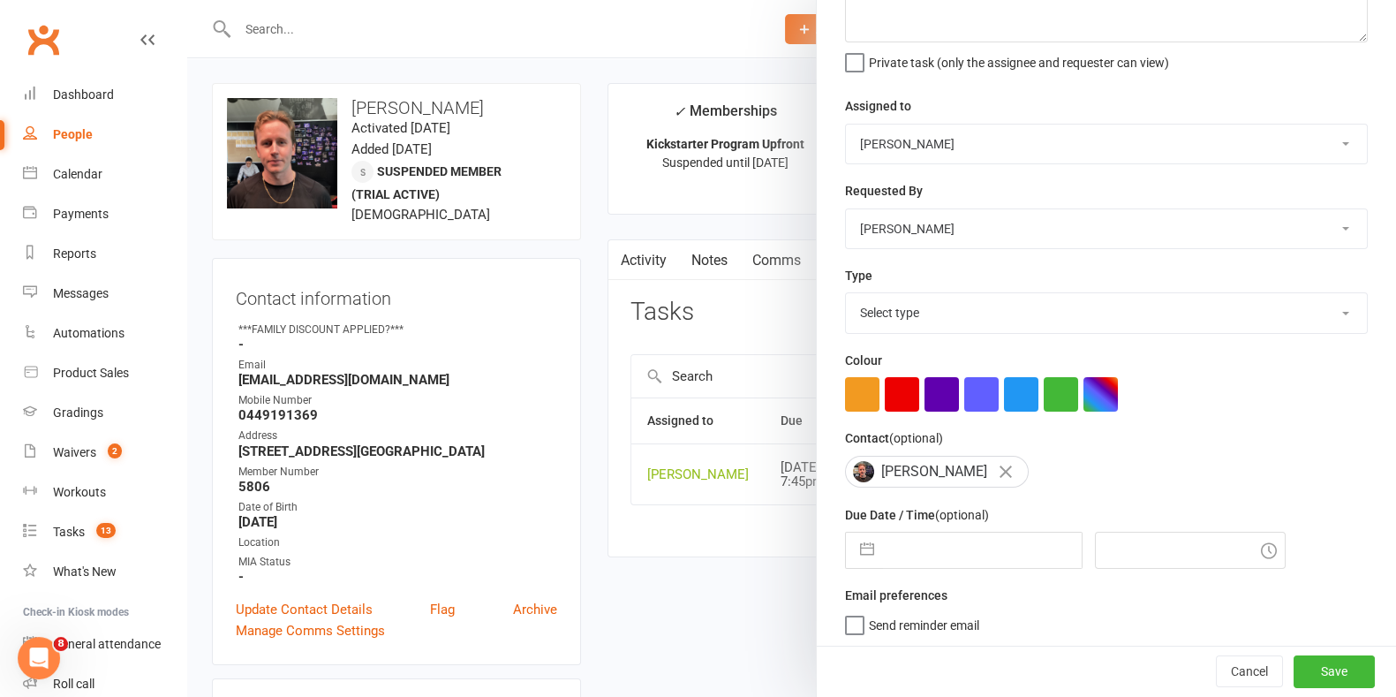
select select "8"
select select "2025"
select select "9"
select select "2025"
select select "10"
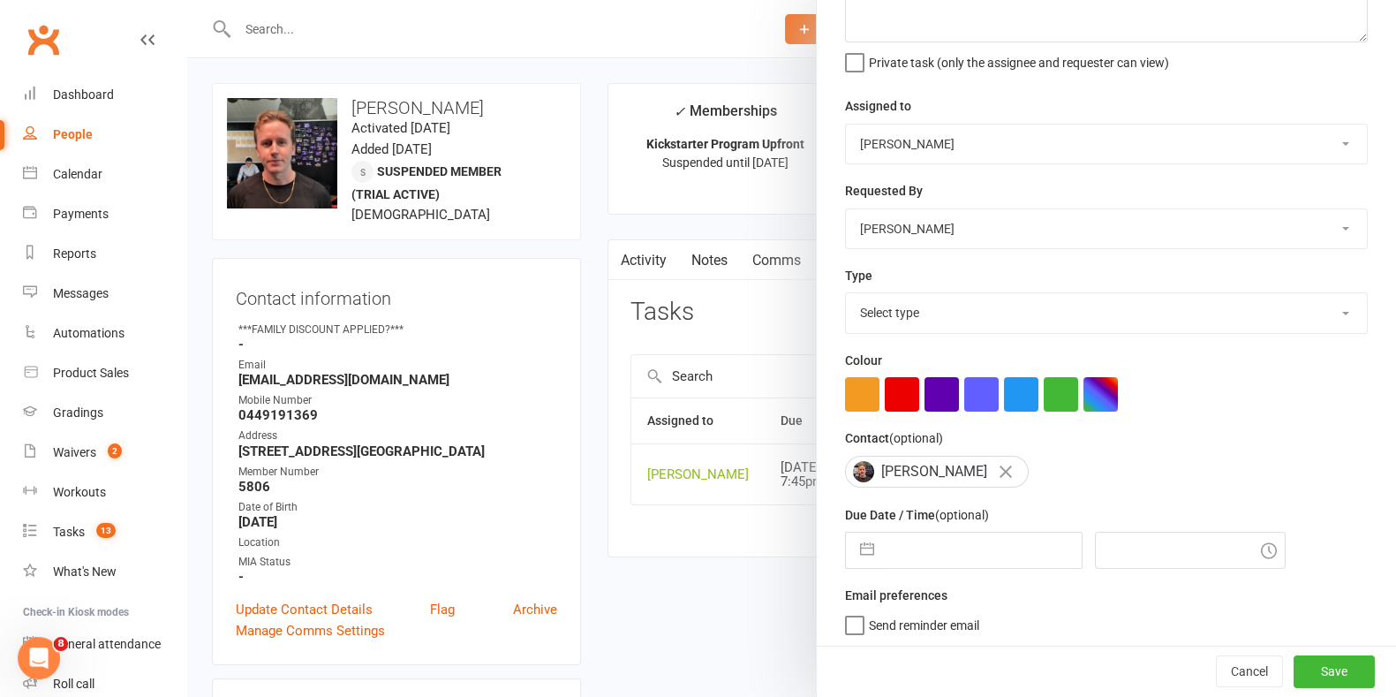
select select "2025"
click at [936, 556] on input "text" at bounding box center [982, 550] width 199 height 35
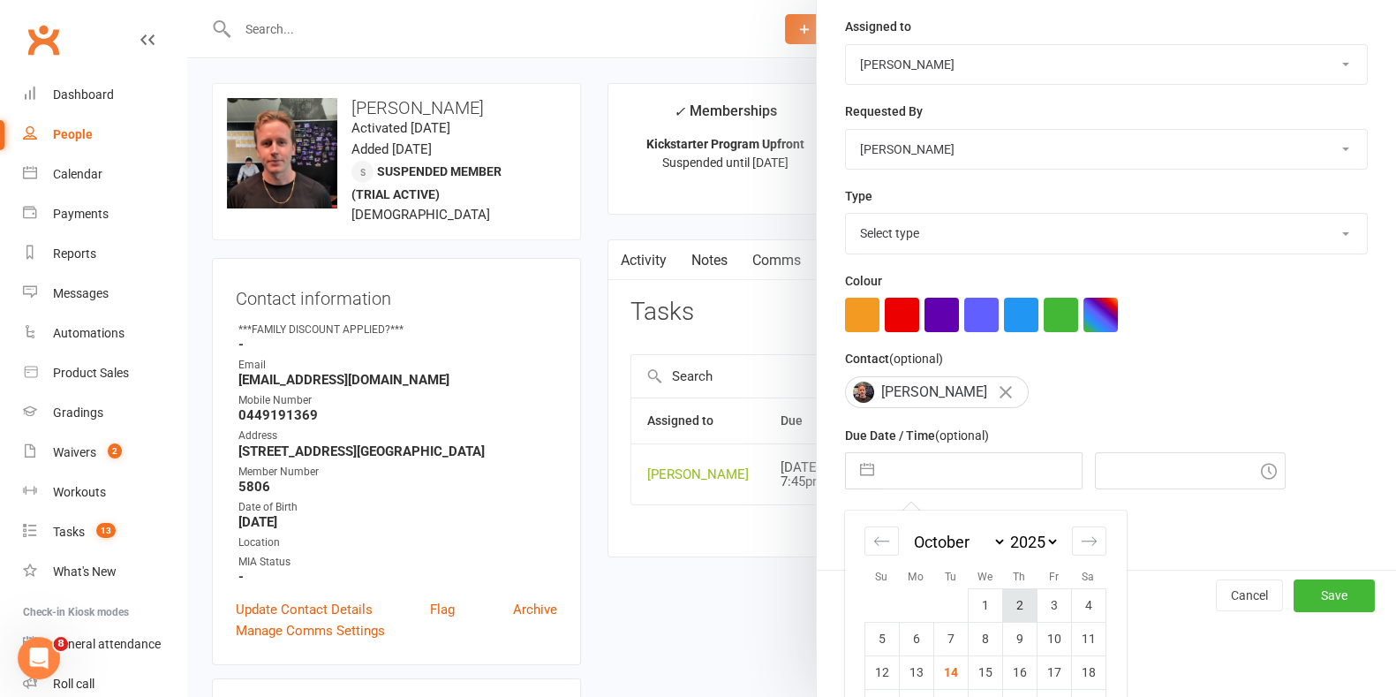
scroll to position [297, 0]
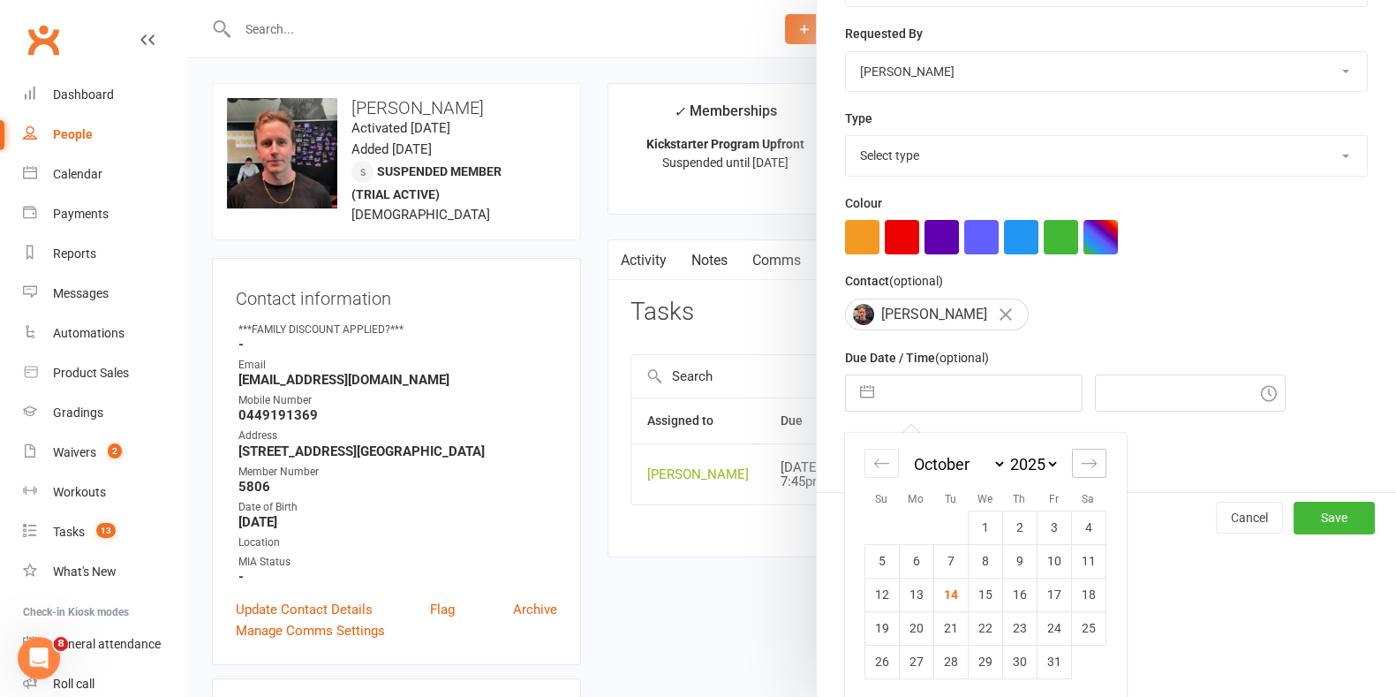
click at [1072, 463] on div "Move forward to switch to the next month." at bounding box center [1089, 463] width 34 height 29
select select "11"
select select "2025"
click at [971, 592] on td "12" at bounding box center [985, 595] width 34 height 34
type input "[DATE]"
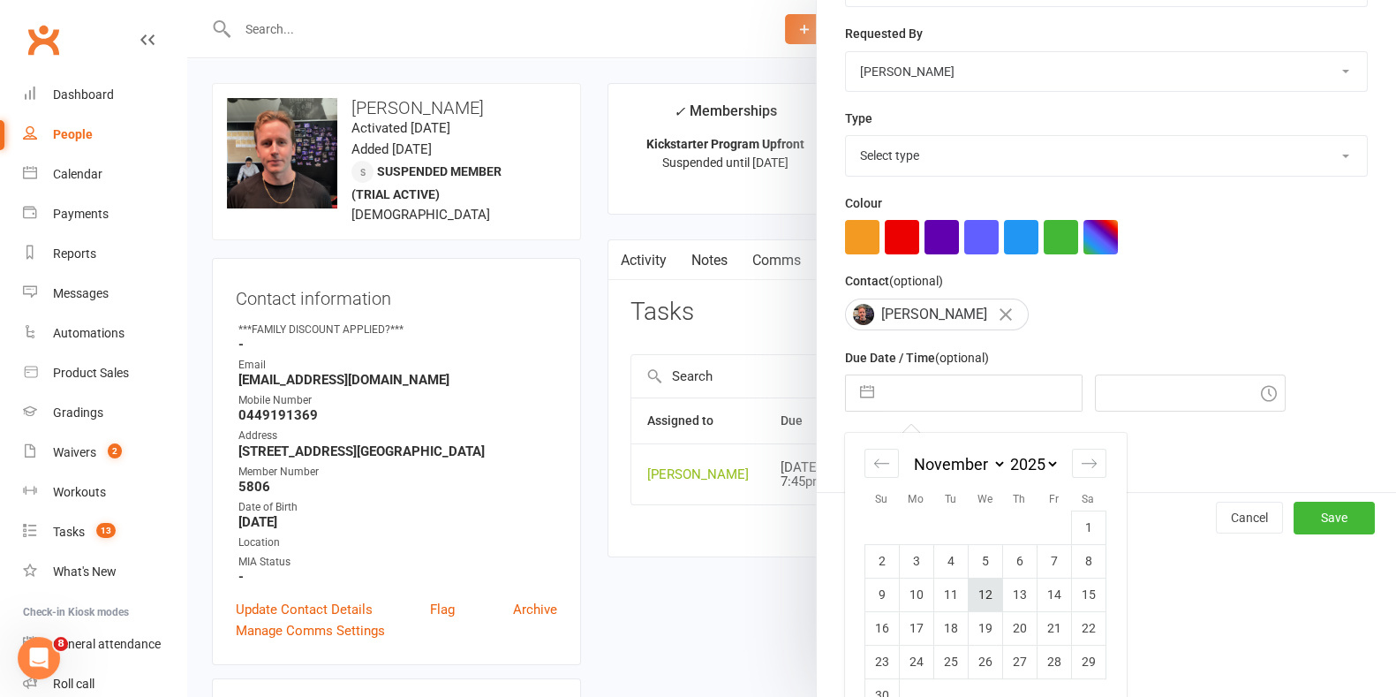
type input "3:30pm"
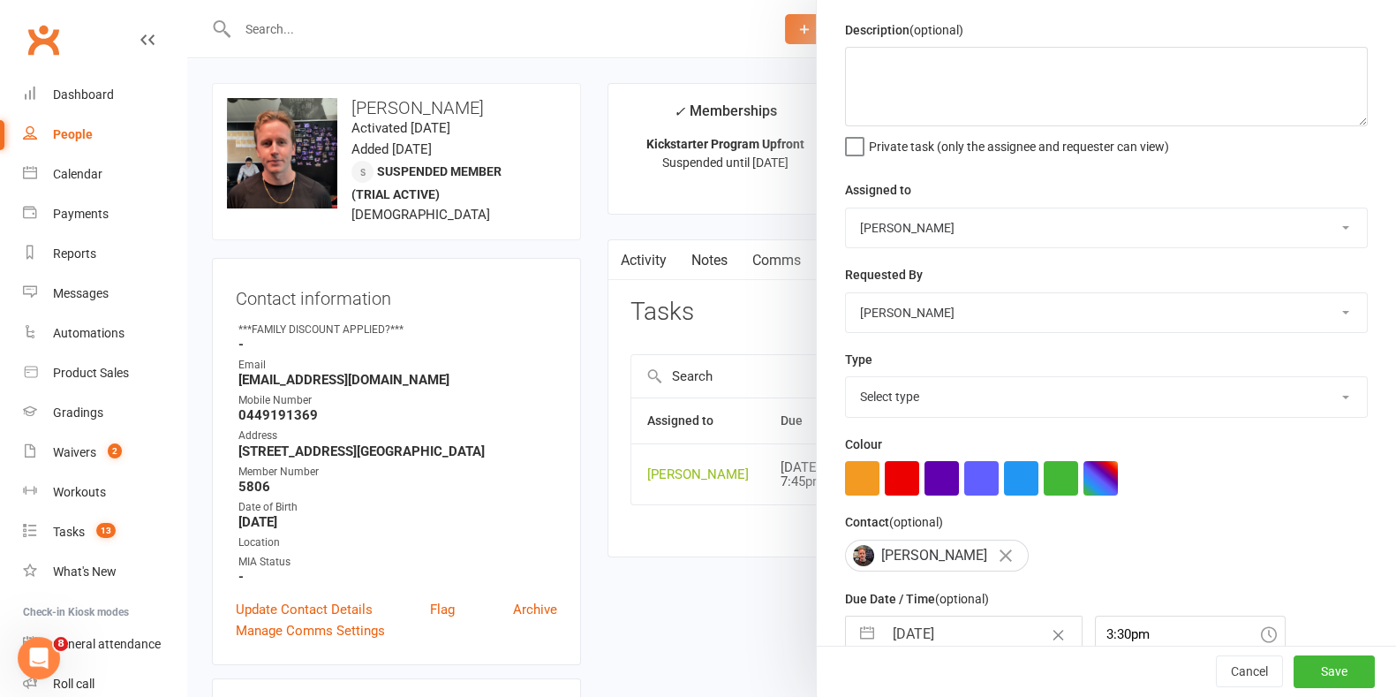
scroll to position [0, 0]
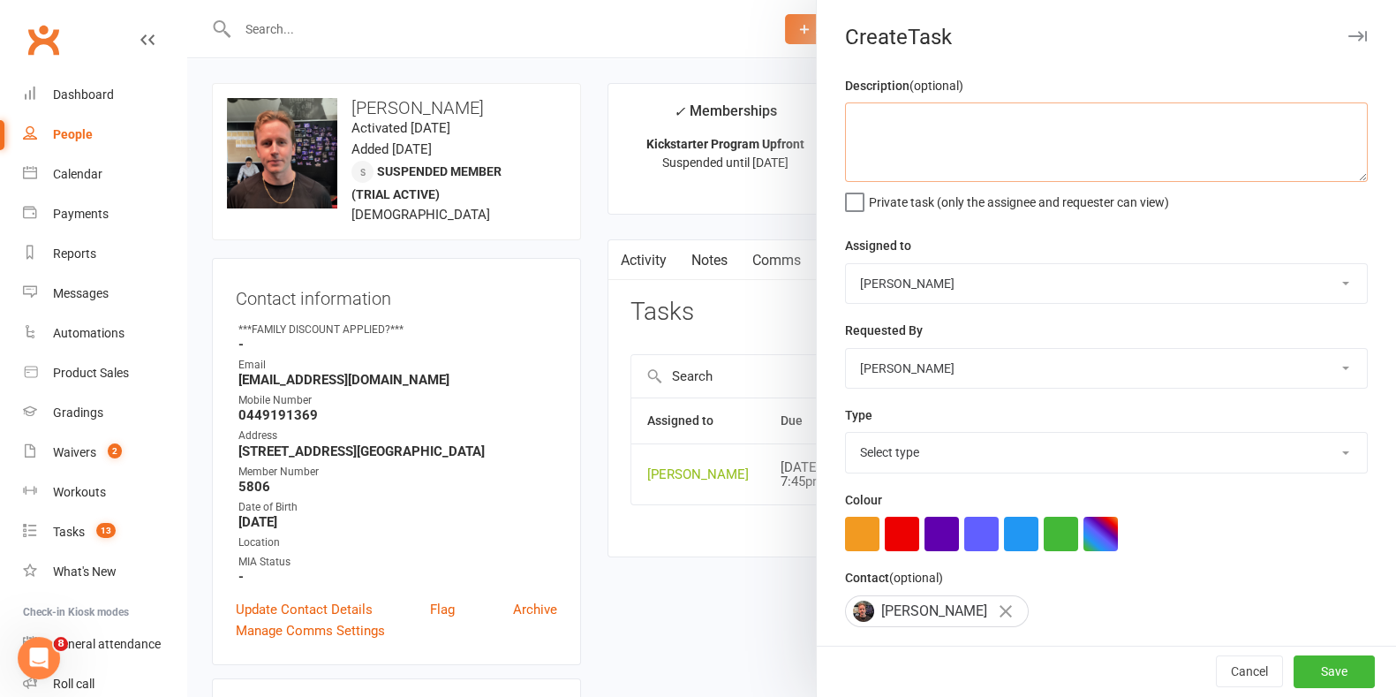
click at [955, 175] on textarea at bounding box center [1106, 141] width 523 height 79
type textarea "Call to see how job hunting went and get started straight into membership."
click at [1030, 458] on select "Select type 2 week trial ending Admin/reception Cancellation Class attendance C…" at bounding box center [1106, 452] width 521 height 39
select select "19200"
click at [846, 433] on select "Select type 2 week trial ending Admin/reception Cancellation Class attendance C…" at bounding box center [1106, 452] width 521 height 39
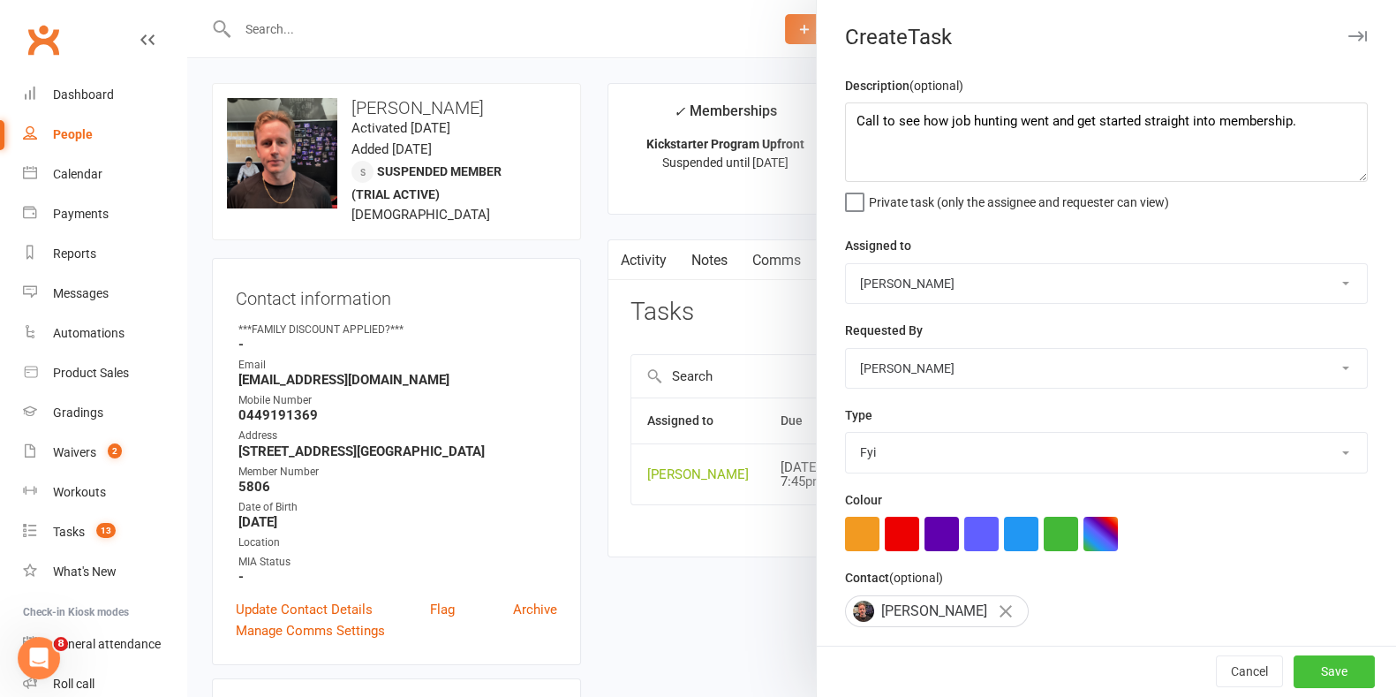
click at [1305, 674] on button "Save" at bounding box center [1334, 672] width 81 height 32
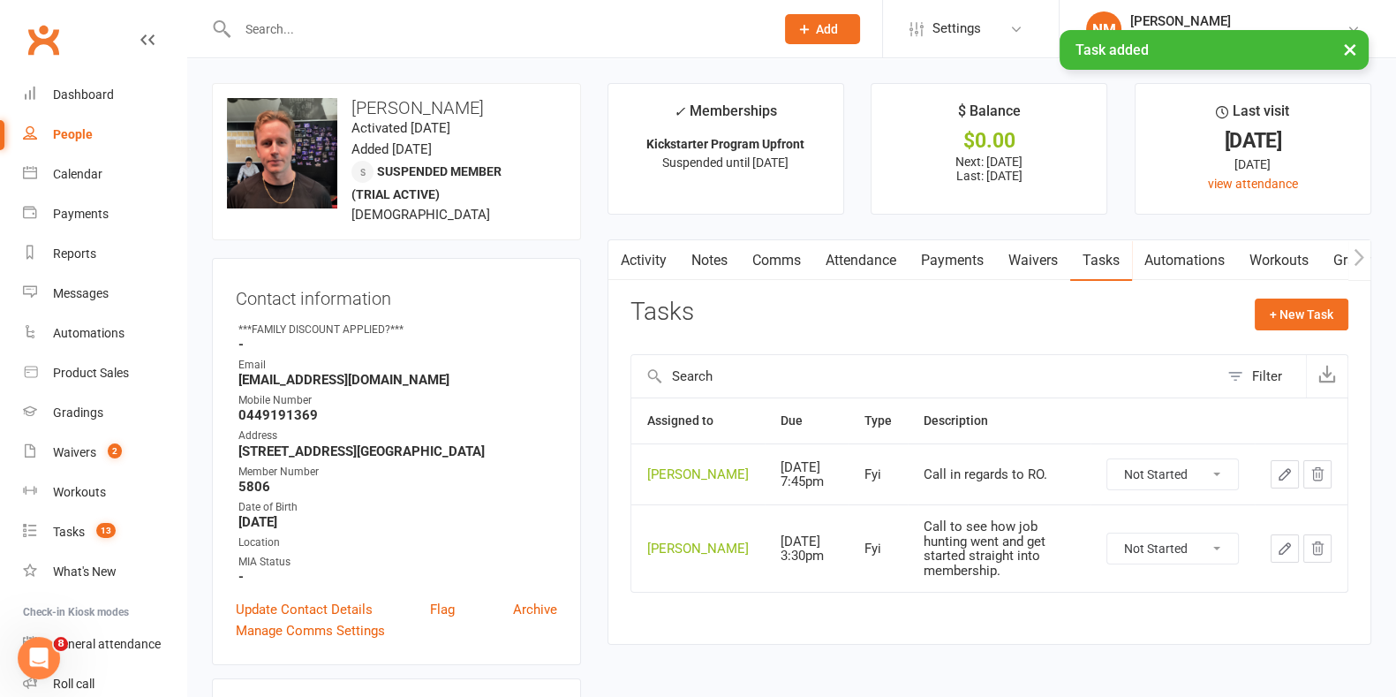
drag, startPoint x: 1173, startPoint y: 492, endPoint x: 1172, endPoint y: 505, distance: 13.3
click at [1173, 489] on select "Not Started In Progress Waiting Complete" at bounding box center [1172, 474] width 131 height 30
click at [1107, 477] on select "Not Started In Progress Waiting Complete" at bounding box center [1172, 474] width 131 height 30
select select "unstarted"
